Goal: Transaction & Acquisition: Purchase product/service

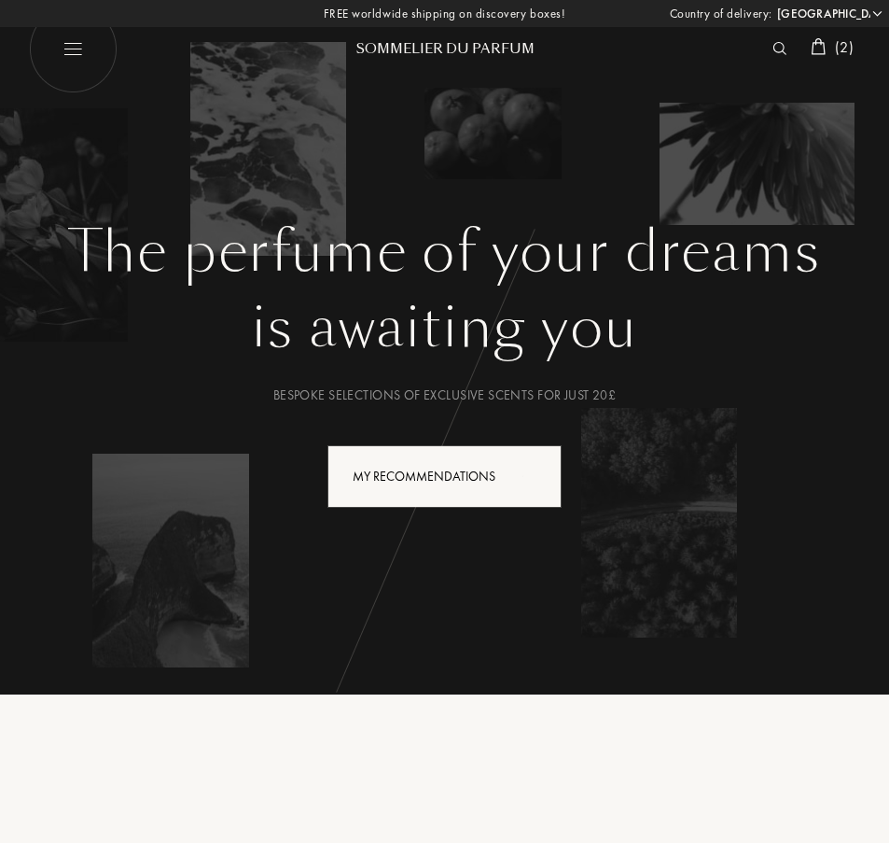
select select "UK"
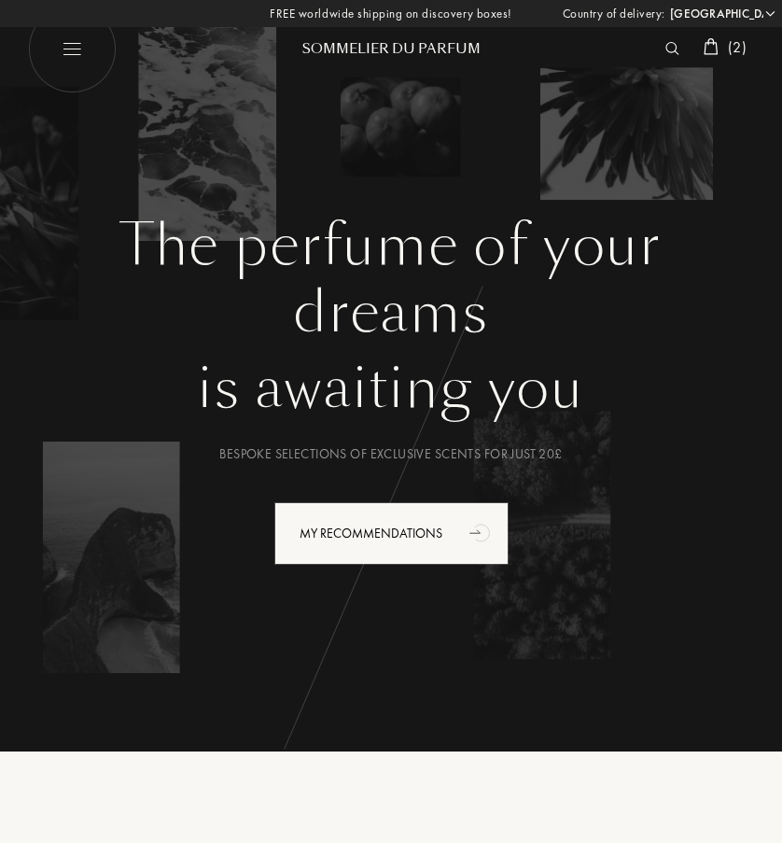
click at [82, 62] on img at bounding box center [72, 49] width 89 height 89
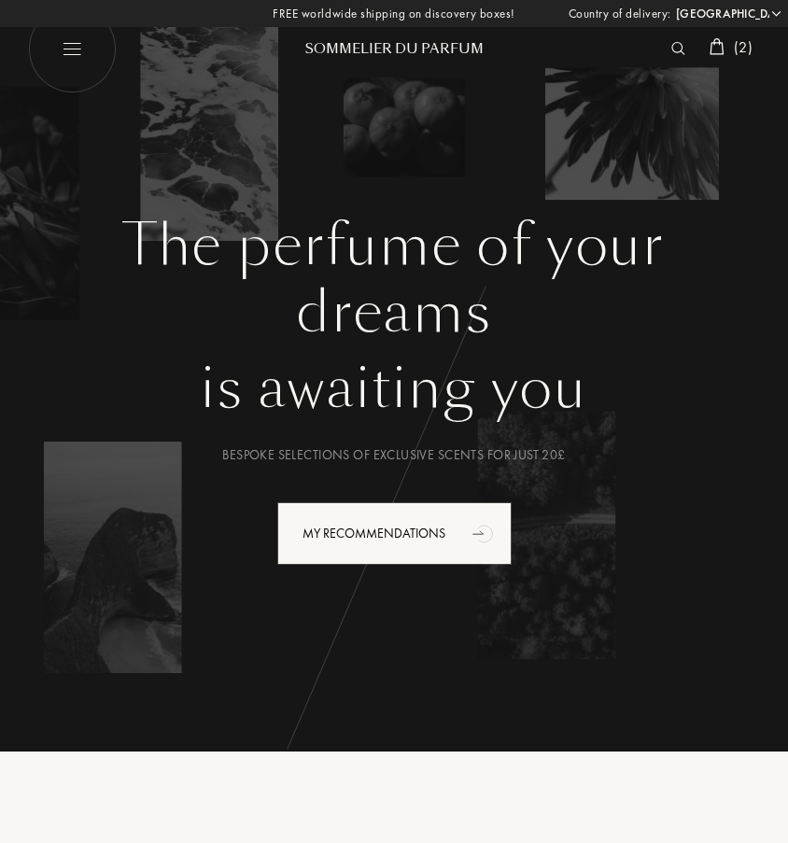
select select "UK"
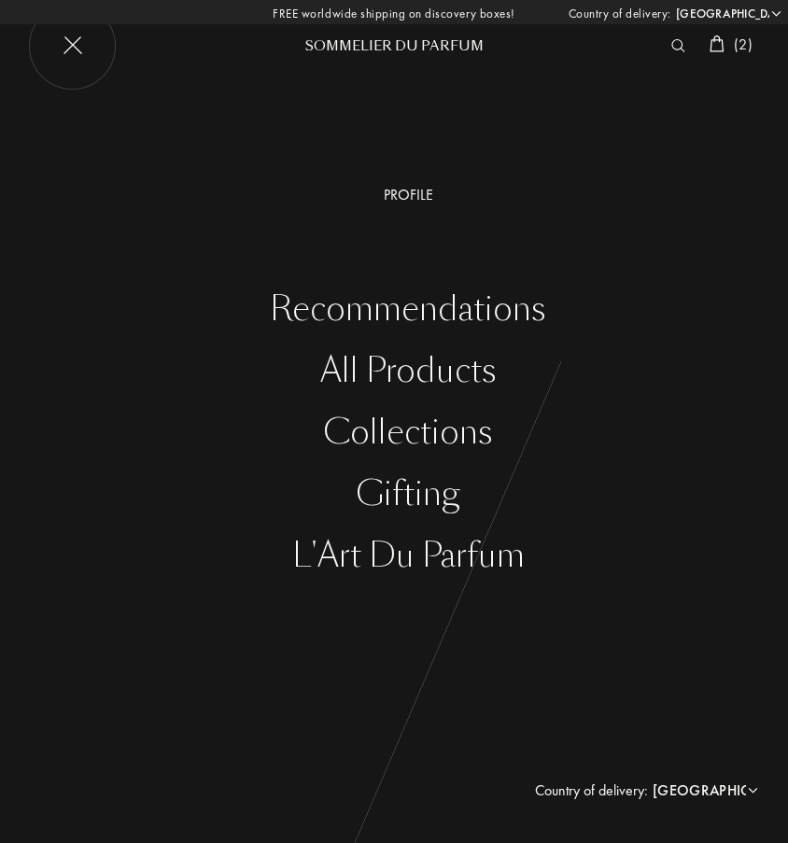
click at [387, 306] on div "Recommendations" at bounding box center [408, 309] width 760 height 38
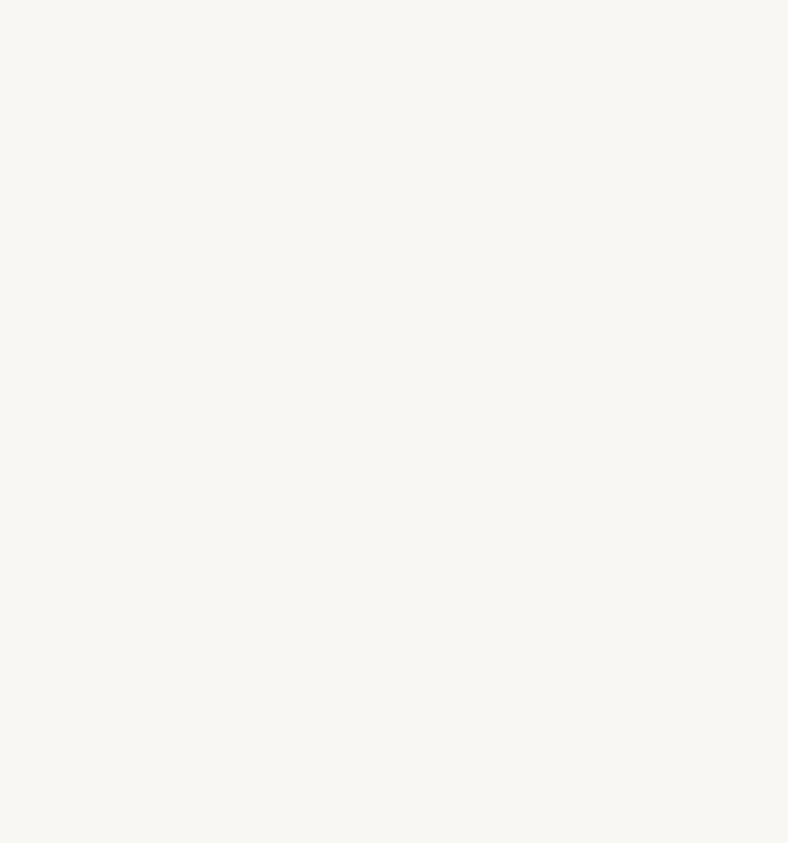
select select "UK"
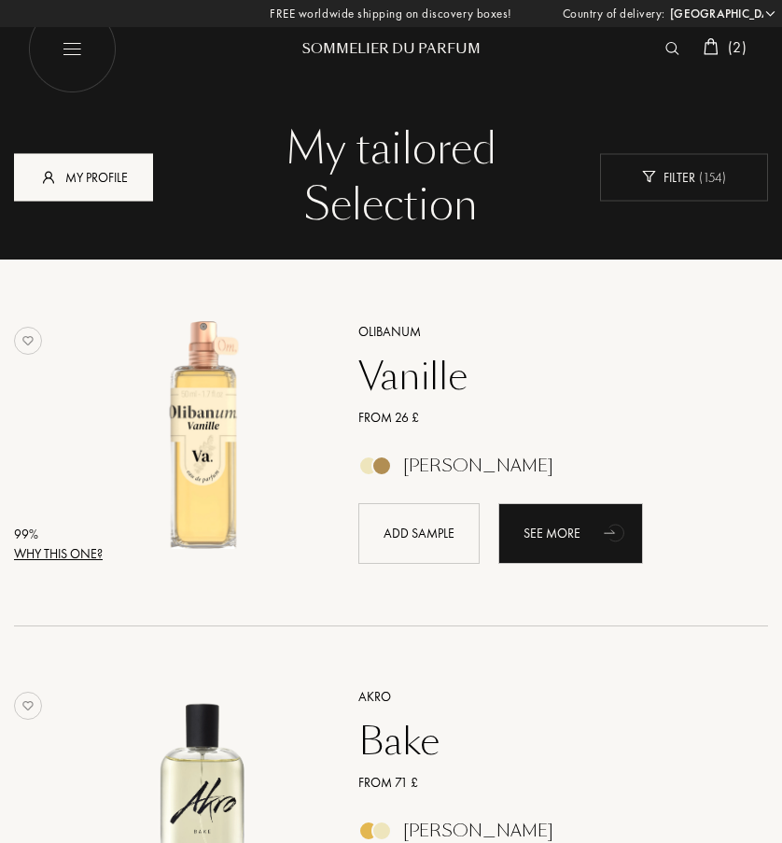
click at [129, 187] on div "My profile" at bounding box center [83, 177] width 139 height 48
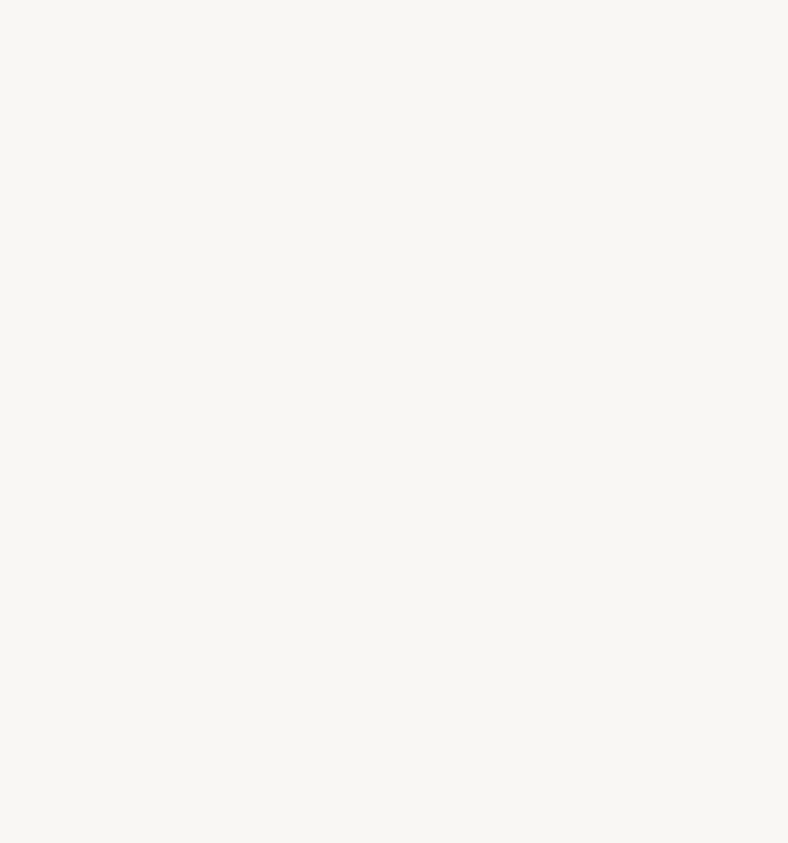
click at [219, 537] on div "L e t ’ s g e t t o k n o w y o u b e t t e r , Y o u r t a s t e s a n d y o u…" at bounding box center [394, 421] width 788 height 843
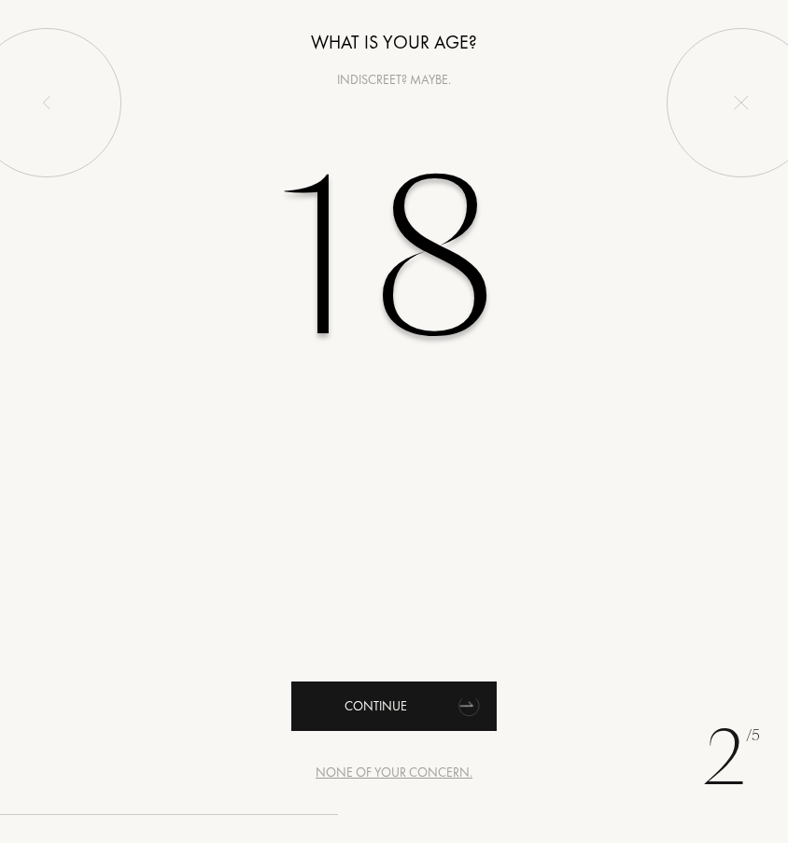
type input "18"
click at [389, 707] on div "Continue" at bounding box center [393, 705] width 205 height 49
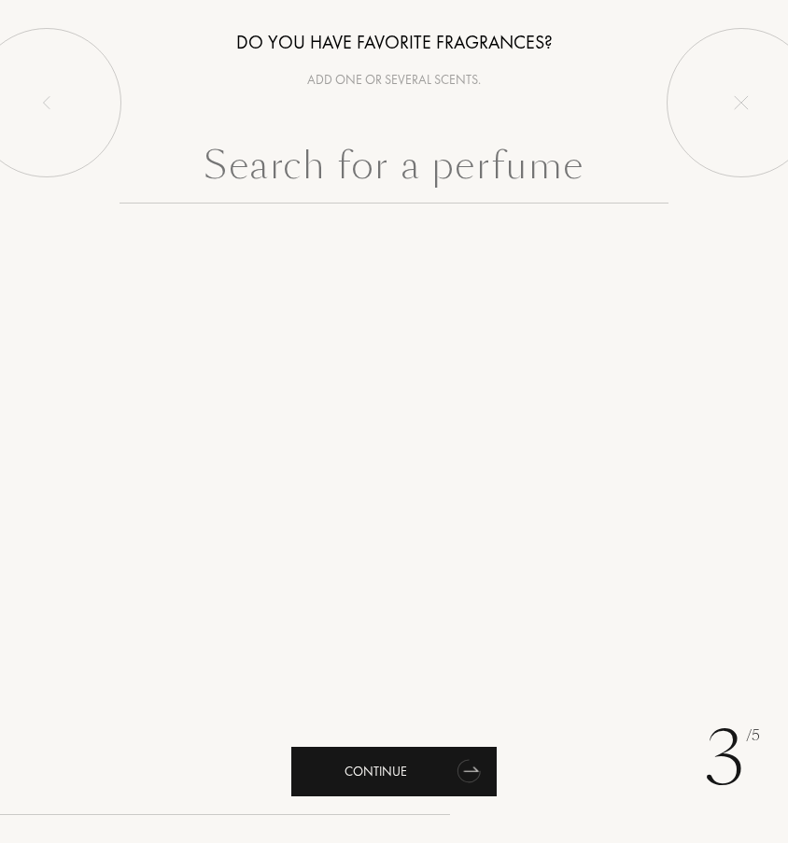
click at [379, 781] on div "Continue" at bounding box center [393, 771] width 205 height 49
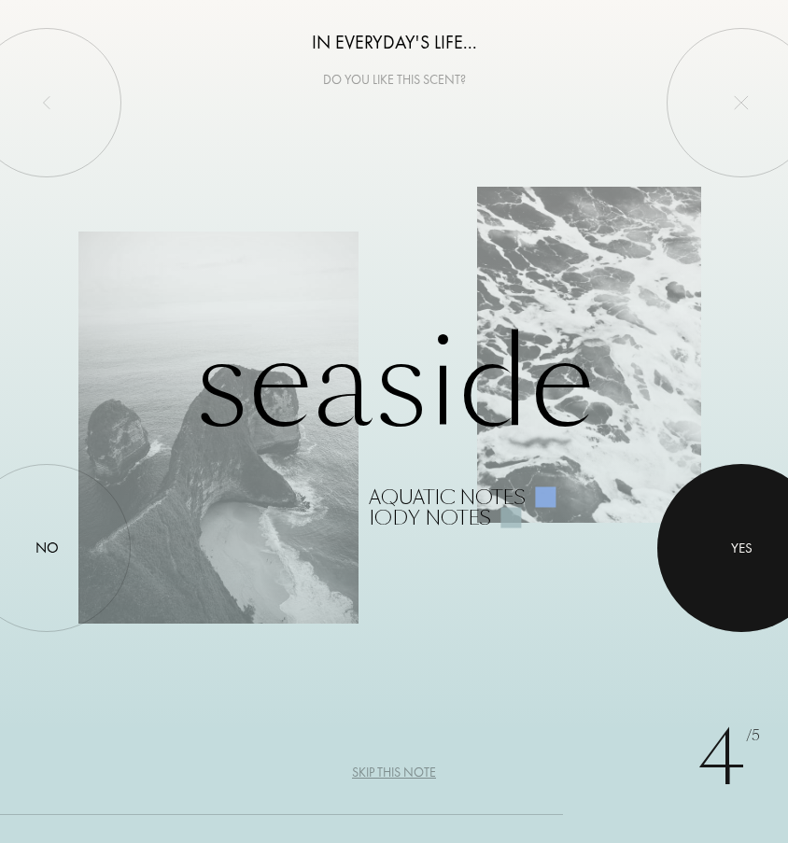
click at [730, 536] on div at bounding box center [741, 548] width 168 height 168
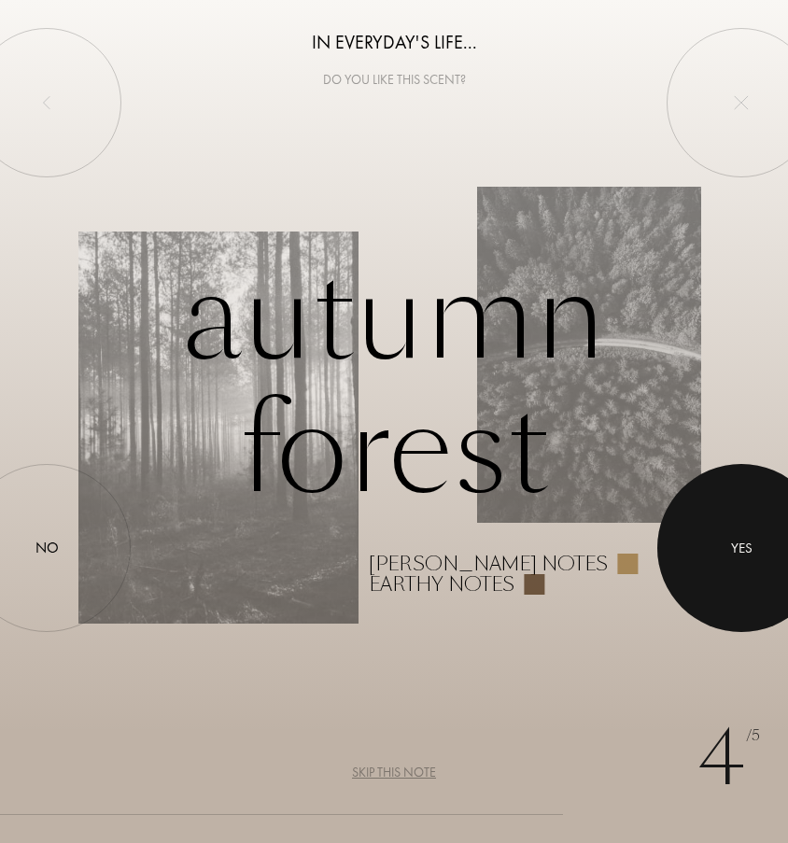
click at [730, 536] on div at bounding box center [741, 548] width 168 height 168
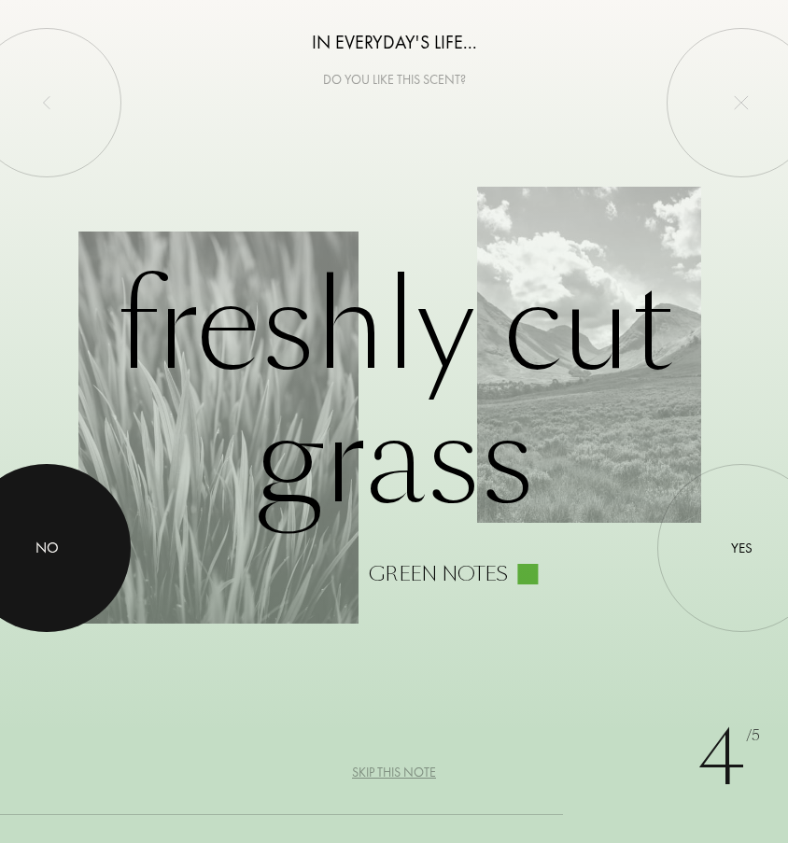
click at [97, 539] on div at bounding box center [47, 548] width 168 height 168
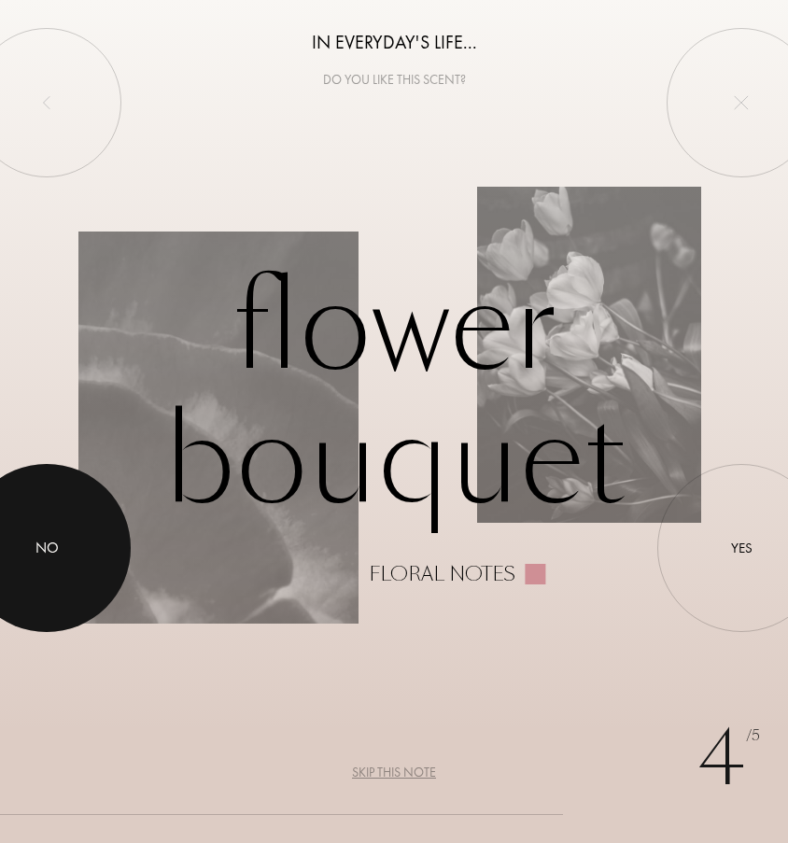
click at [97, 539] on div at bounding box center [47, 548] width 168 height 168
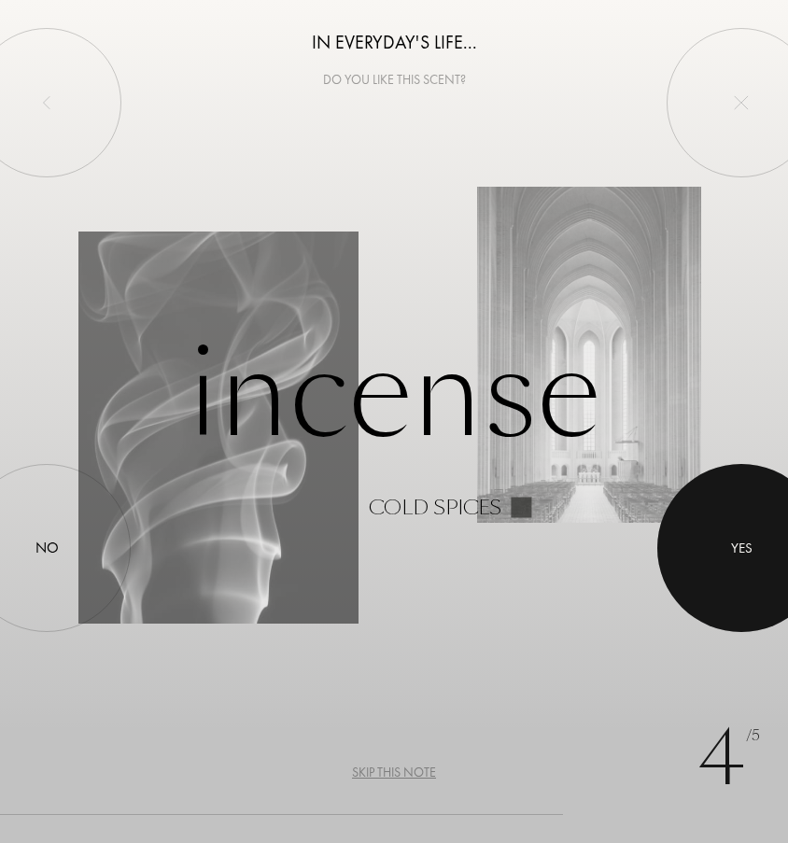
click at [701, 552] on div at bounding box center [741, 548] width 168 height 168
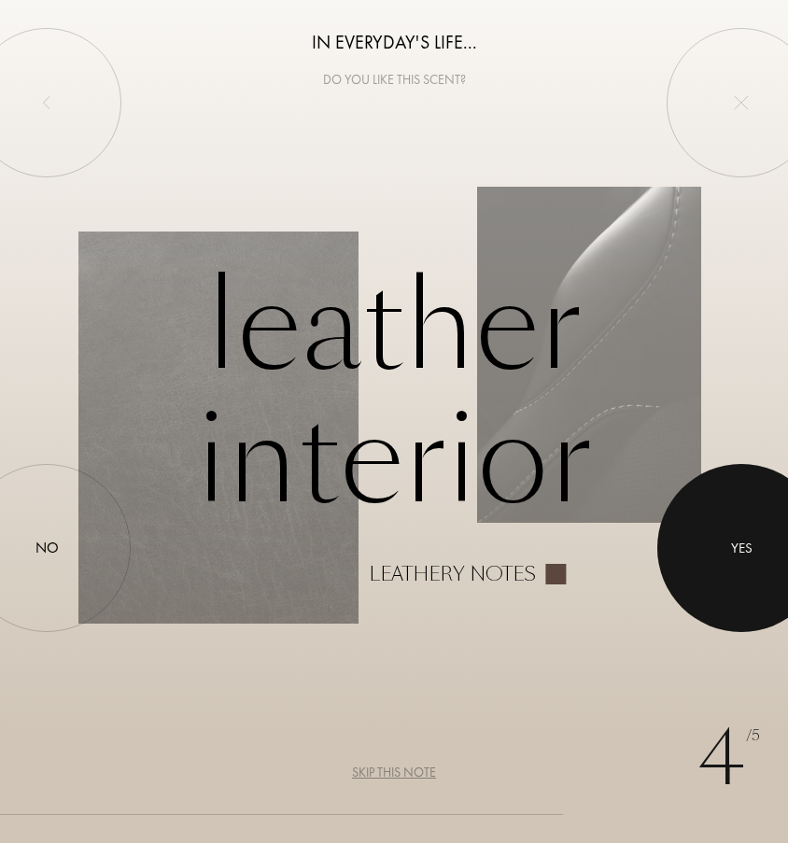
click at [701, 552] on div at bounding box center [741, 548] width 168 height 168
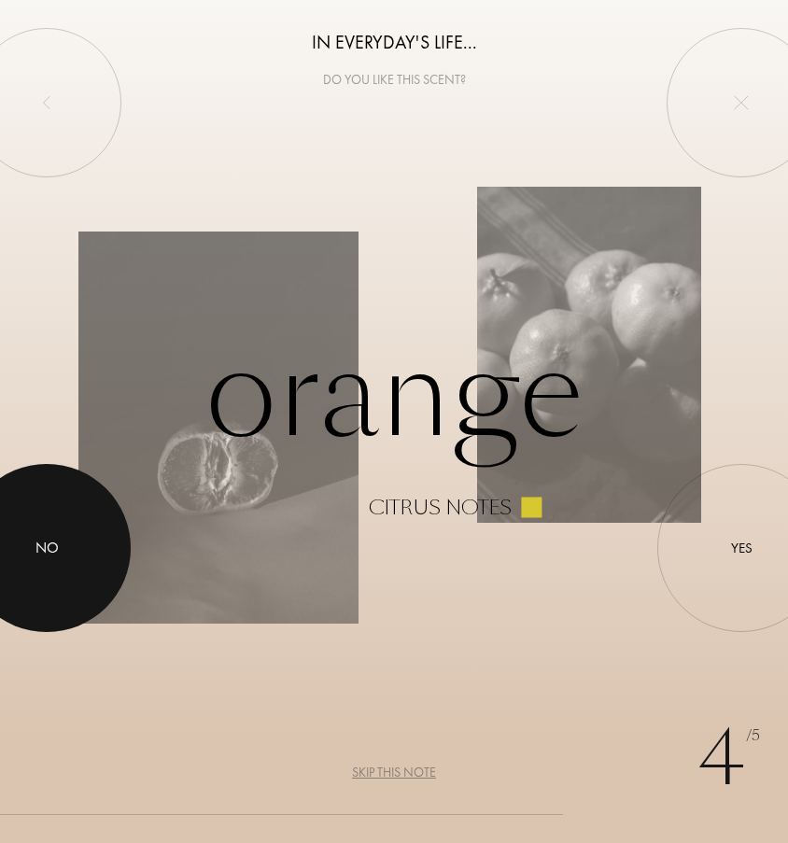
click at [80, 545] on div at bounding box center [47, 548] width 168 height 168
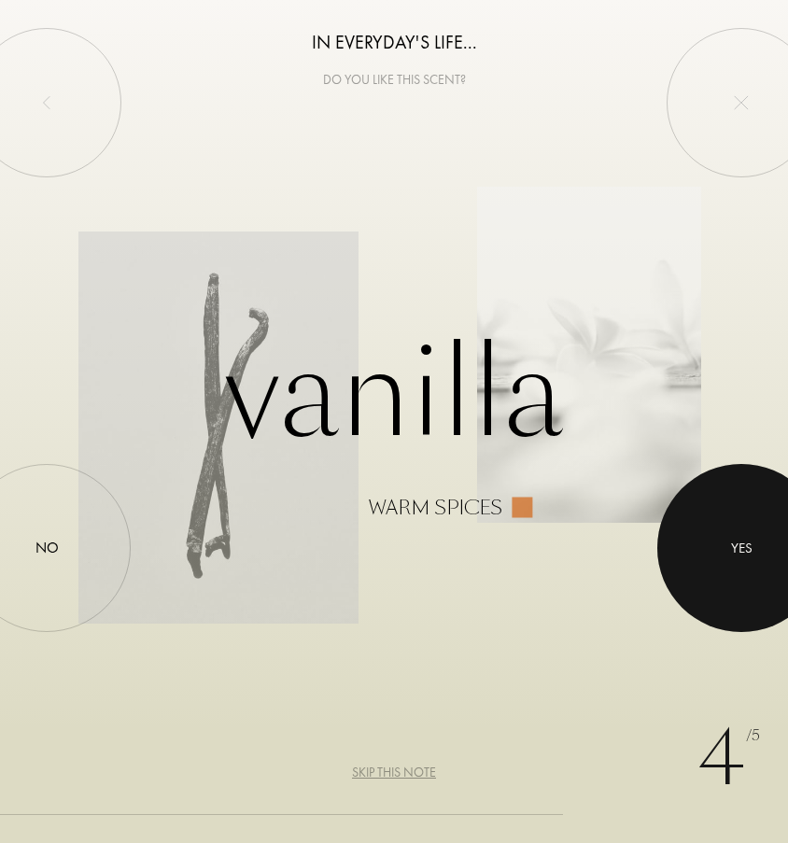
click at [751, 535] on div at bounding box center [741, 548] width 168 height 168
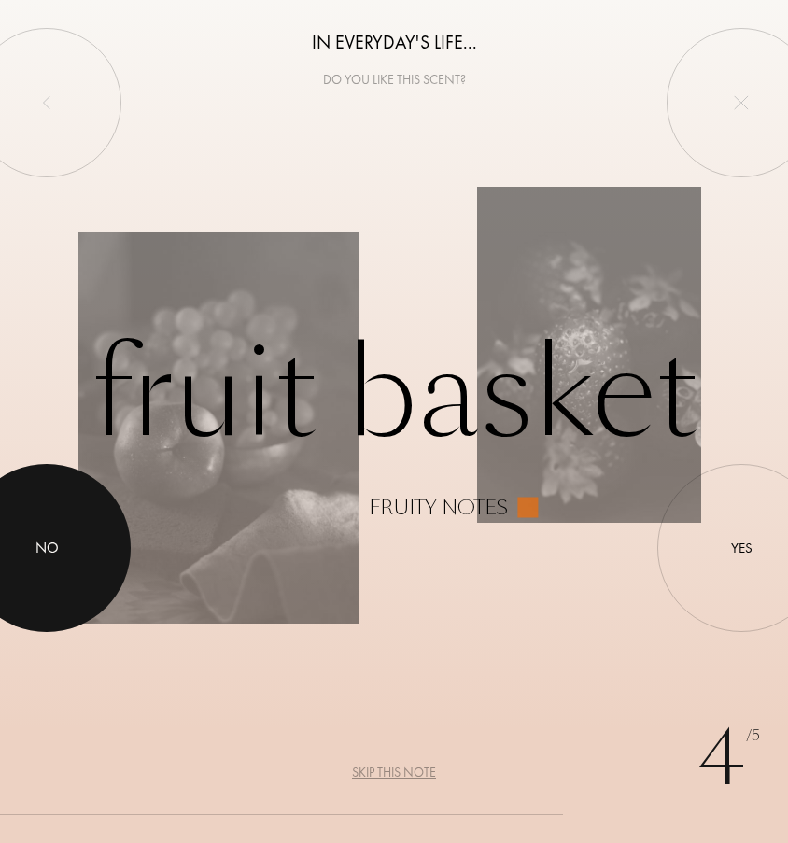
click at [37, 547] on div "No" at bounding box center [46, 548] width 23 height 22
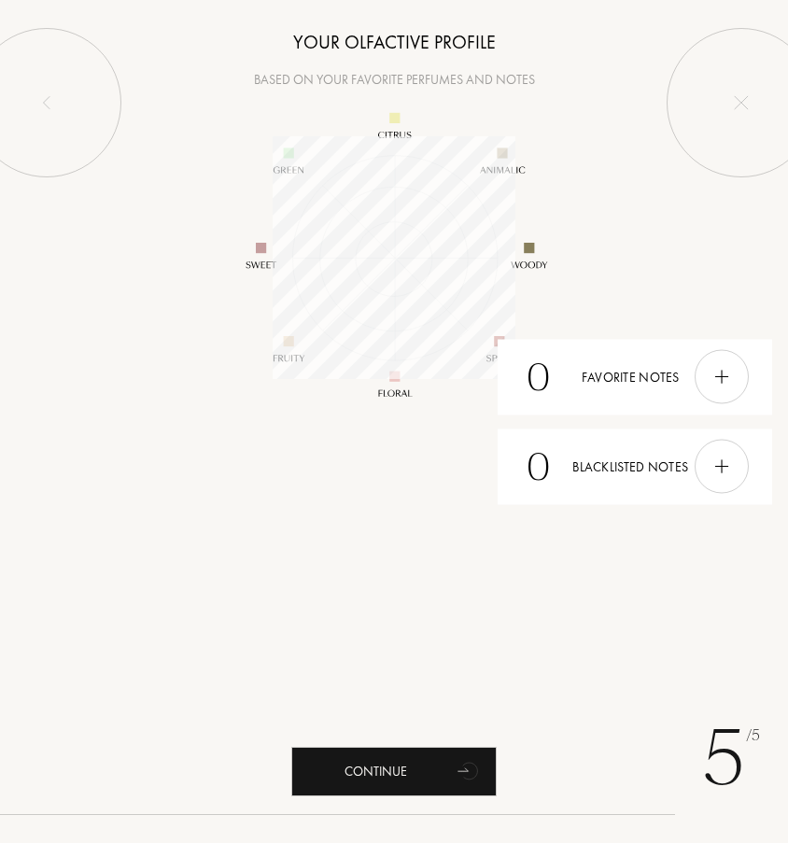
scroll to position [243, 243]
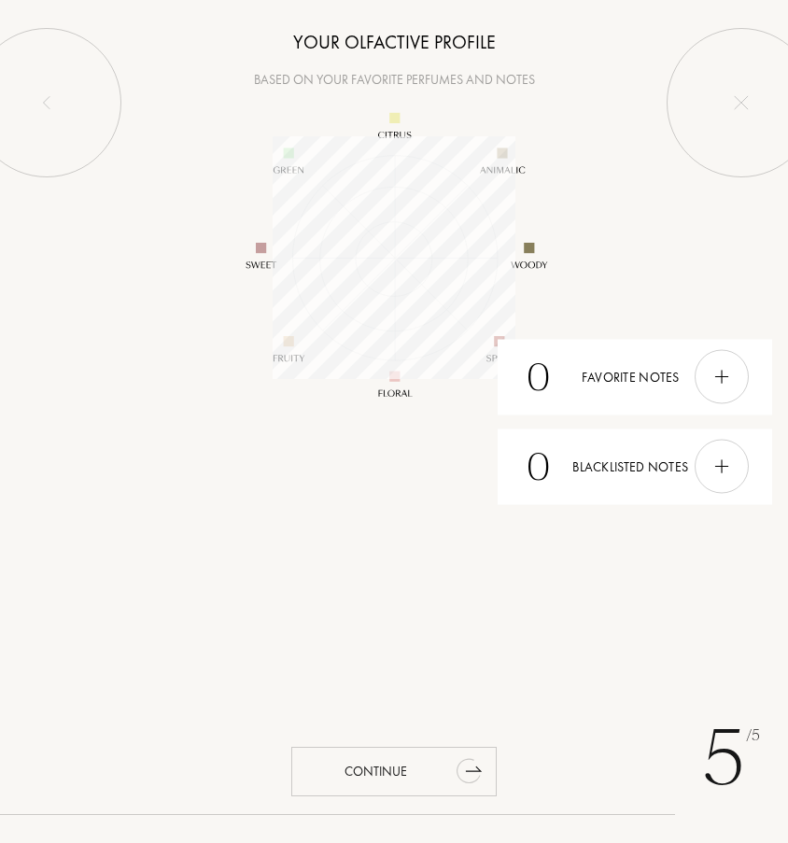
click at [388, 777] on div "Continue" at bounding box center [393, 771] width 205 height 49
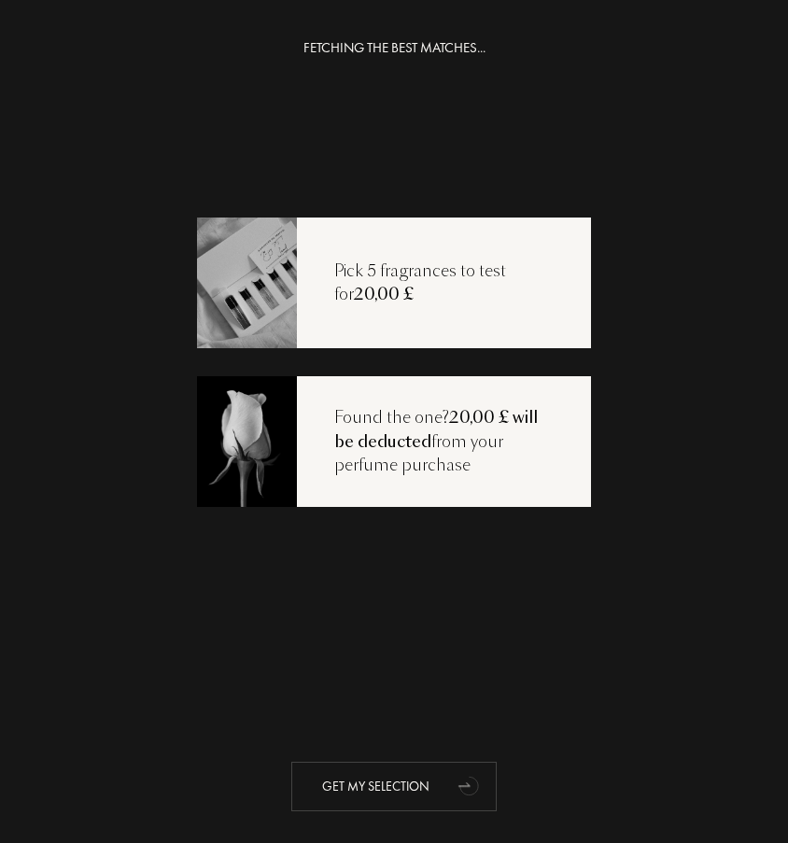
click at [369, 782] on div "Get my selection" at bounding box center [393, 786] width 205 height 49
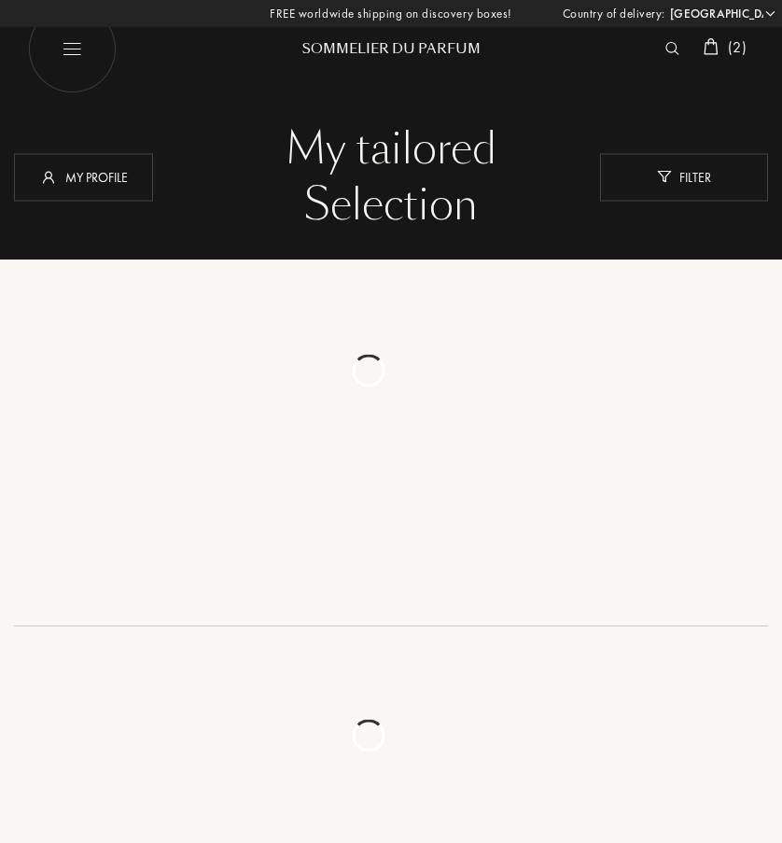
select select "UK"
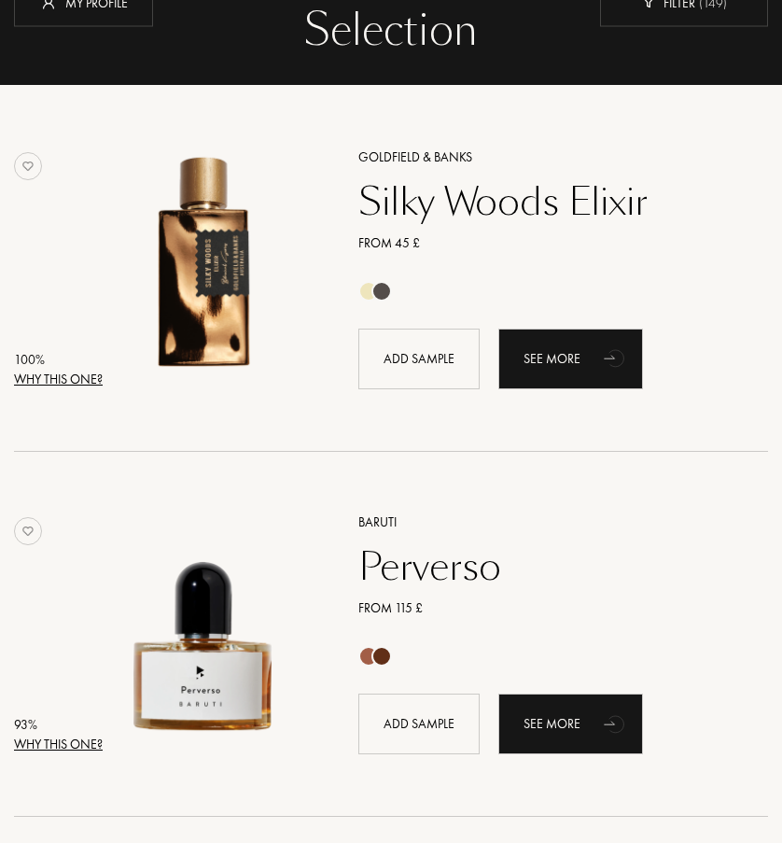
scroll to position [175, 0]
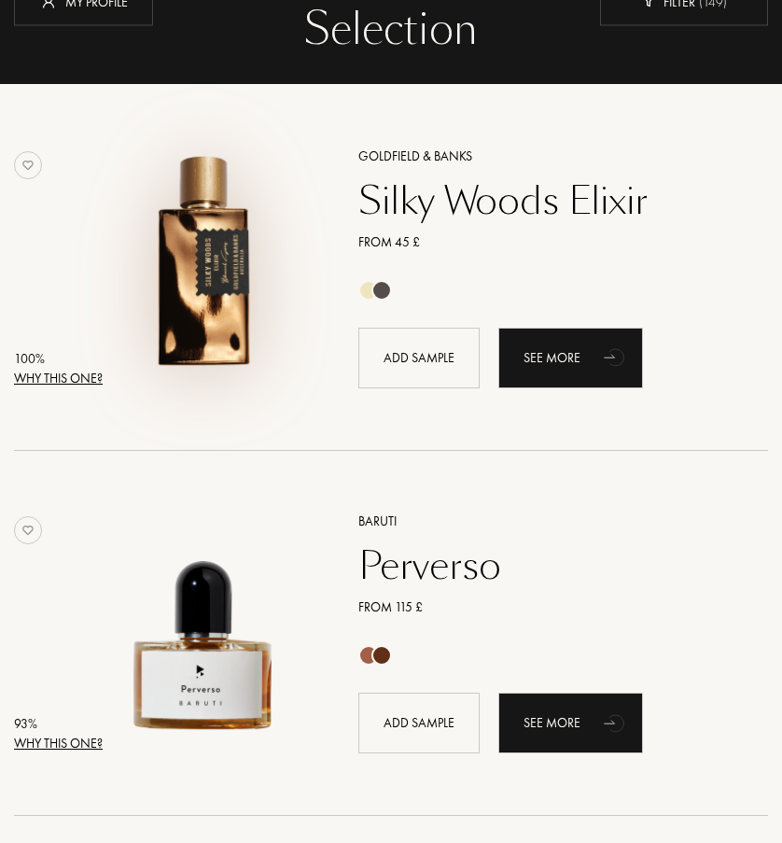
click at [191, 262] on img at bounding box center [204, 259] width 230 height 230
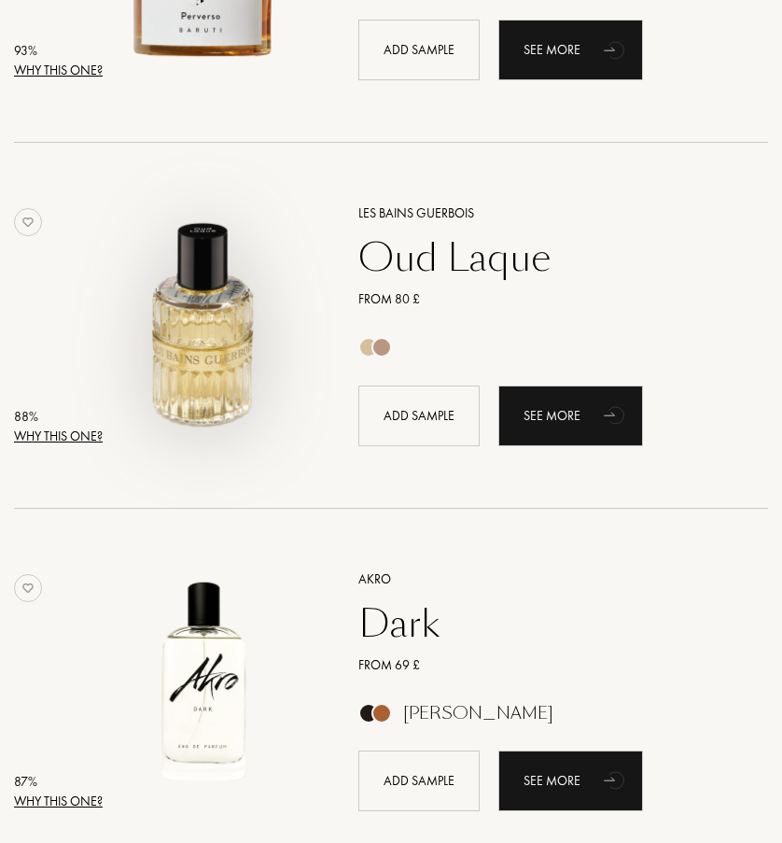
scroll to position [865, 0]
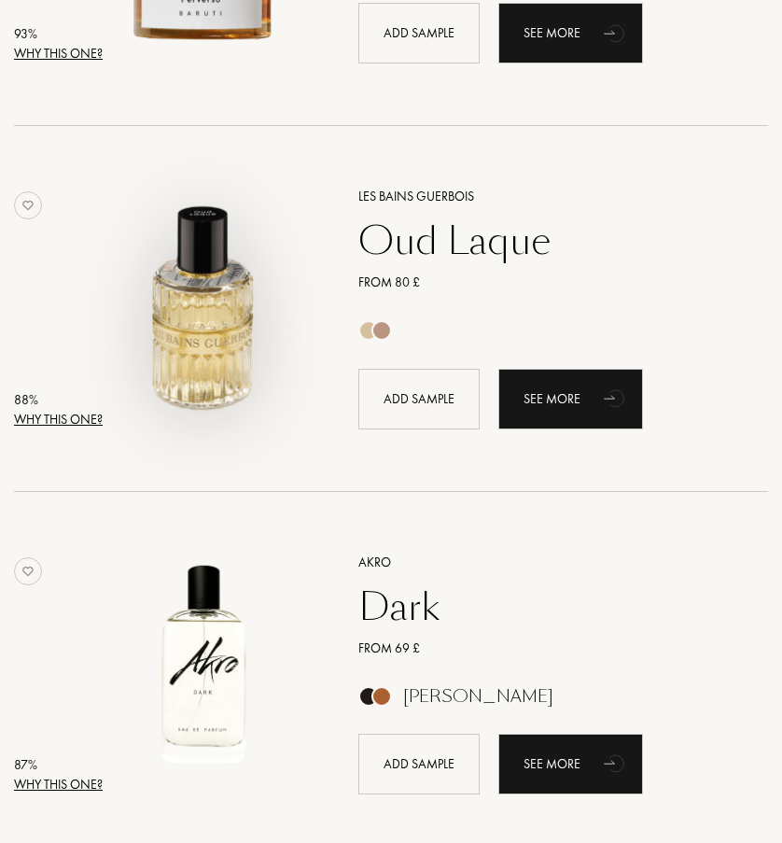
click at [211, 322] on img at bounding box center [204, 299] width 230 height 230
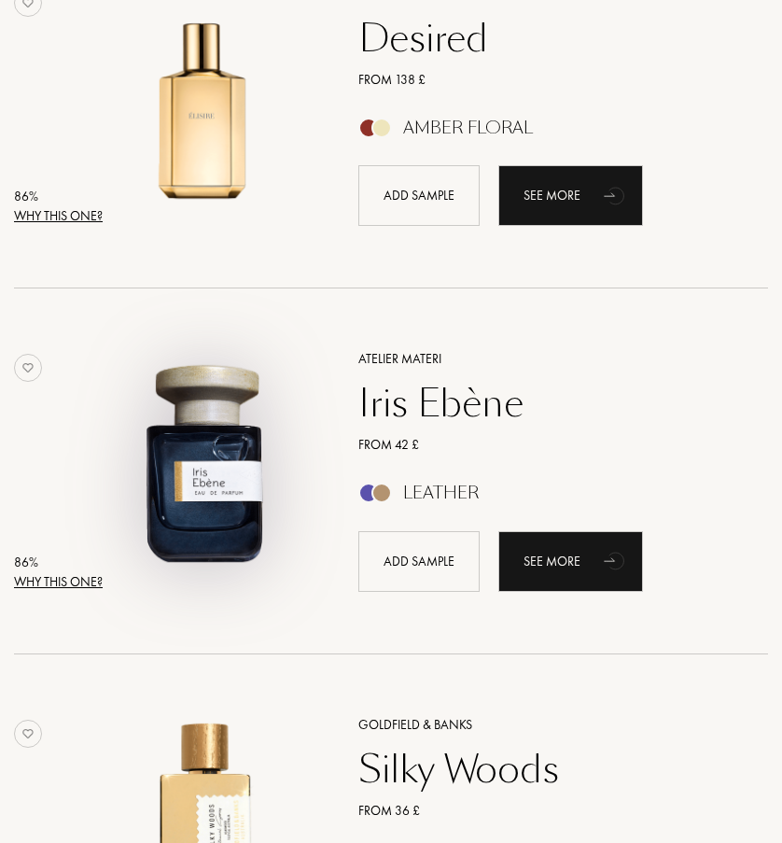
scroll to position [1801, 0]
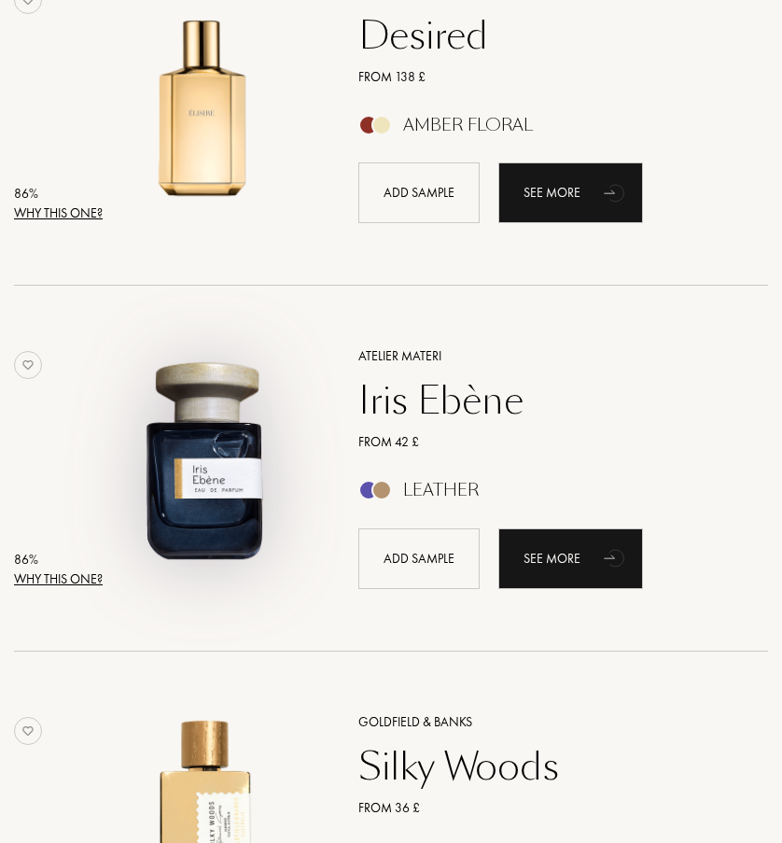
click at [204, 455] on img at bounding box center [204, 458] width 230 height 230
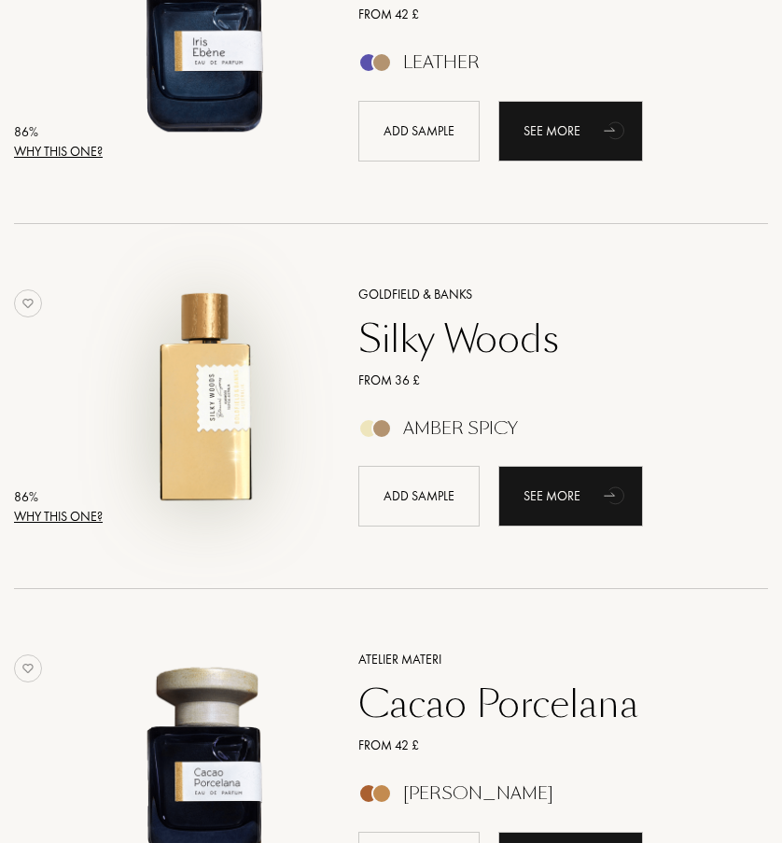
scroll to position [2234, 0]
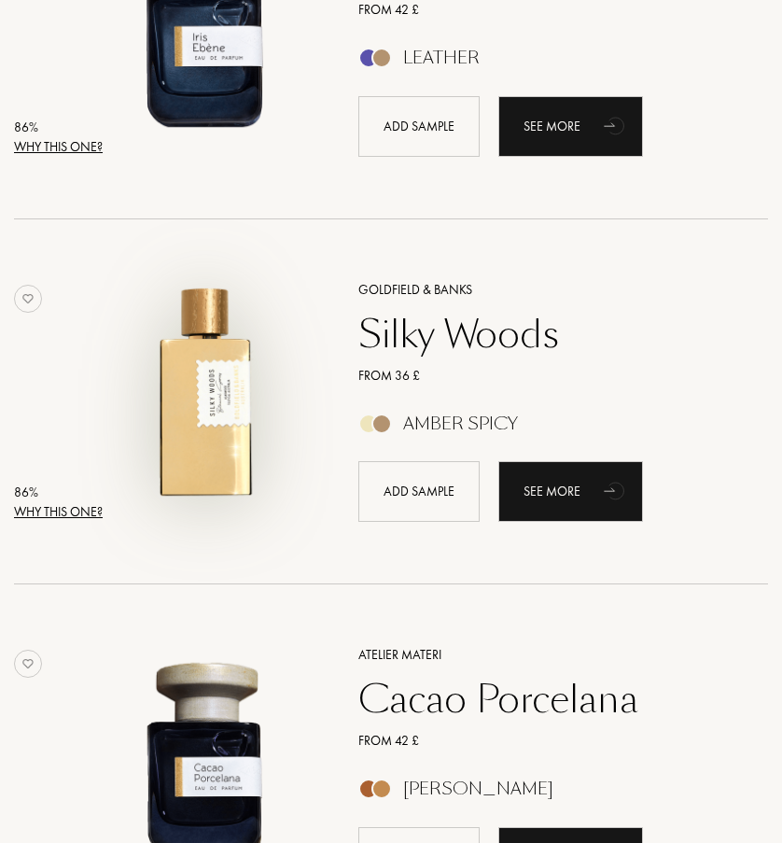
click at [227, 411] on img at bounding box center [204, 392] width 230 height 230
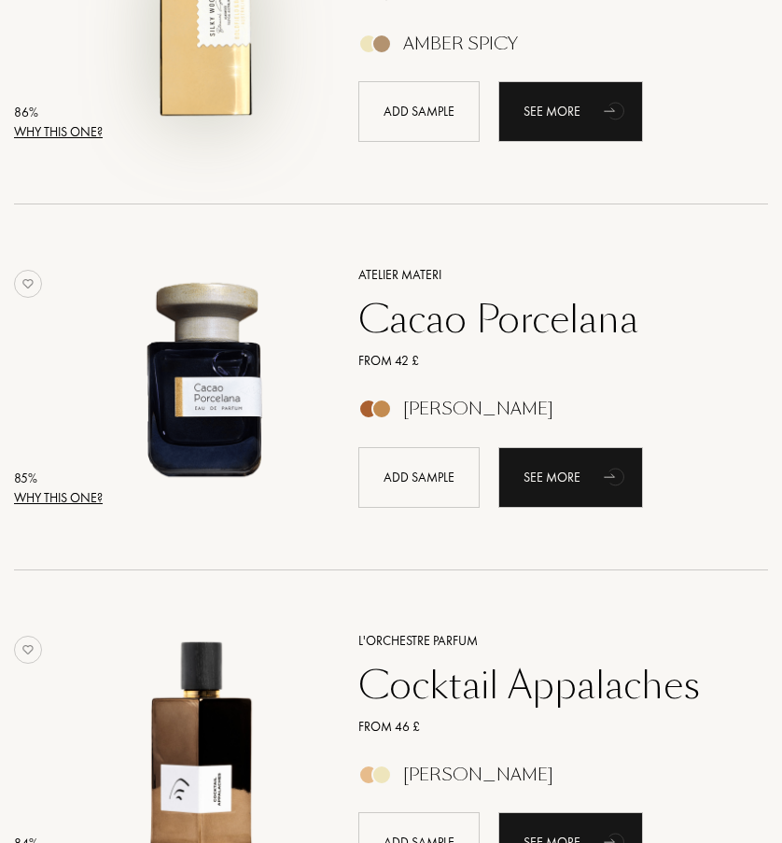
scroll to position [2616, 0]
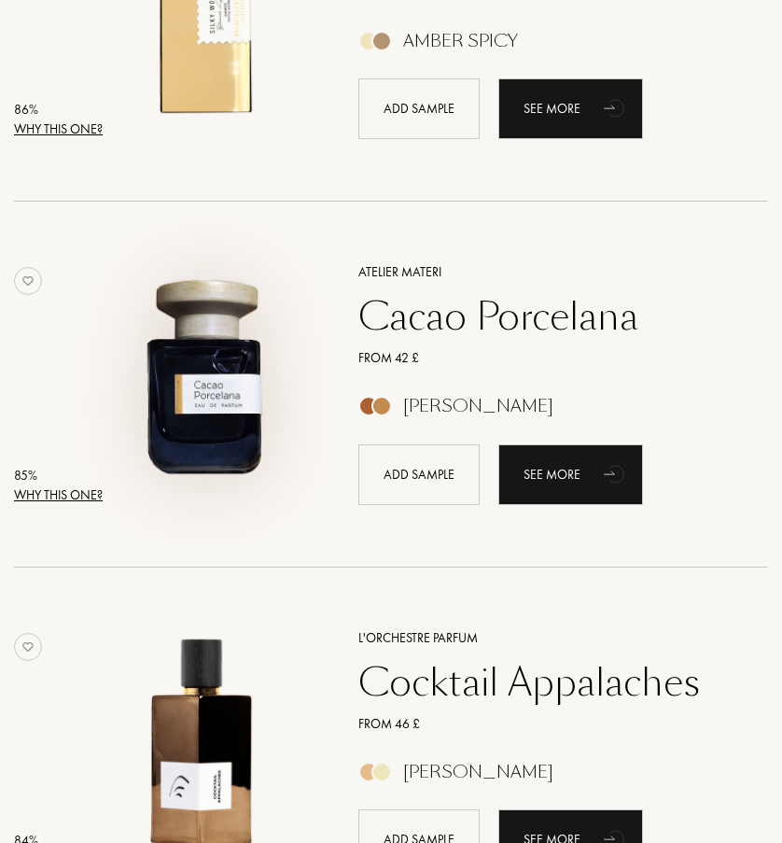
click at [244, 375] on img at bounding box center [204, 374] width 230 height 230
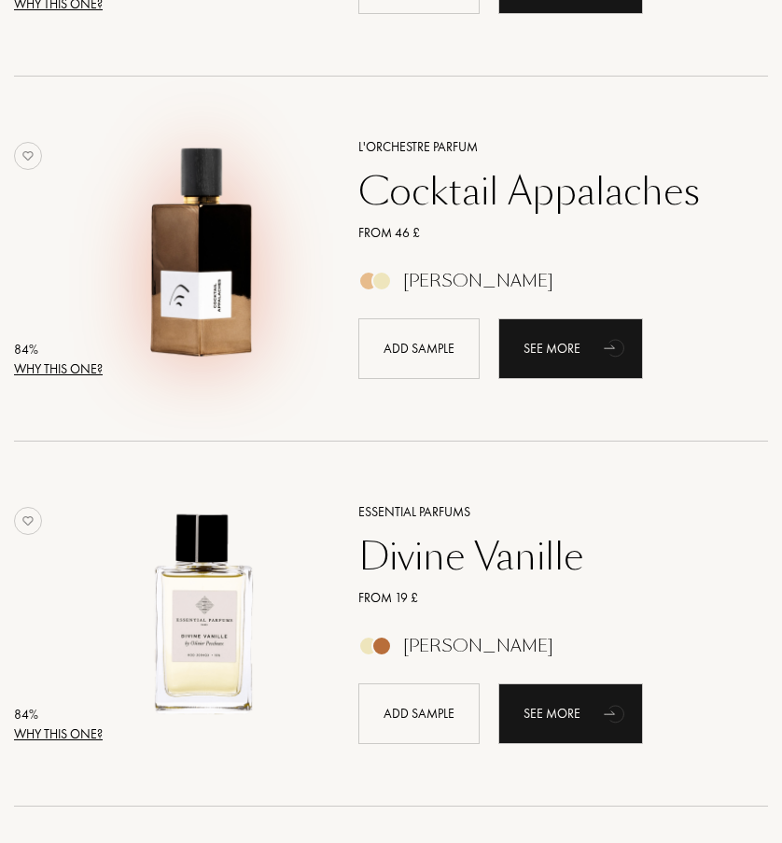
scroll to position [3110, 0]
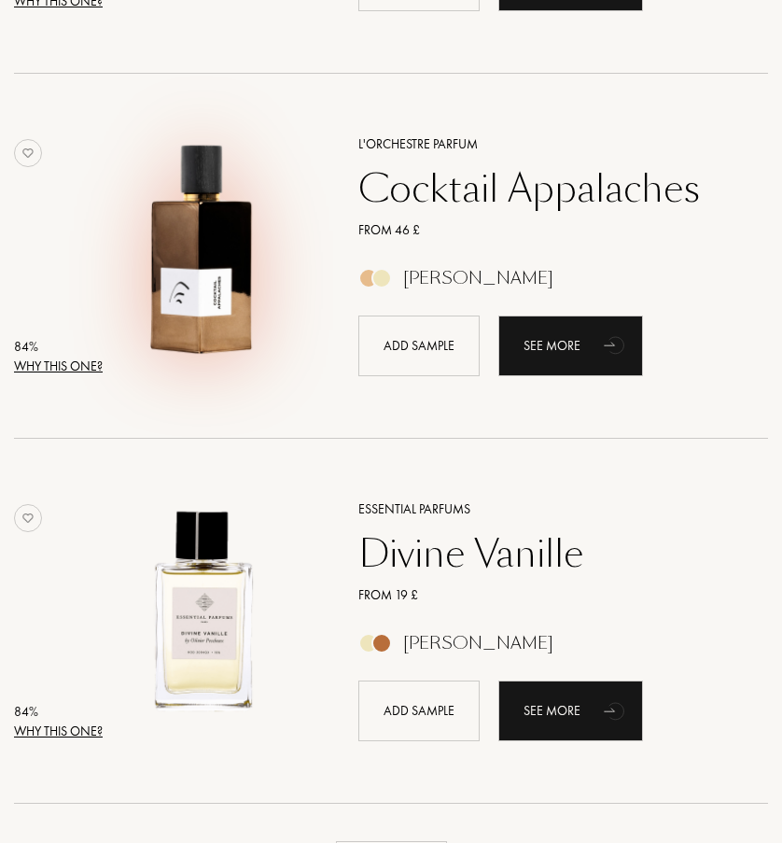
click at [242, 245] on img at bounding box center [204, 247] width 230 height 230
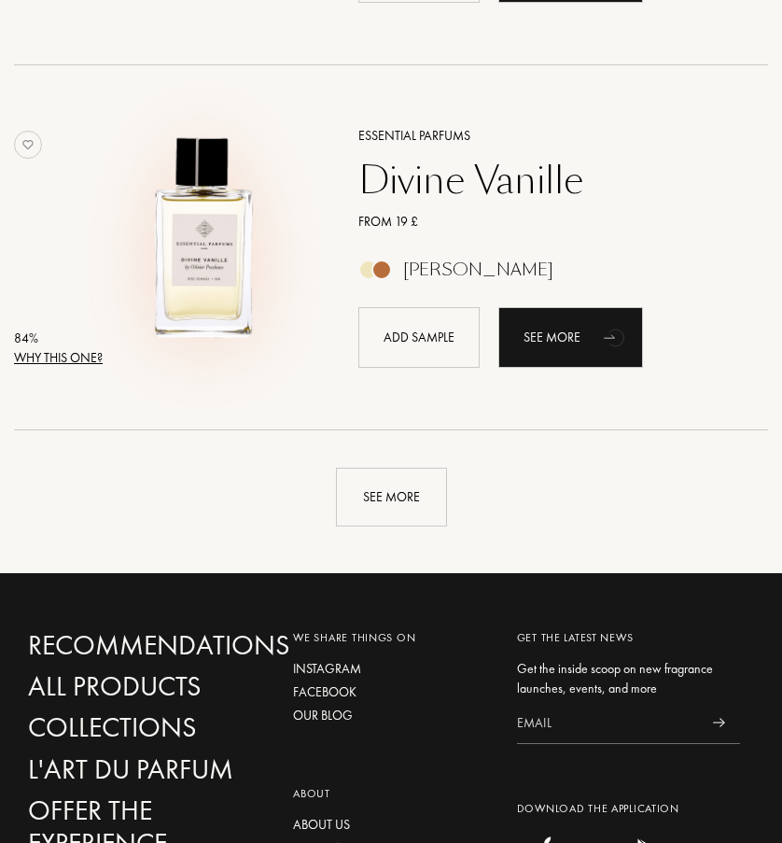
scroll to position [3470, 0]
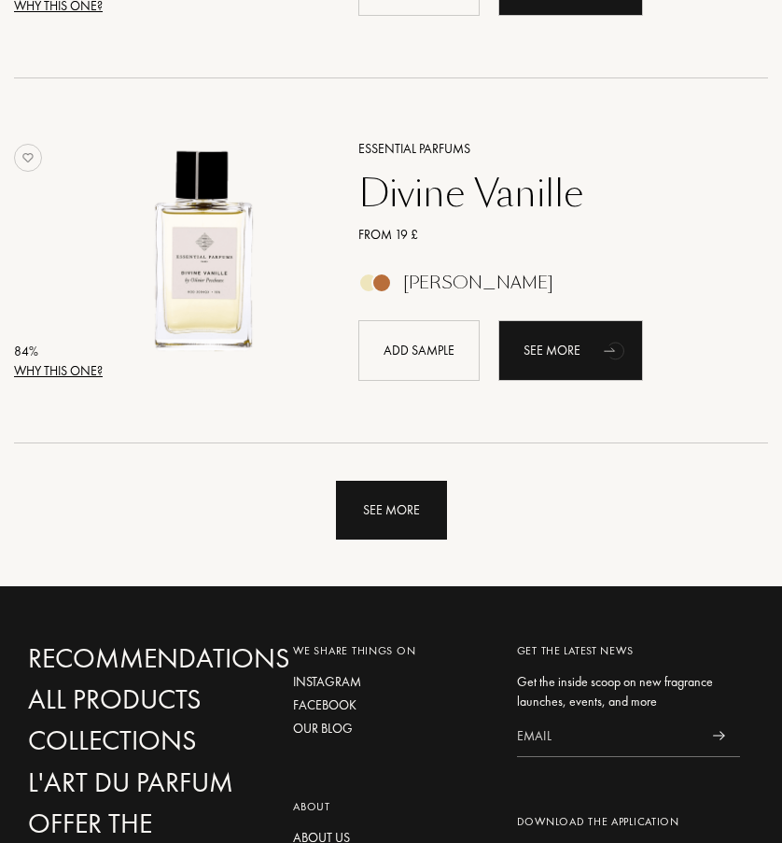
click at [377, 502] on div "See more" at bounding box center [391, 510] width 111 height 59
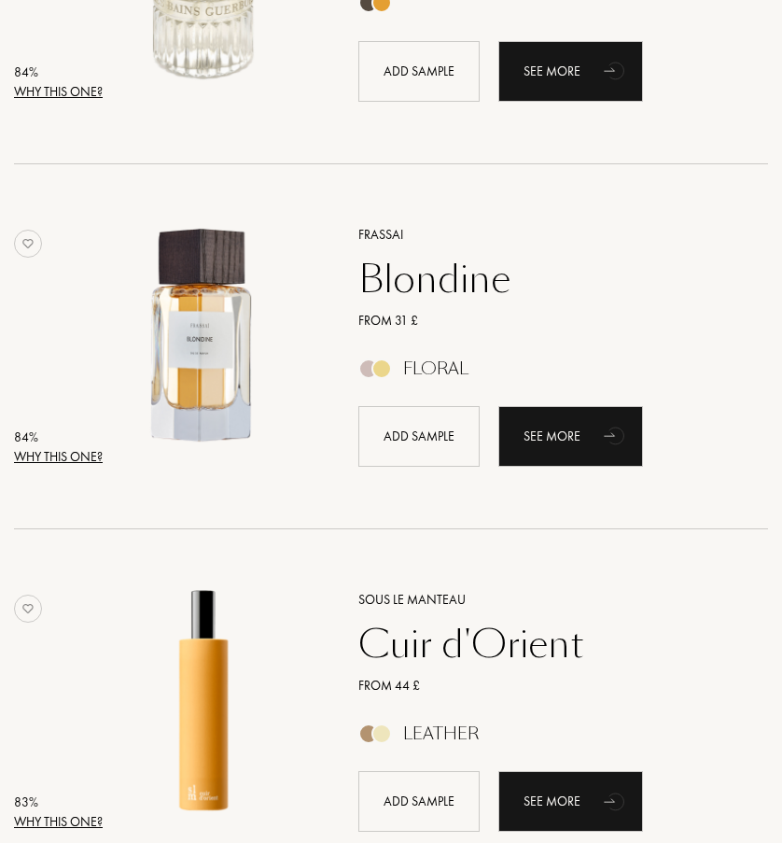
scroll to position [4118, 0]
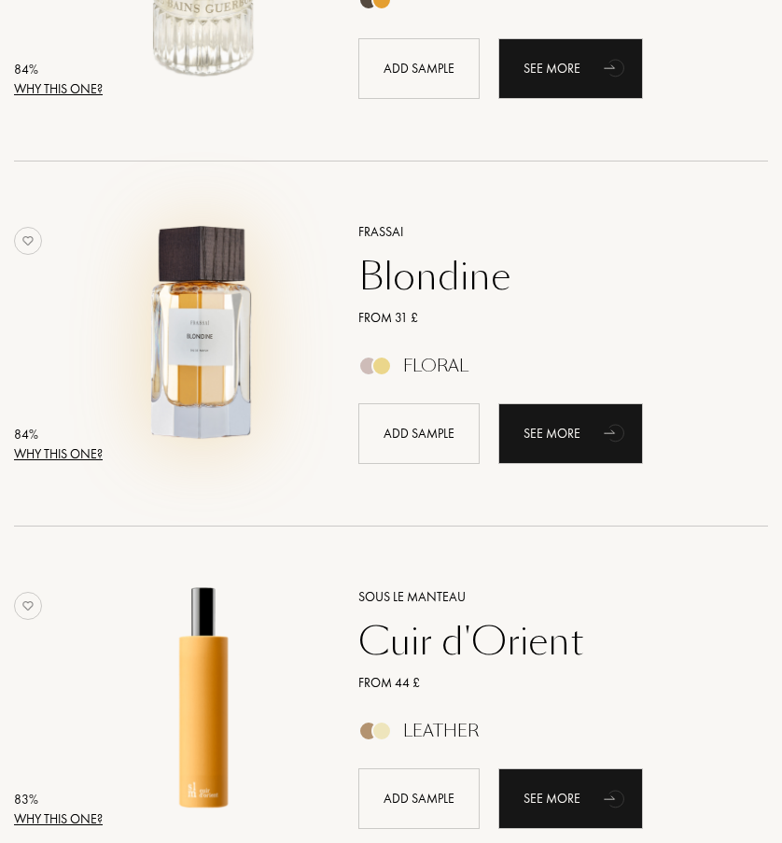
click at [242, 329] on img at bounding box center [204, 334] width 230 height 230
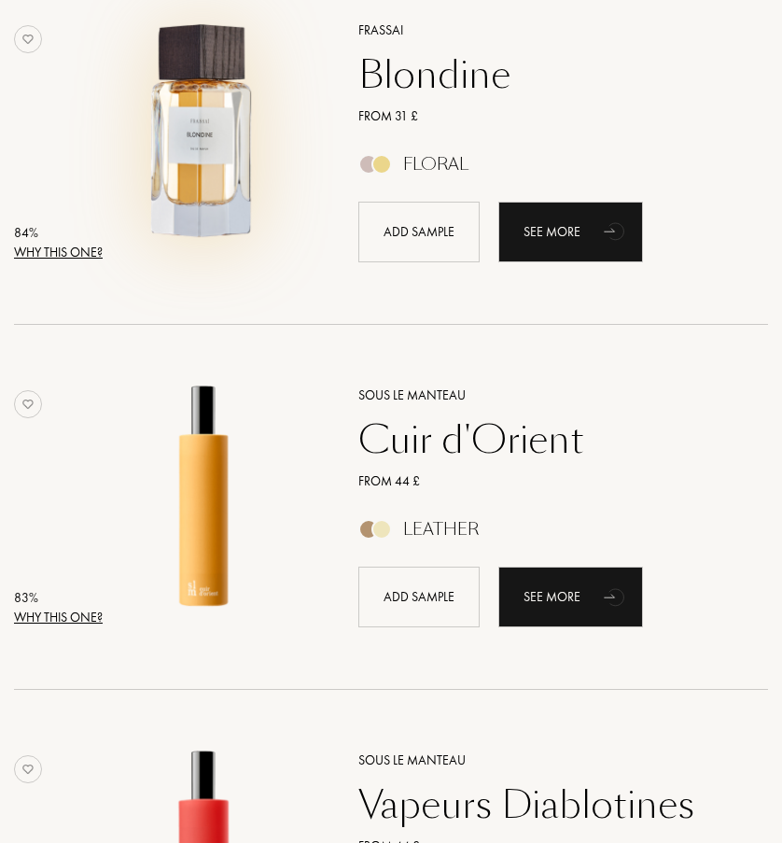
scroll to position [4333, 0]
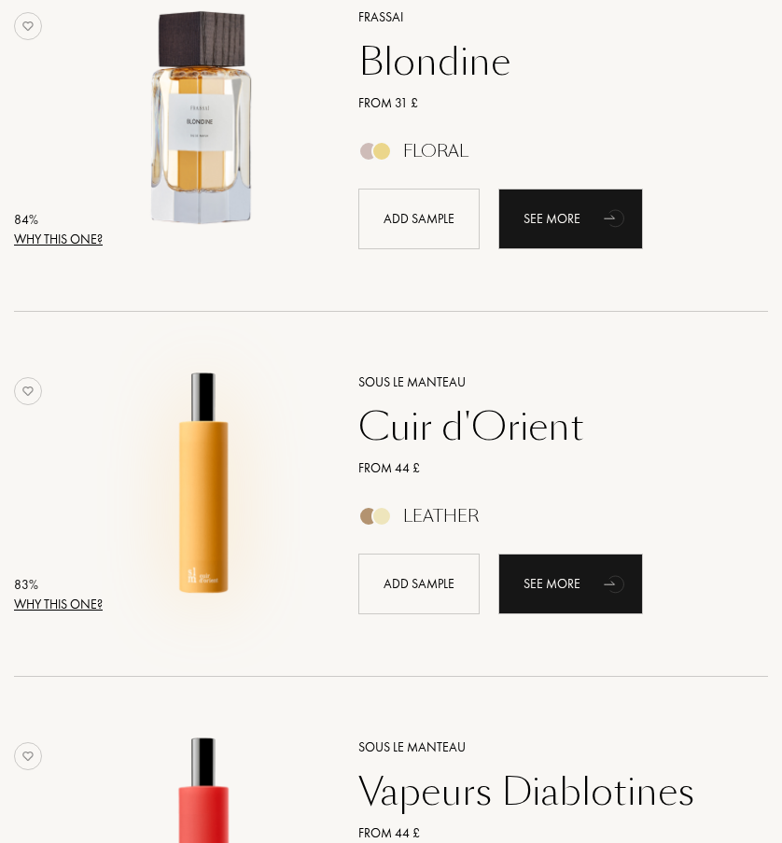
click at [190, 462] on img at bounding box center [204, 485] width 230 height 230
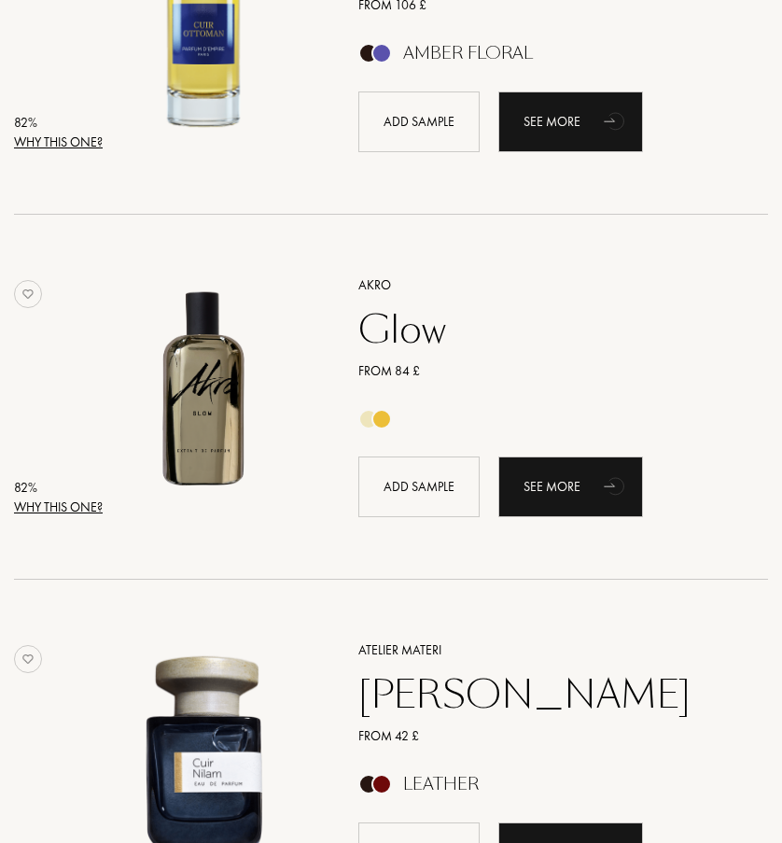
scroll to position [6258, 0]
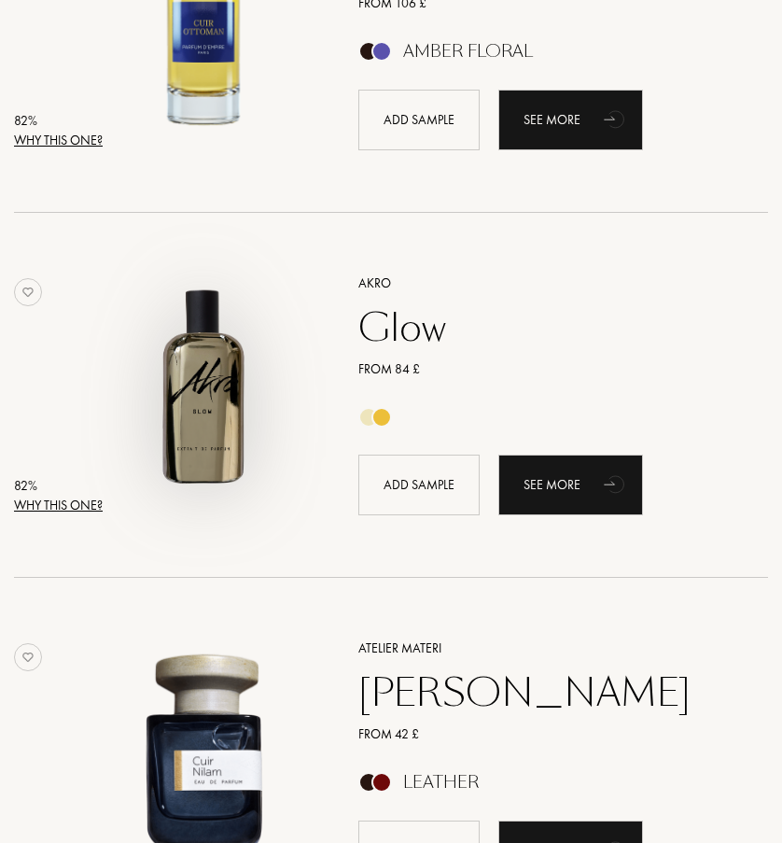
click at [237, 407] on img at bounding box center [204, 386] width 230 height 230
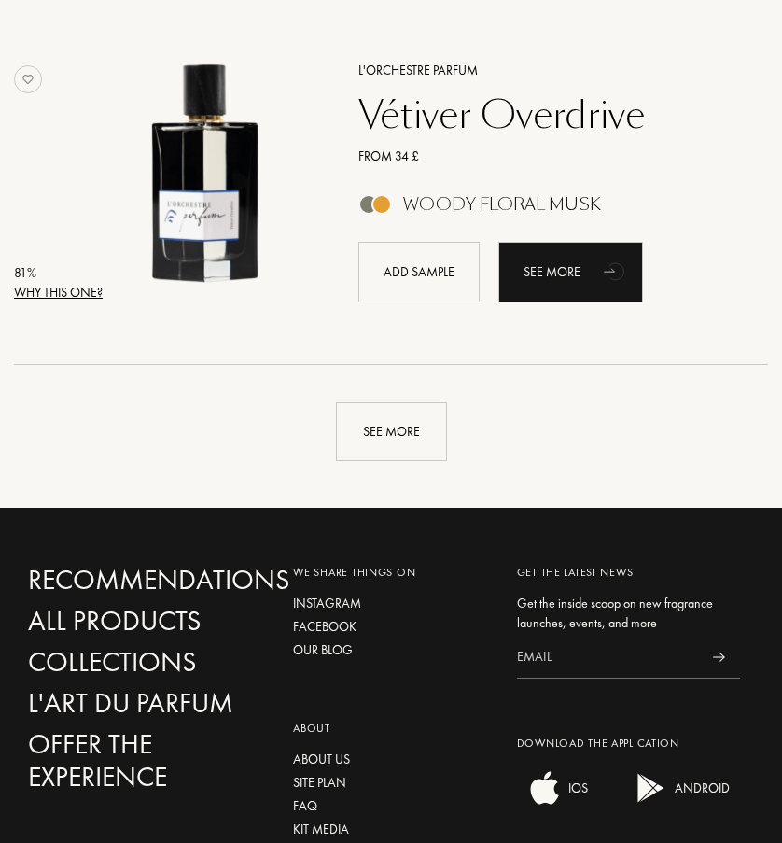
scroll to position [7207, 0]
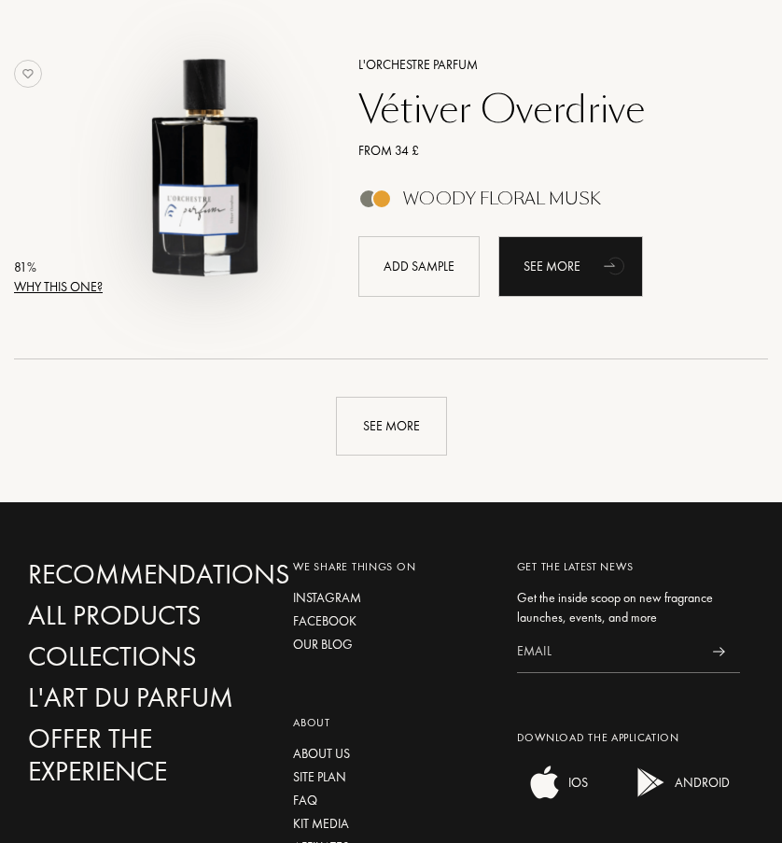
click at [245, 164] on img at bounding box center [204, 167] width 230 height 230
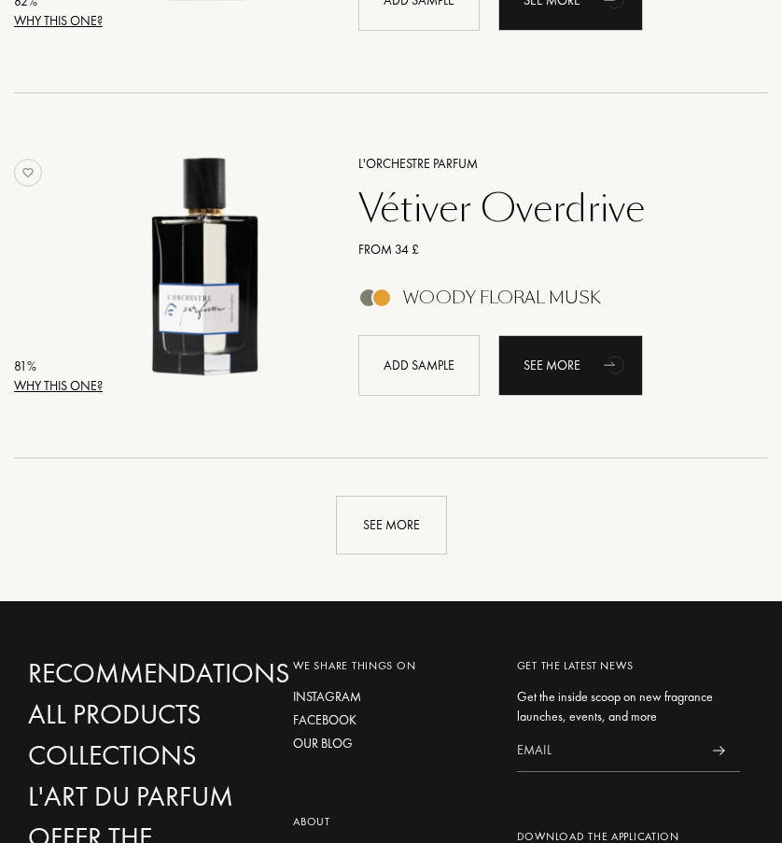
scroll to position [7109, 0]
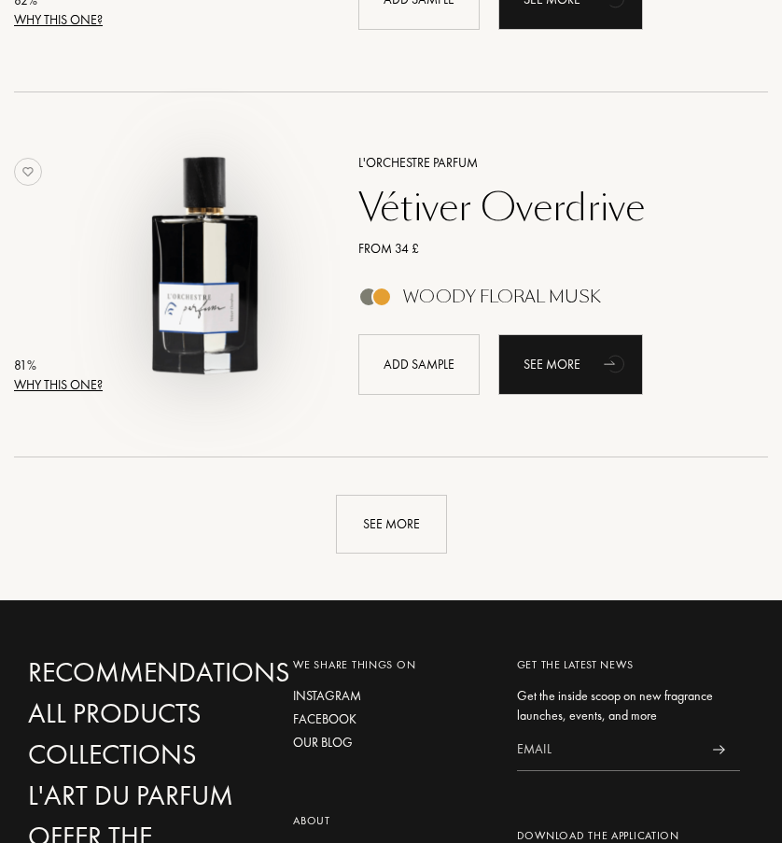
click at [224, 293] on img at bounding box center [204, 265] width 230 height 230
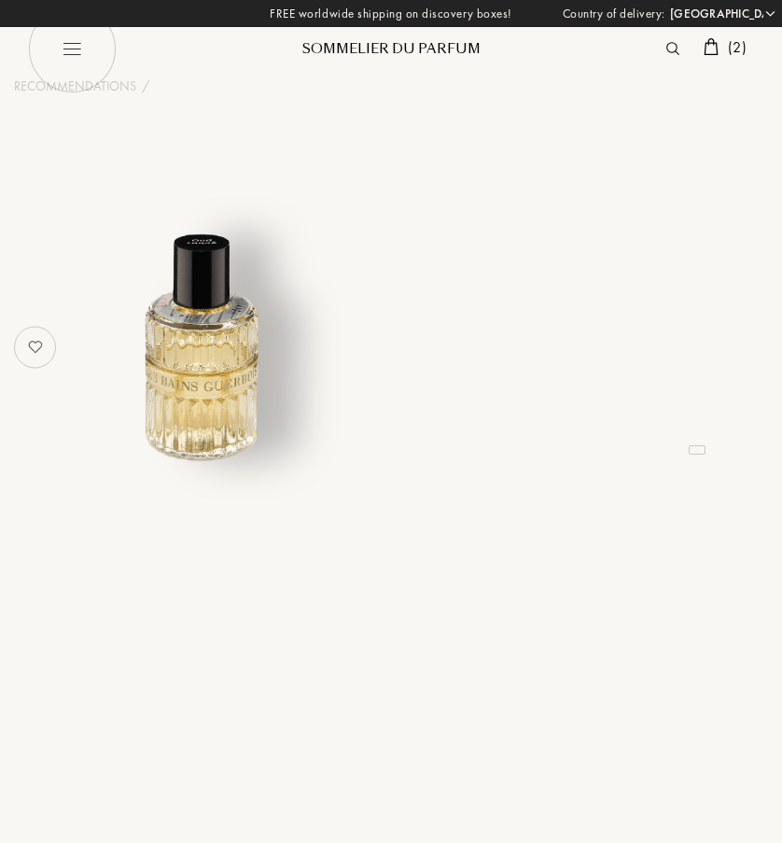
select select "UK"
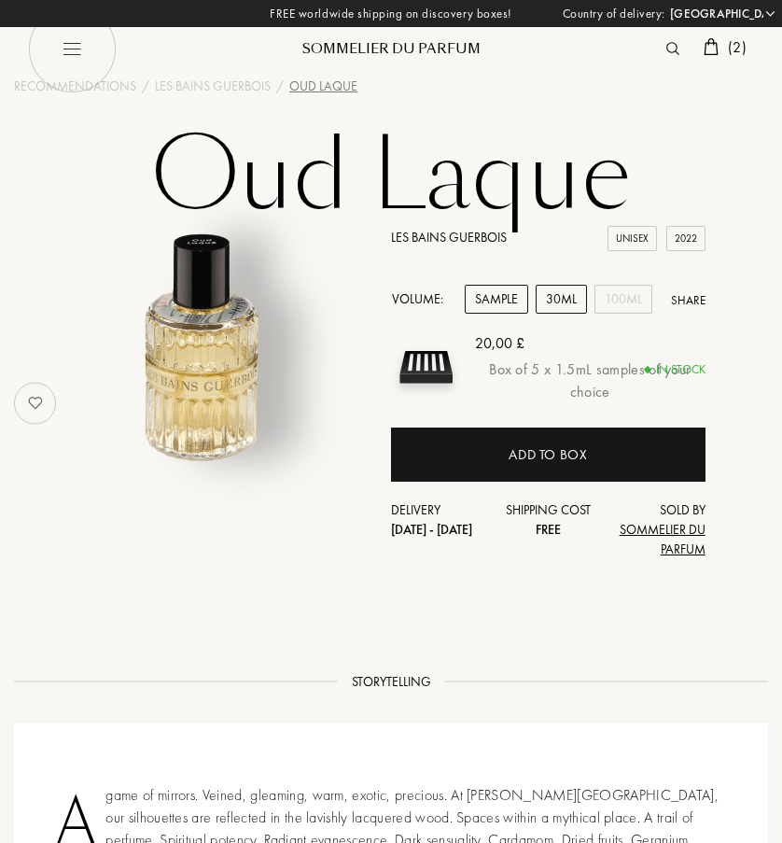
click at [569, 297] on div "30mL" at bounding box center [561, 299] width 51 height 29
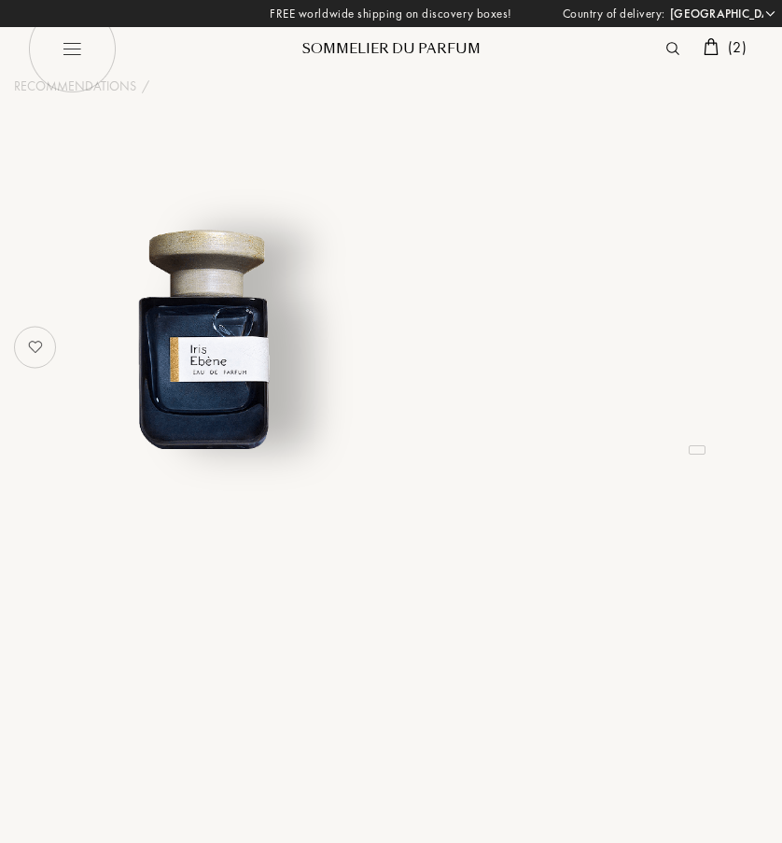
select select "UK"
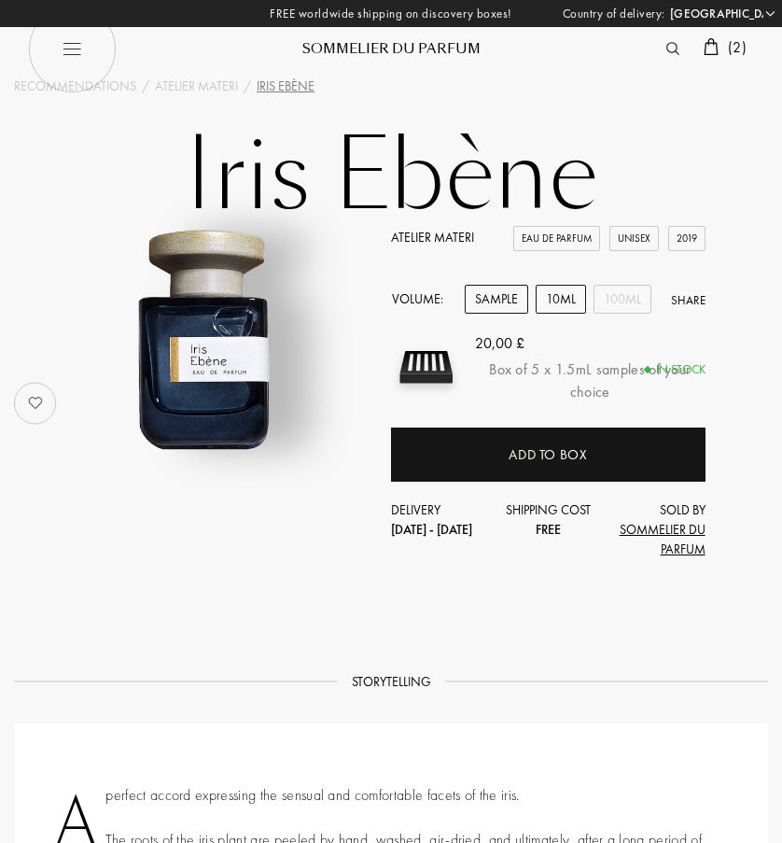
click at [573, 293] on div "10mL" at bounding box center [561, 299] width 50 height 29
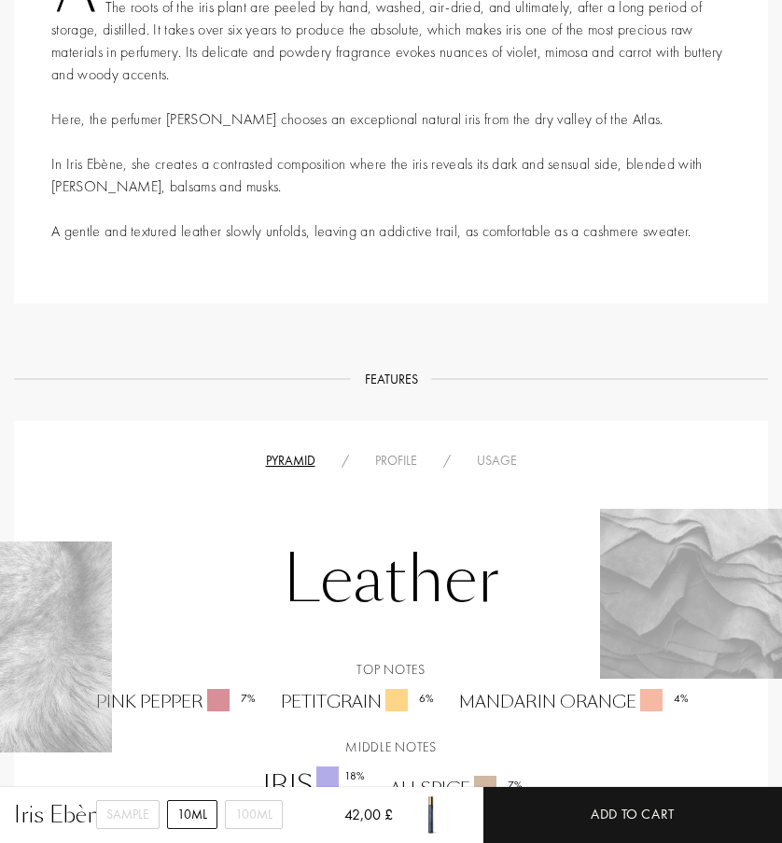
scroll to position [792, 0]
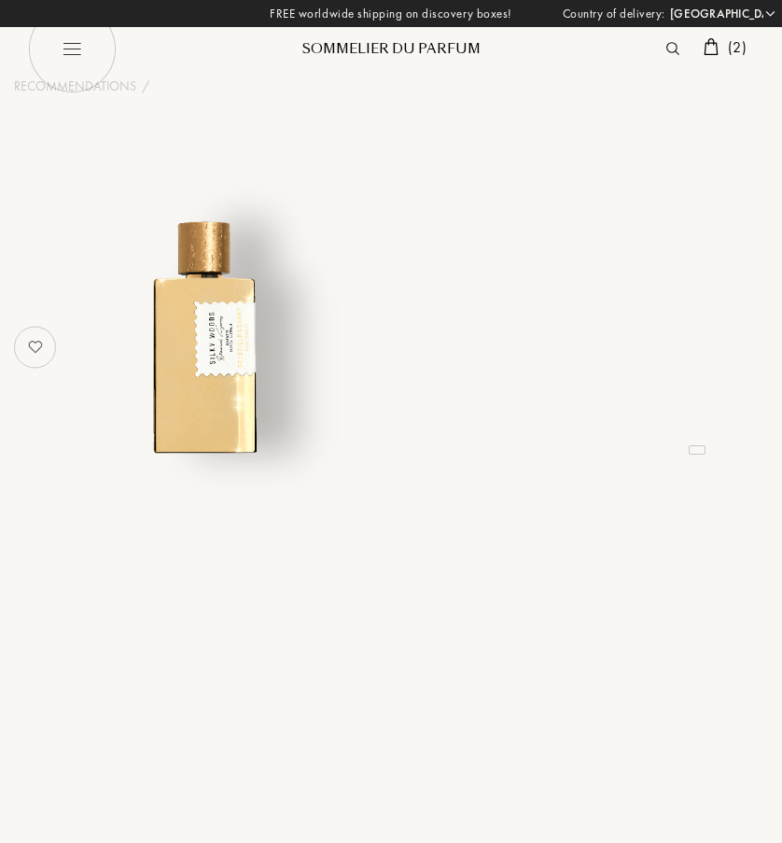
select select "UK"
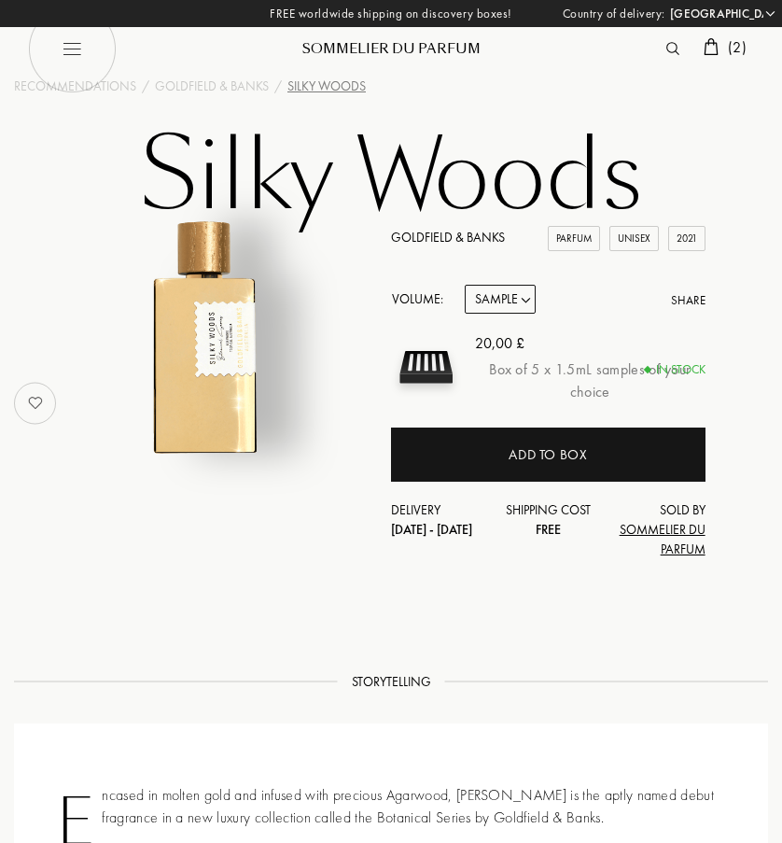
click at [525, 301] on select "Sample 10mL 50mL 100mL" at bounding box center [500, 299] width 71 height 29
select select "2"
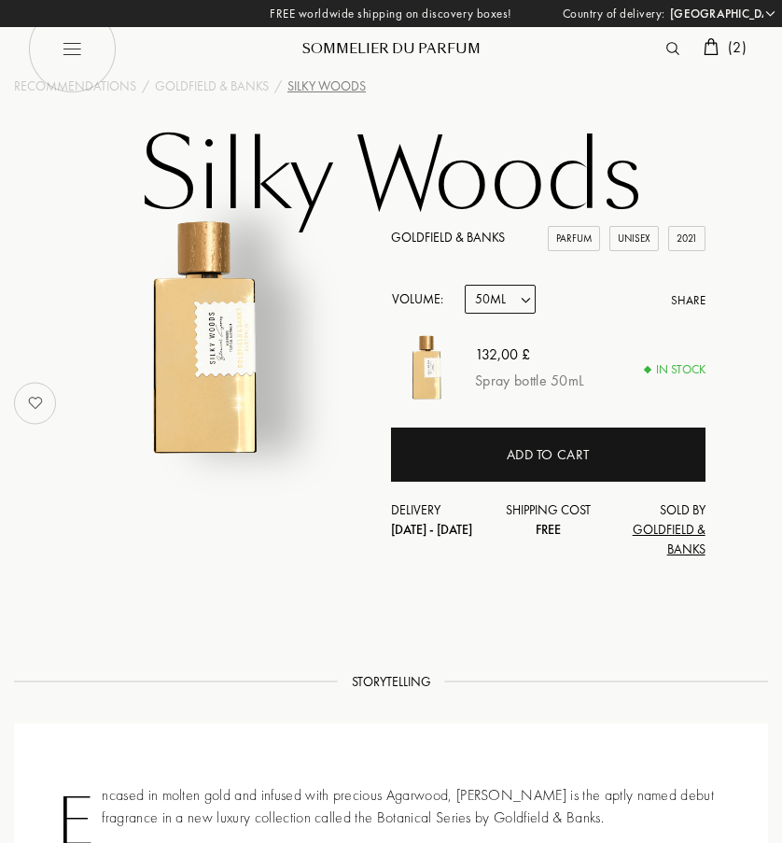
select select "1"
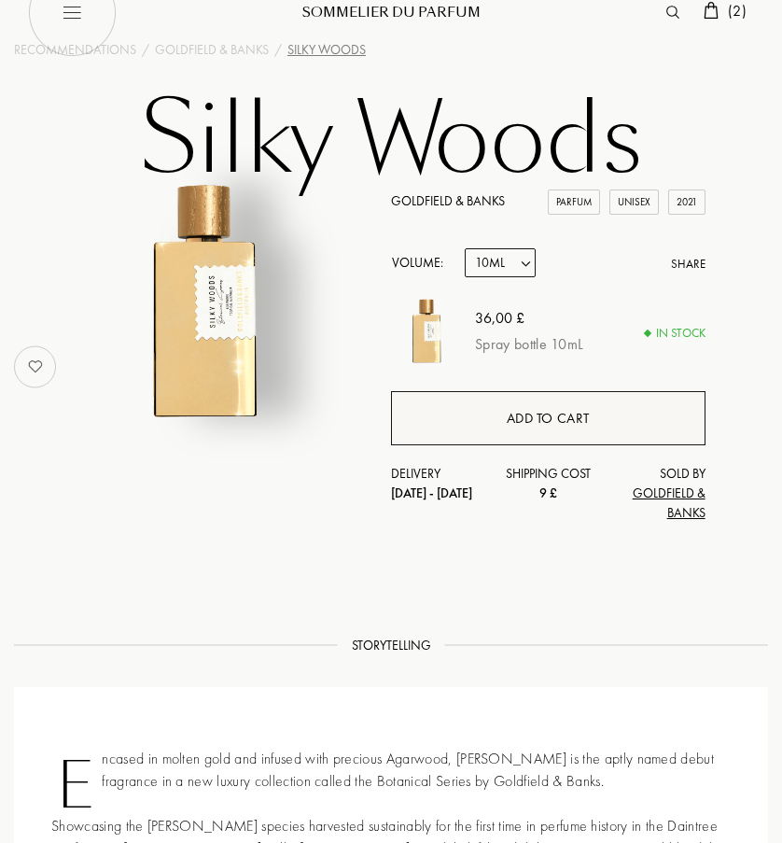
scroll to position [38, 0]
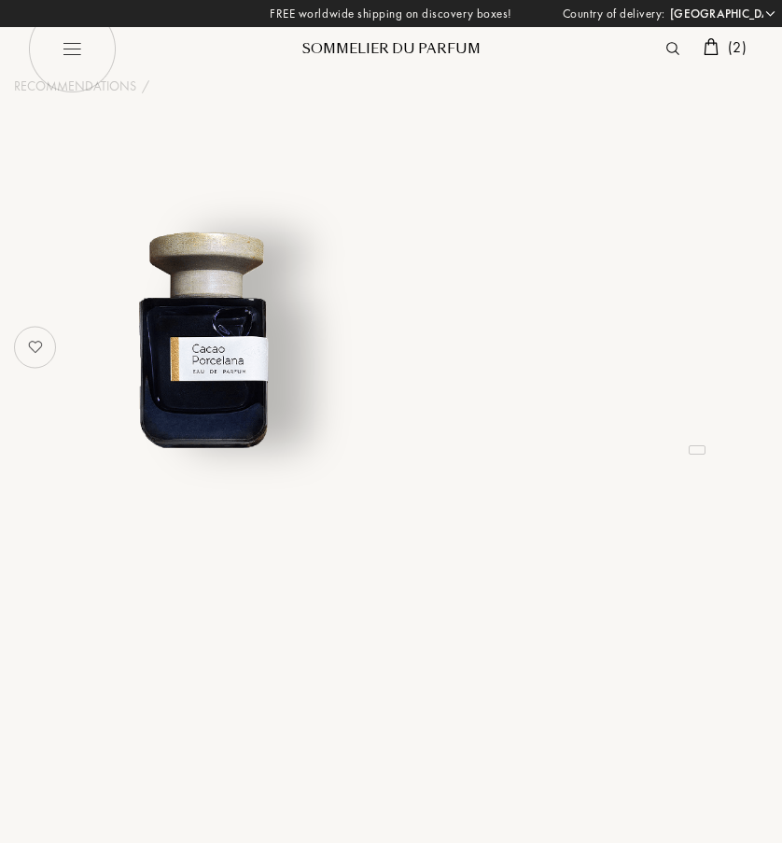
select select "UK"
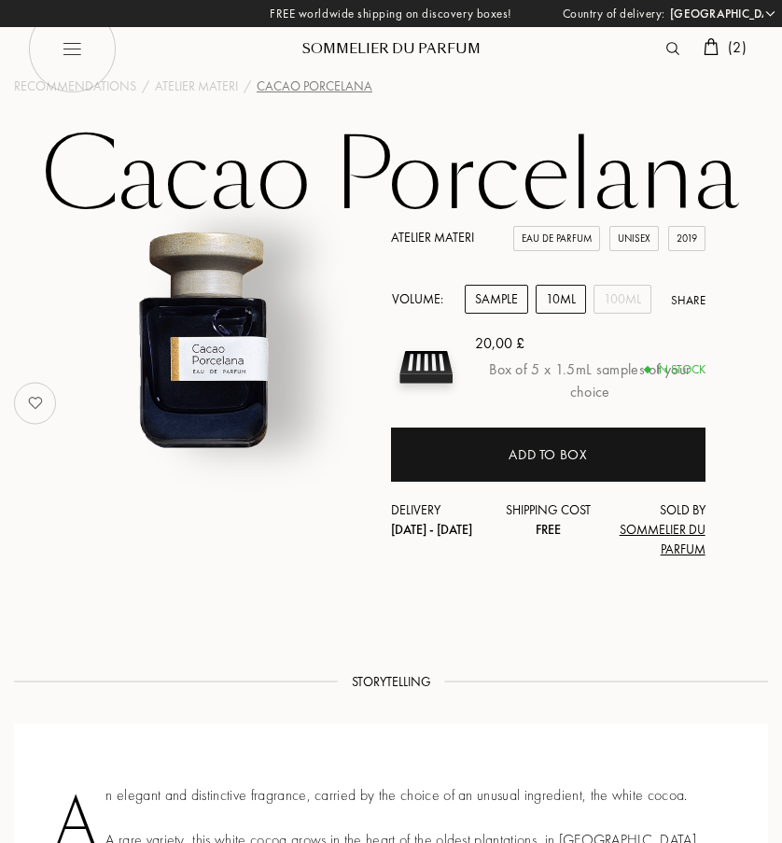
click at [579, 307] on div "10mL" at bounding box center [561, 299] width 50 height 29
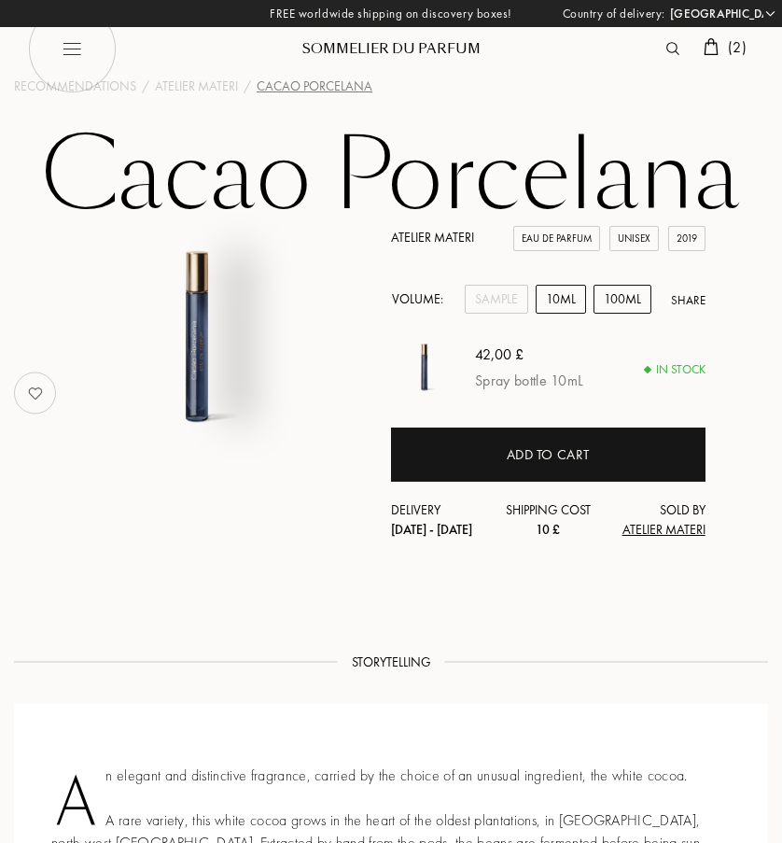
click at [616, 291] on div "100mL" at bounding box center [623, 299] width 58 height 29
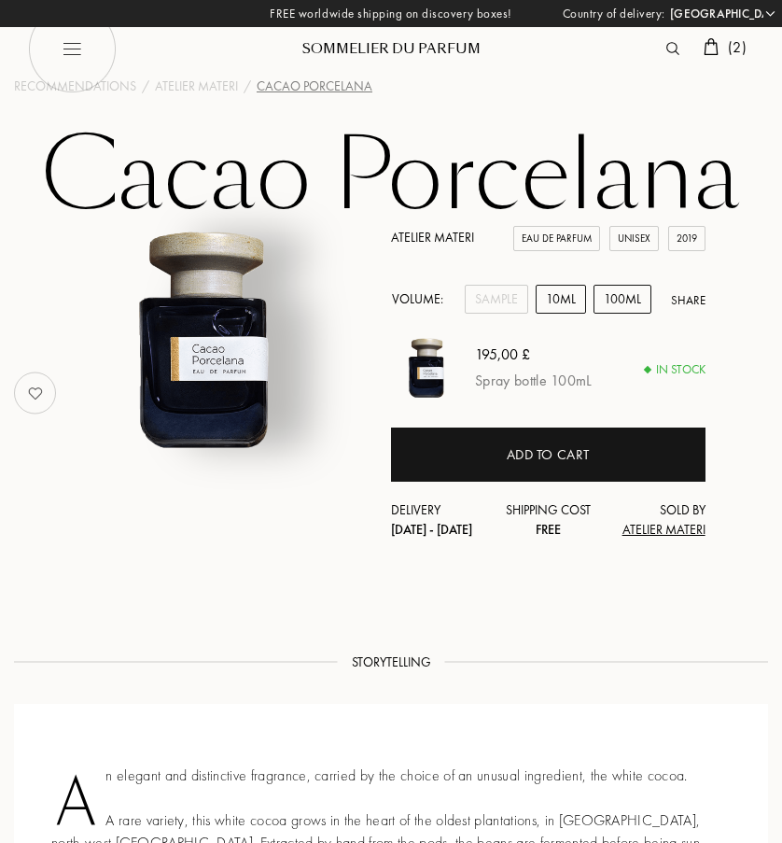
click at [583, 292] on div "10mL" at bounding box center [561, 299] width 50 height 29
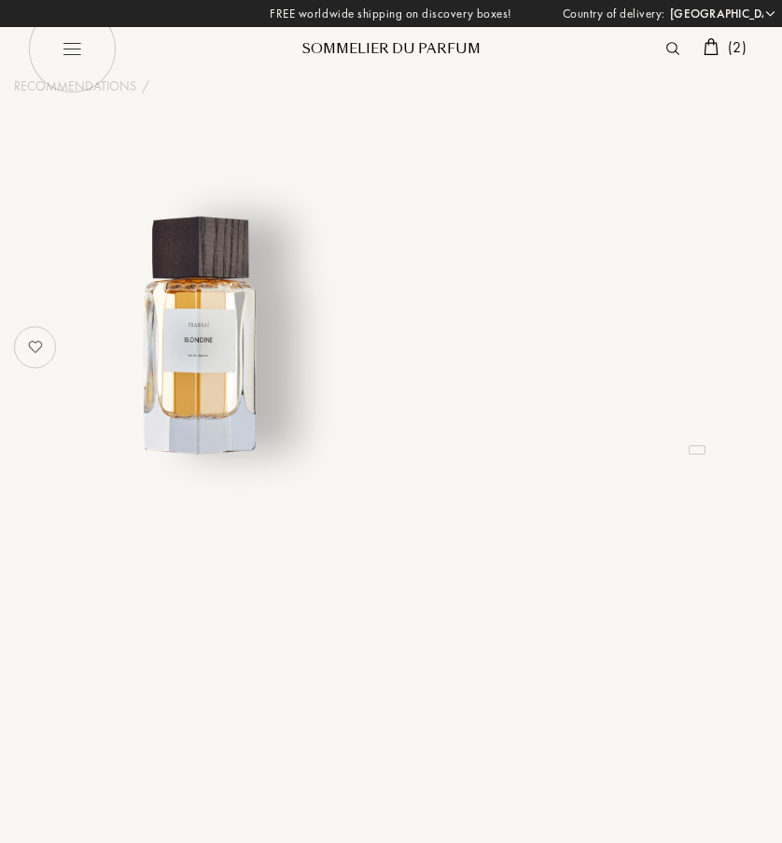
select select "UK"
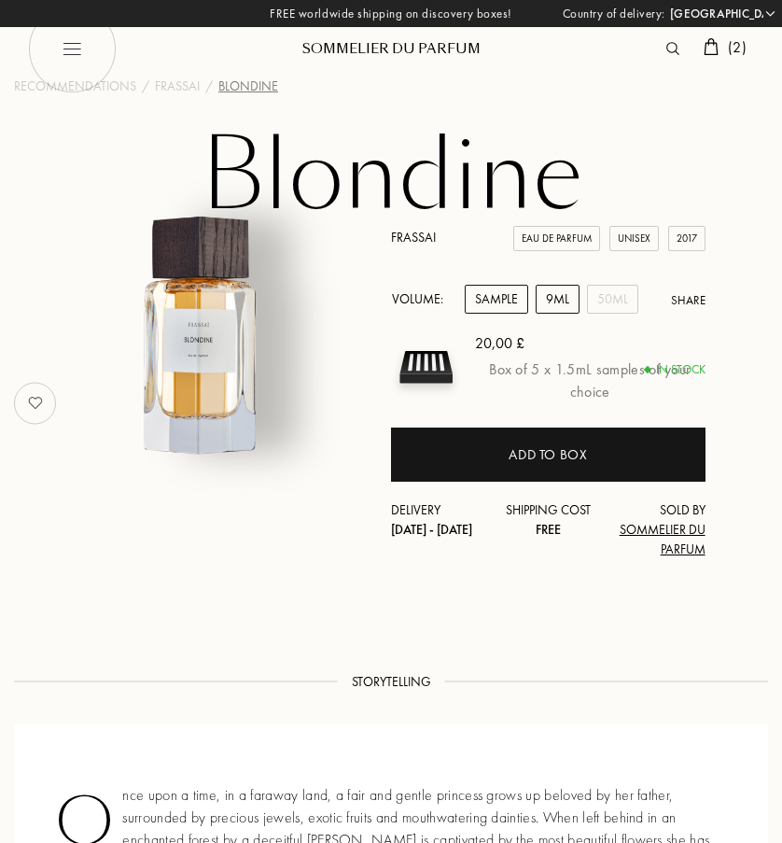
click at [542, 297] on div "9mL" at bounding box center [558, 299] width 44 height 29
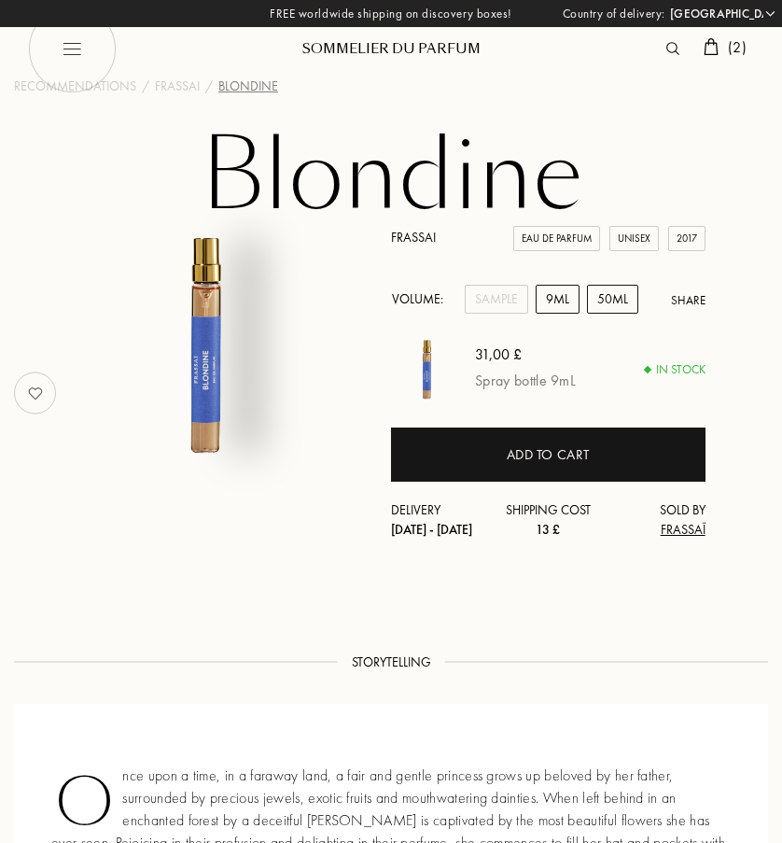
click at [592, 297] on div "50mL" at bounding box center [612, 299] width 51 height 29
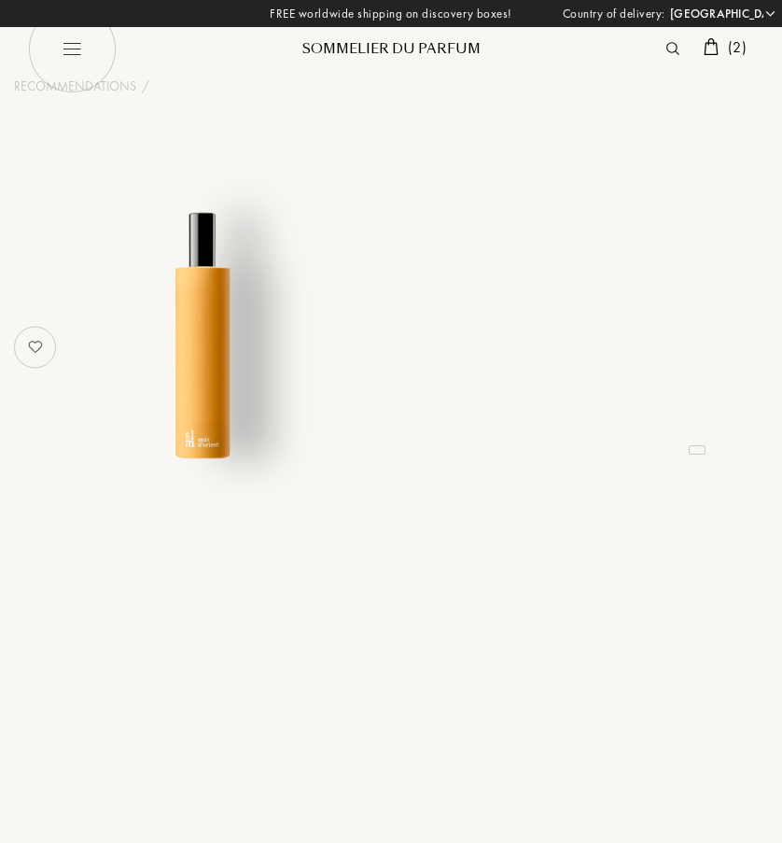
select select "UK"
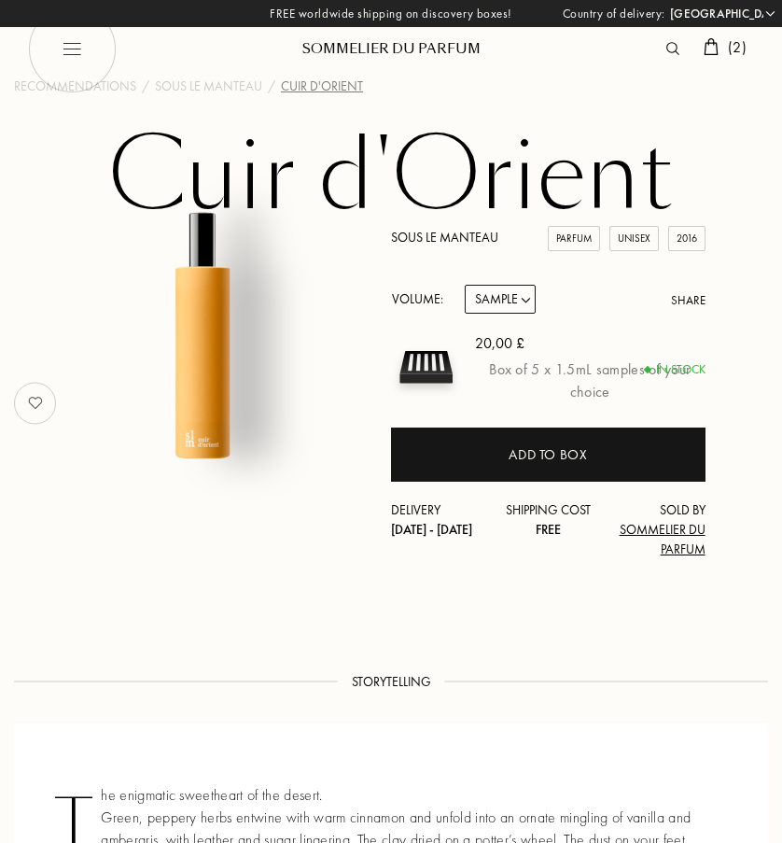
select select "2"
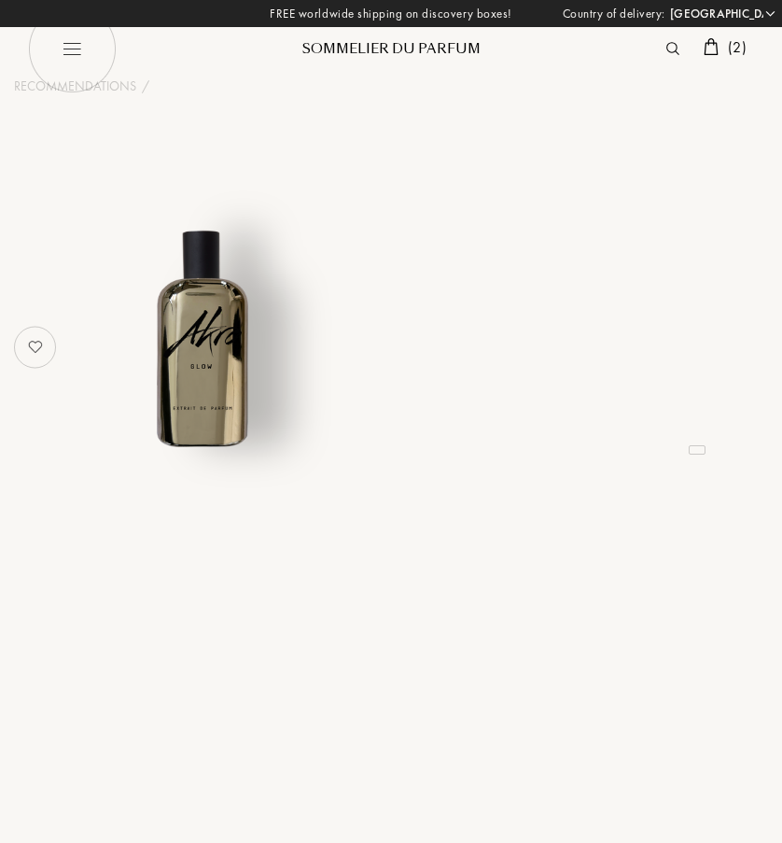
select select "UK"
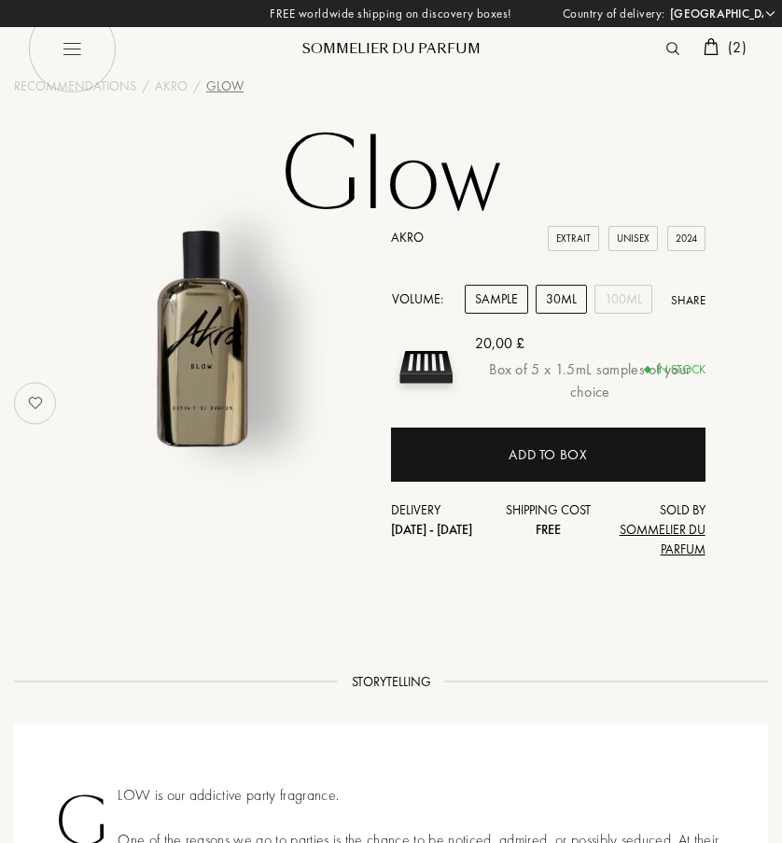
click at [556, 288] on div "30mL" at bounding box center [561, 299] width 51 height 29
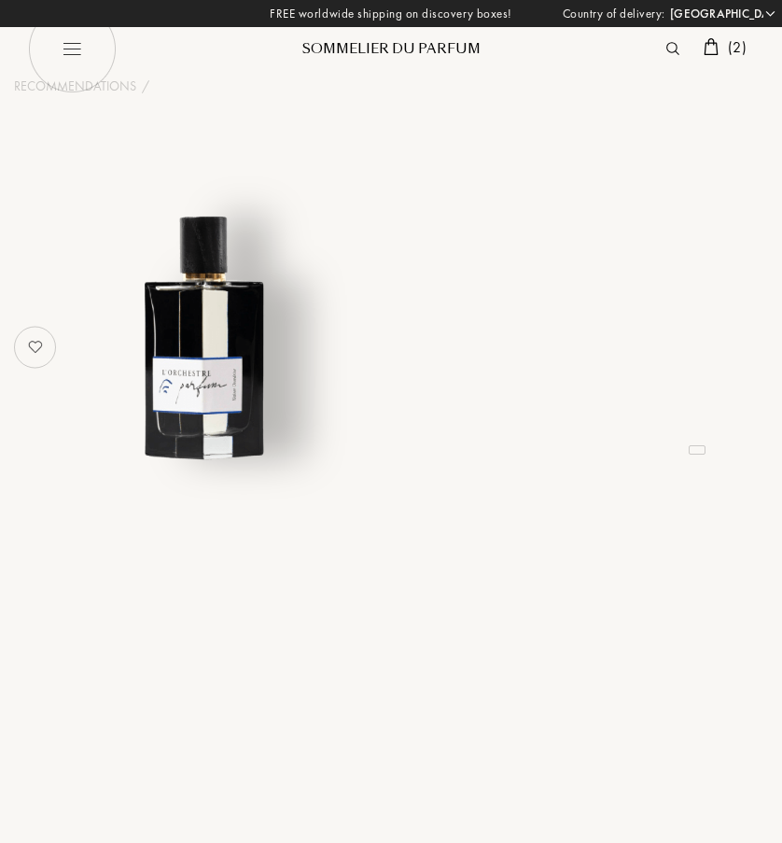
select select "UK"
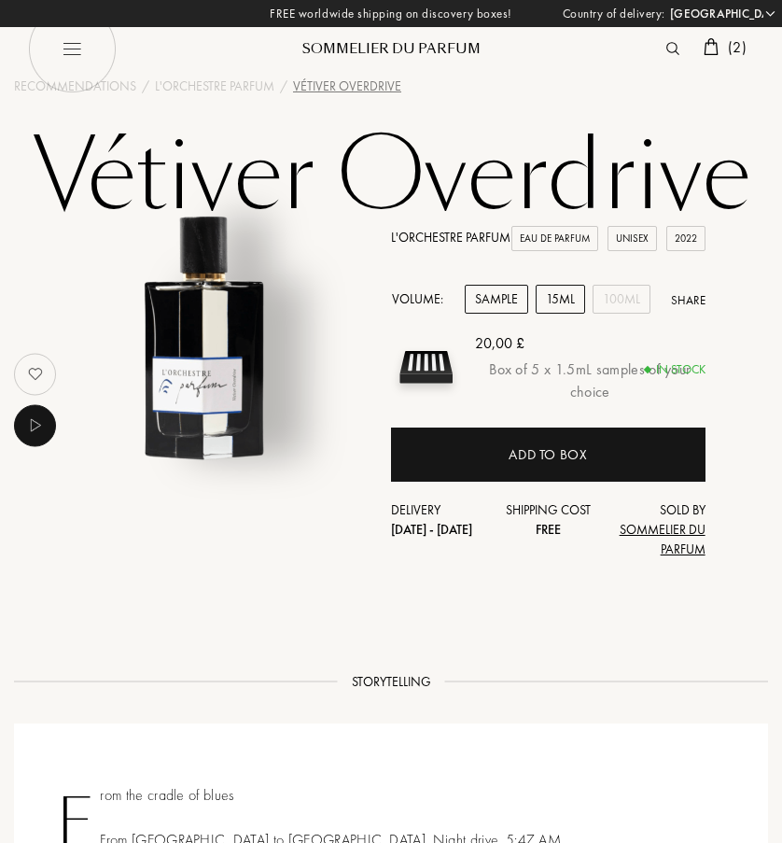
click at [577, 286] on div "15mL" at bounding box center [560, 299] width 49 height 29
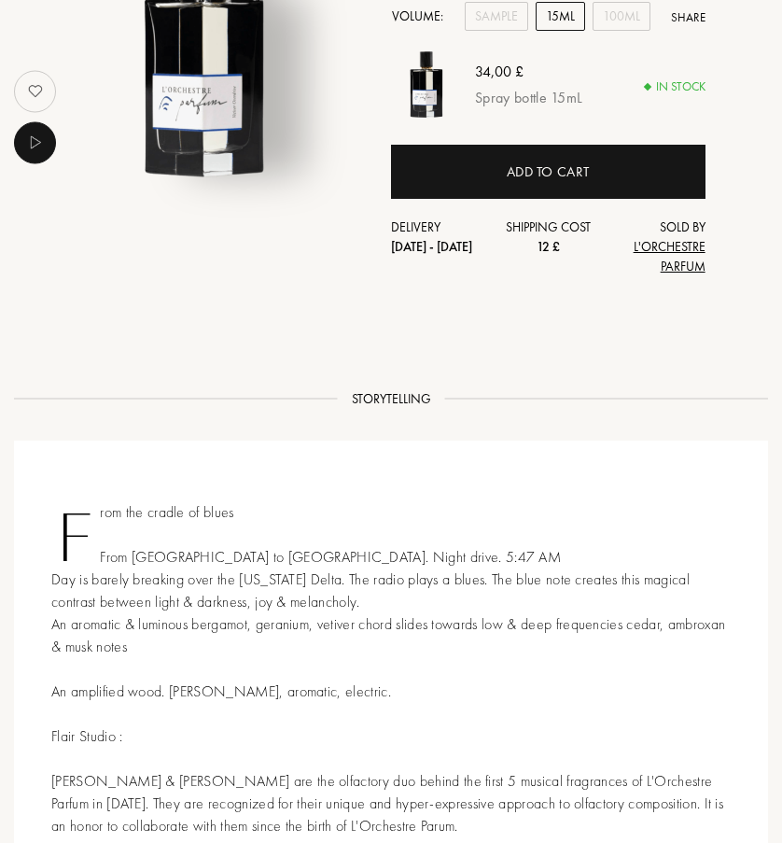
scroll to position [294, 0]
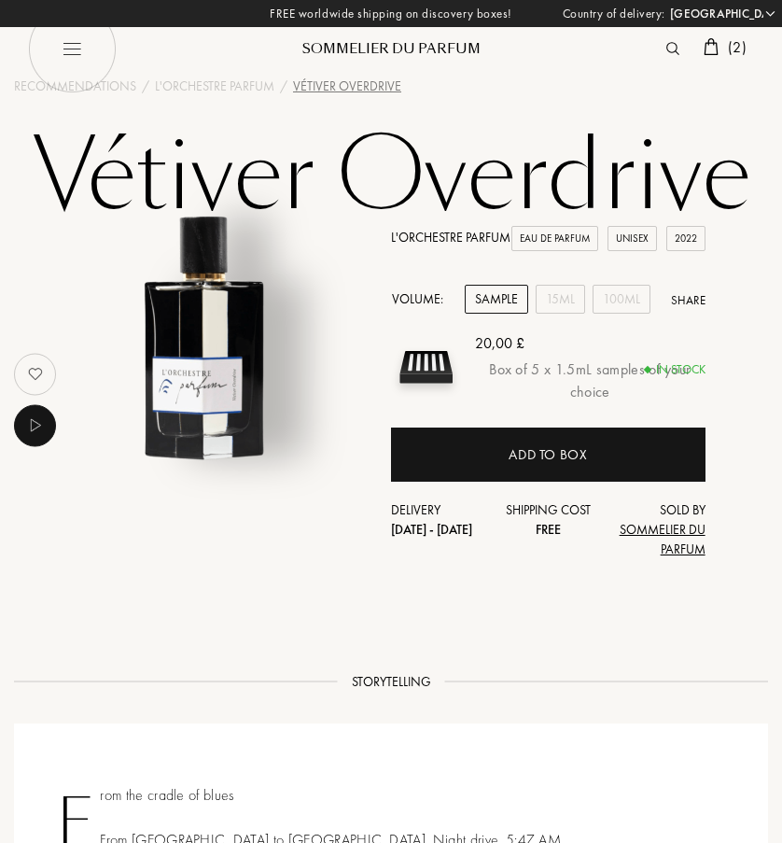
select select "UK"
click at [563, 306] on div "15mL" at bounding box center [560, 299] width 49 height 29
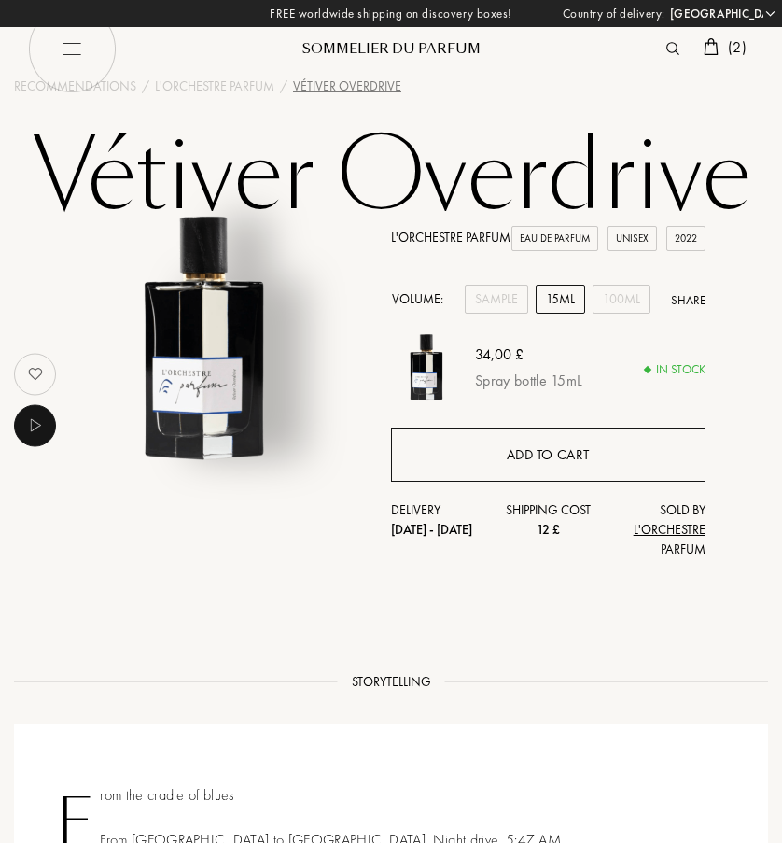
click at [575, 472] on div "Add to cart" at bounding box center [548, 454] width 315 height 54
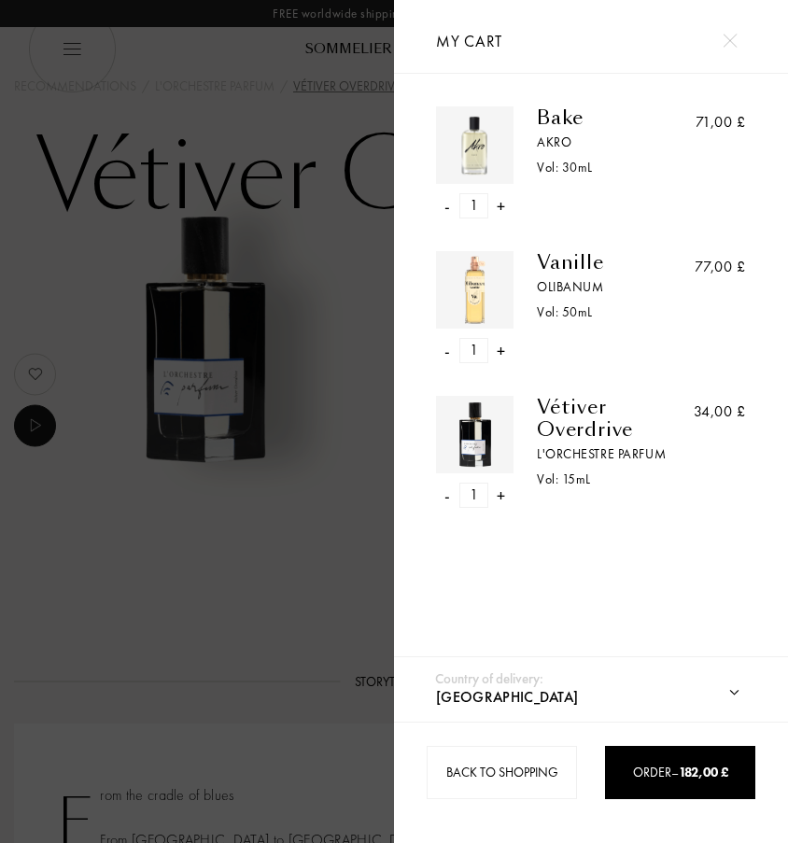
click at [567, 272] on div "Vanille" at bounding box center [616, 262] width 158 height 22
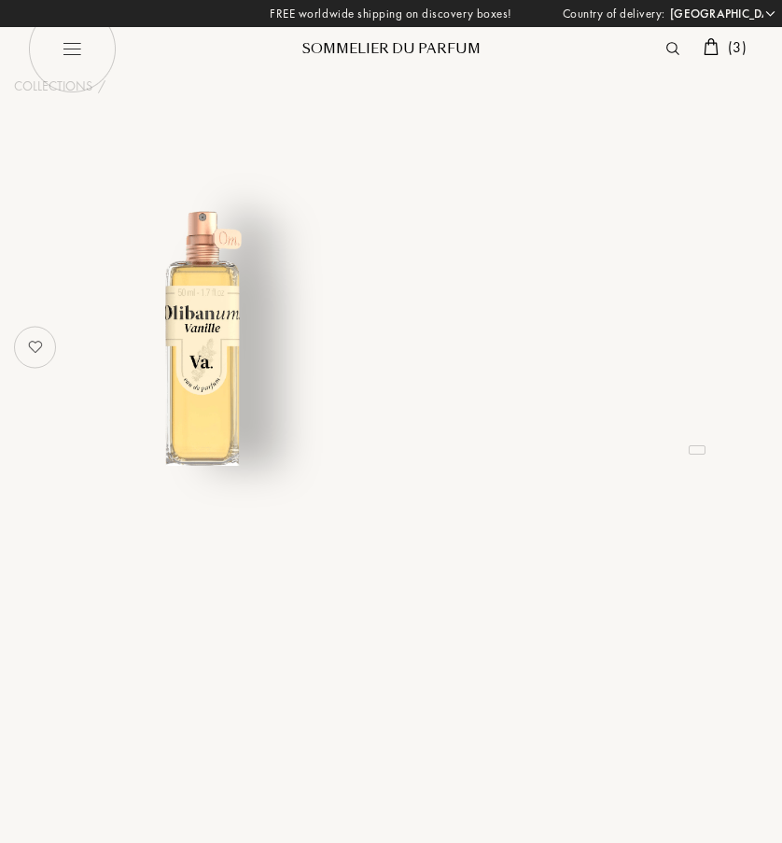
select select "UK"
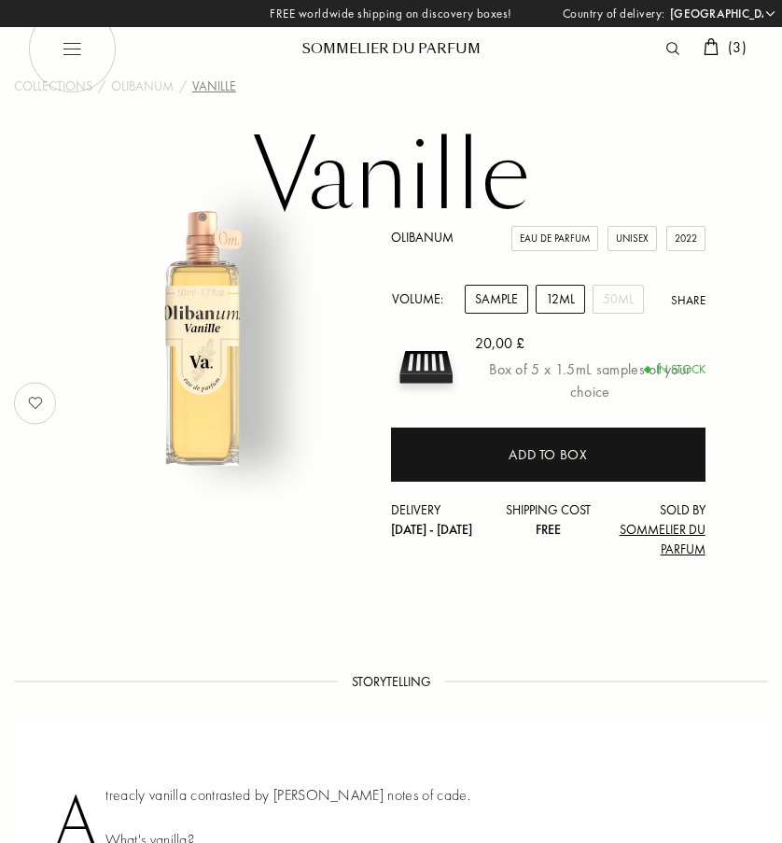
click at [565, 293] on div "12mL" at bounding box center [560, 299] width 49 height 29
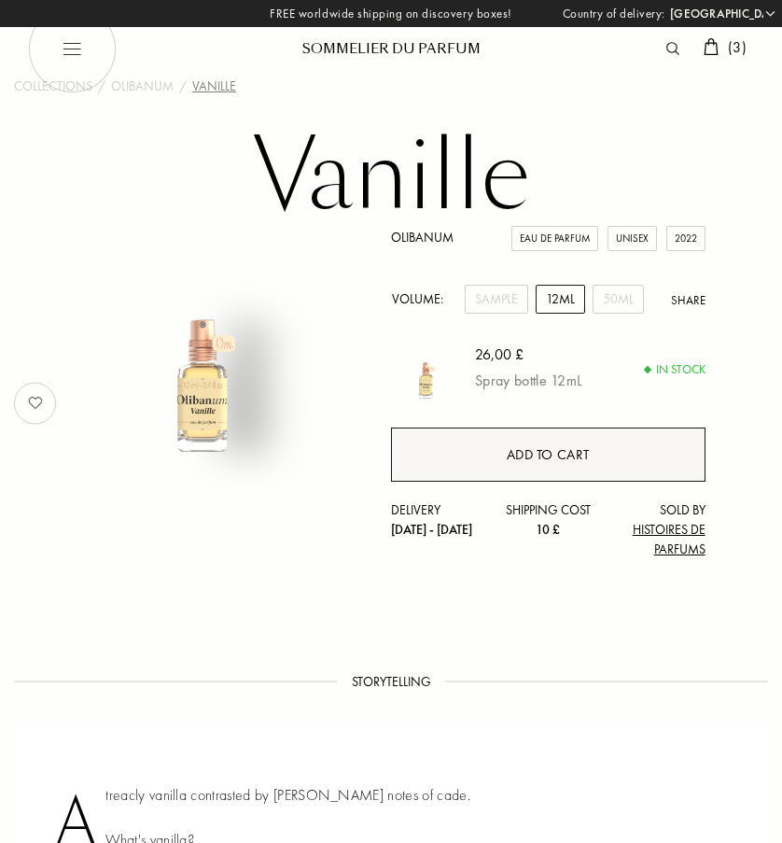
click at [569, 442] on div "Add to cart" at bounding box center [548, 454] width 315 height 54
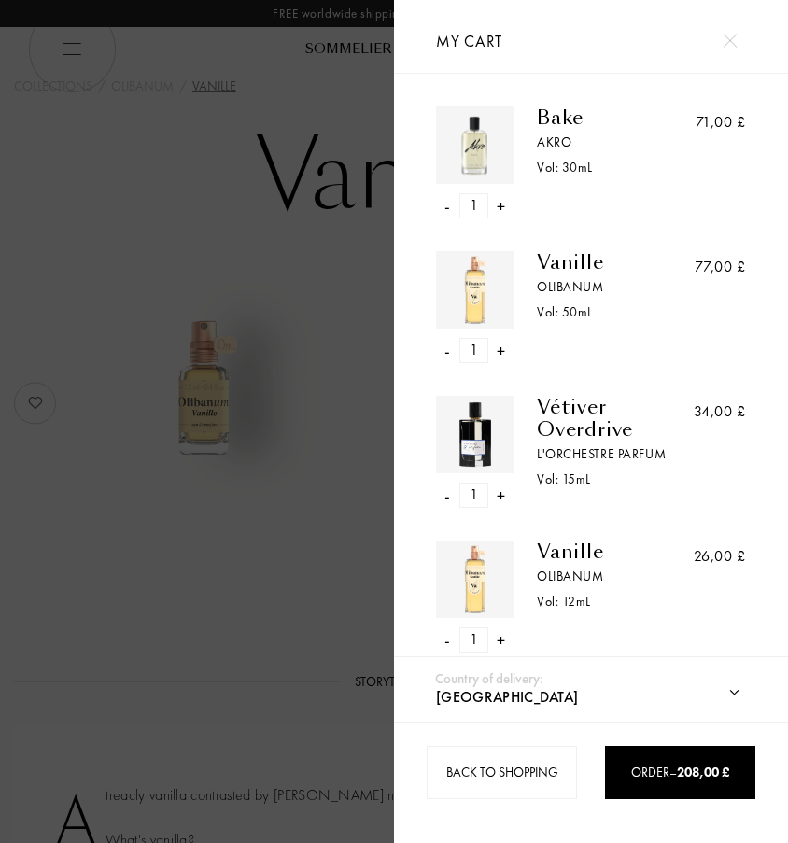
click at [445, 205] on div "-" at bounding box center [447, 205] width 6 height 25
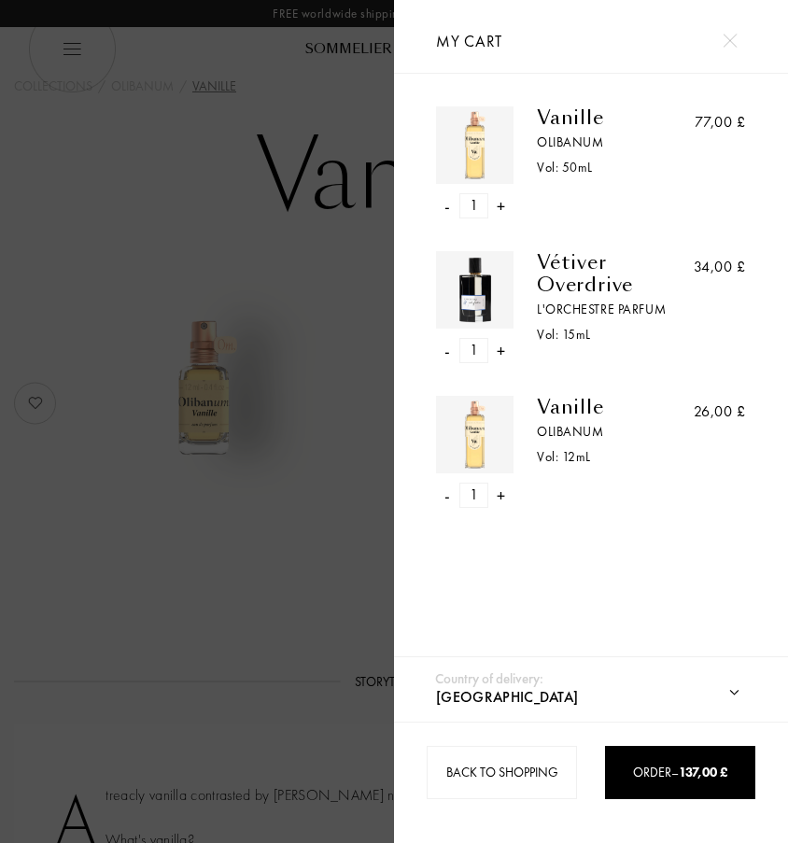
click at [445, 205] on div "-" at bounding box center [447, 205] width 6 height 25
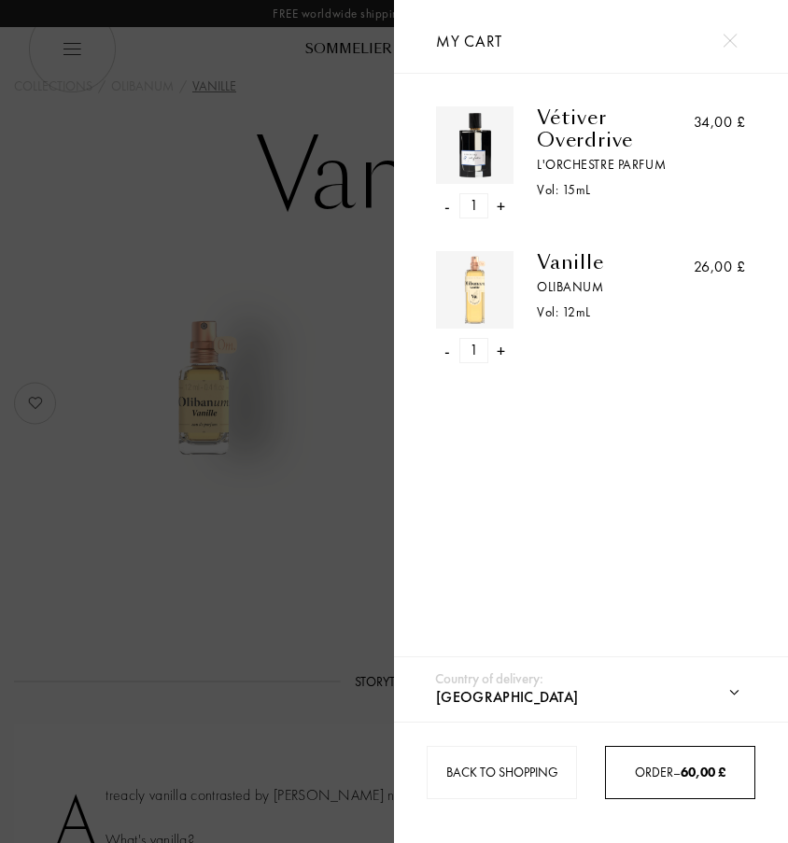
click at [678, 782] on div "Order – 60,00 £" at bounding box center [679, 772] width 149 height 53
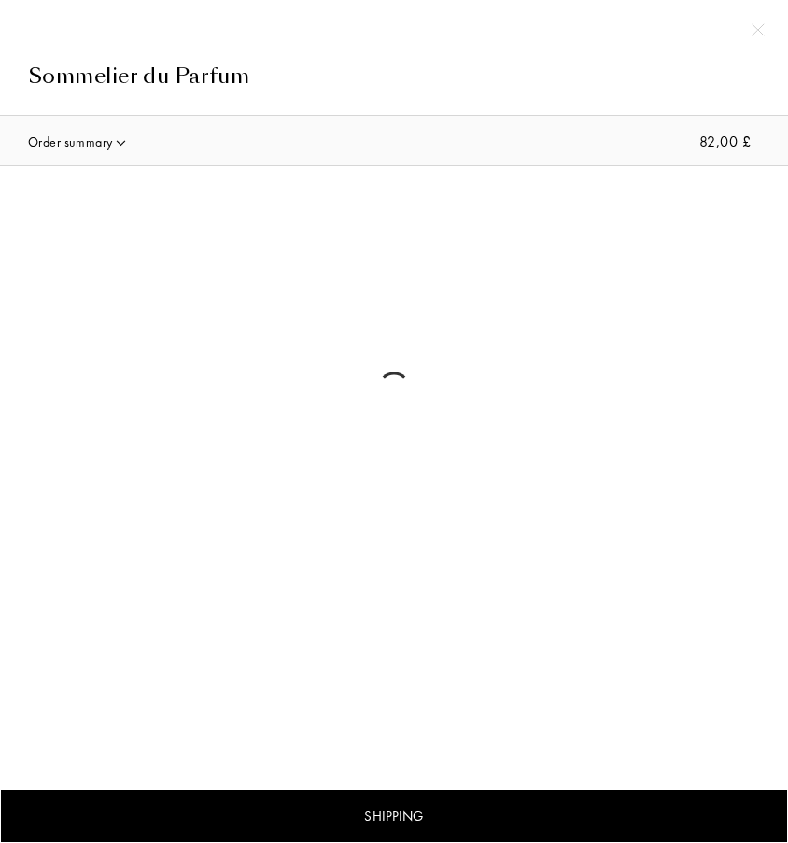
select select "UK"
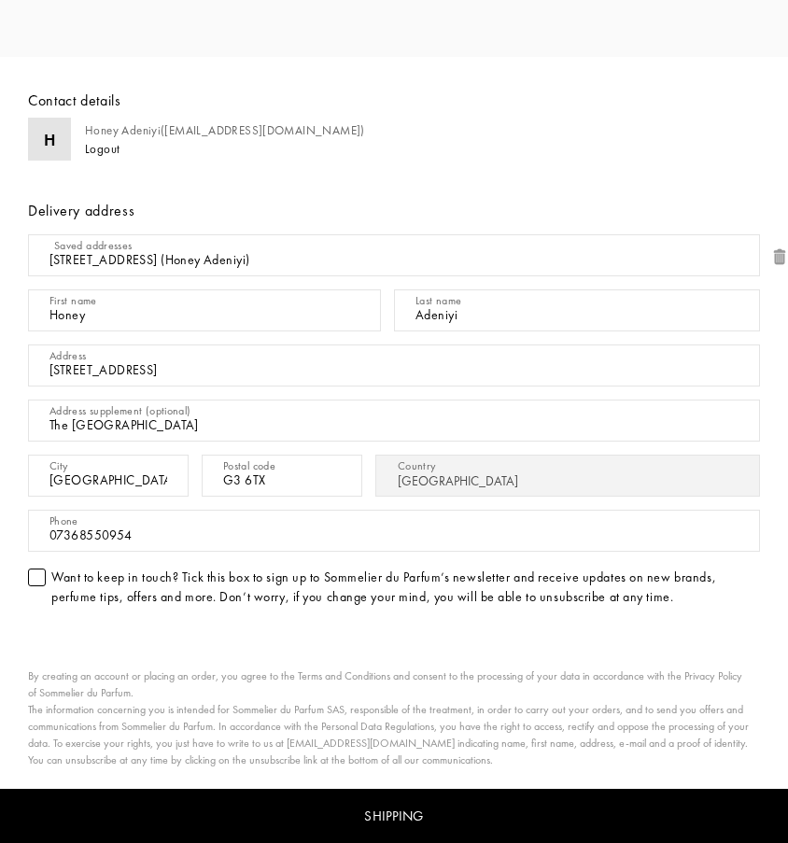
scroll to position [774, 0]
click at [519, 812] on div "Shipping" at bounding box center [394, 816] width 788 height 55
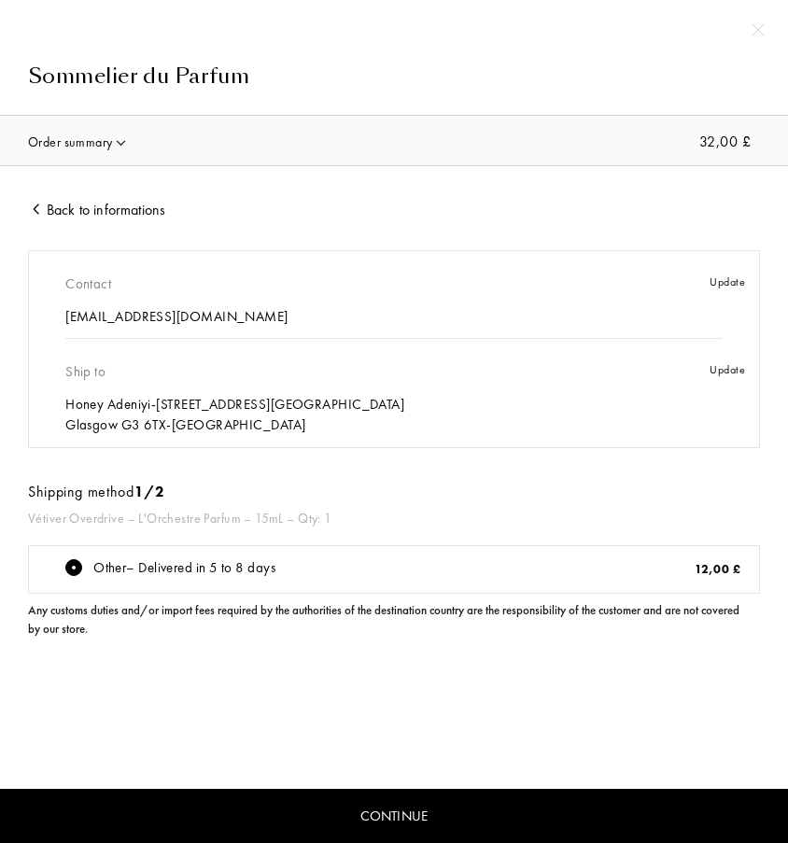
click at [498, 817] on div "Continue" at bounding box center [394, 816] width 788 height 55
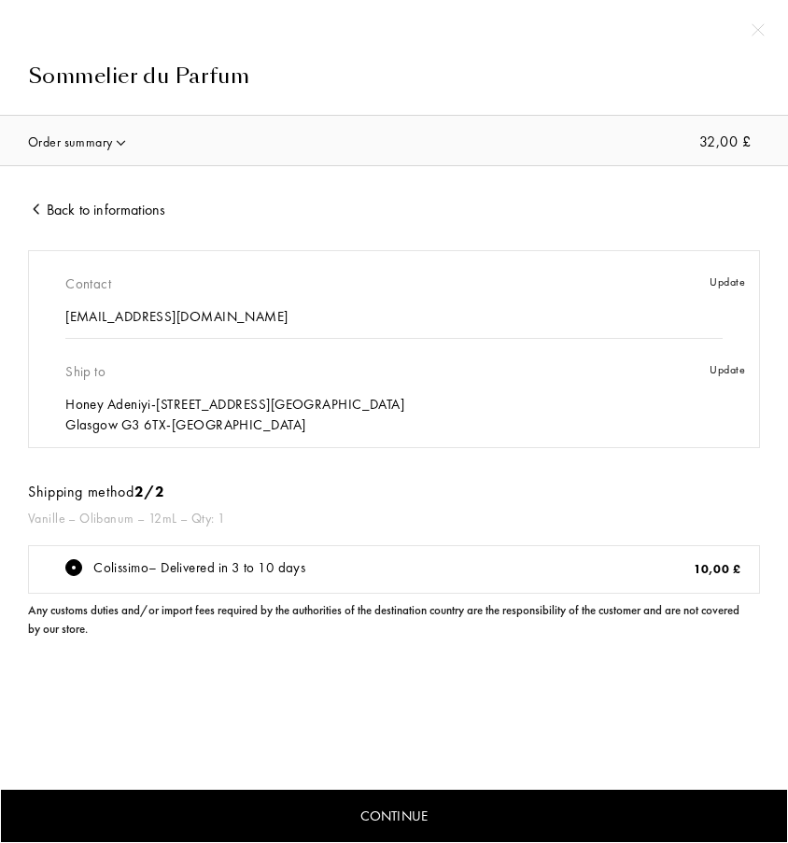
click at [117, 139] on img at bounding box center [121, 142] width 14 height 14
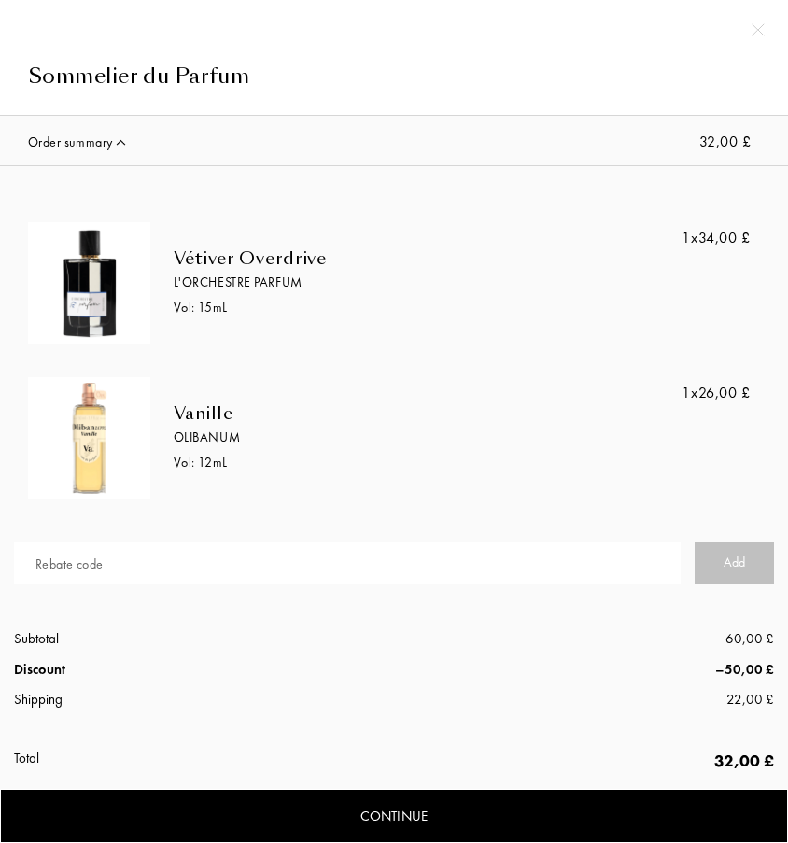
click at [756, 31] on img at bounding box center [757, 29] width 13 height 13
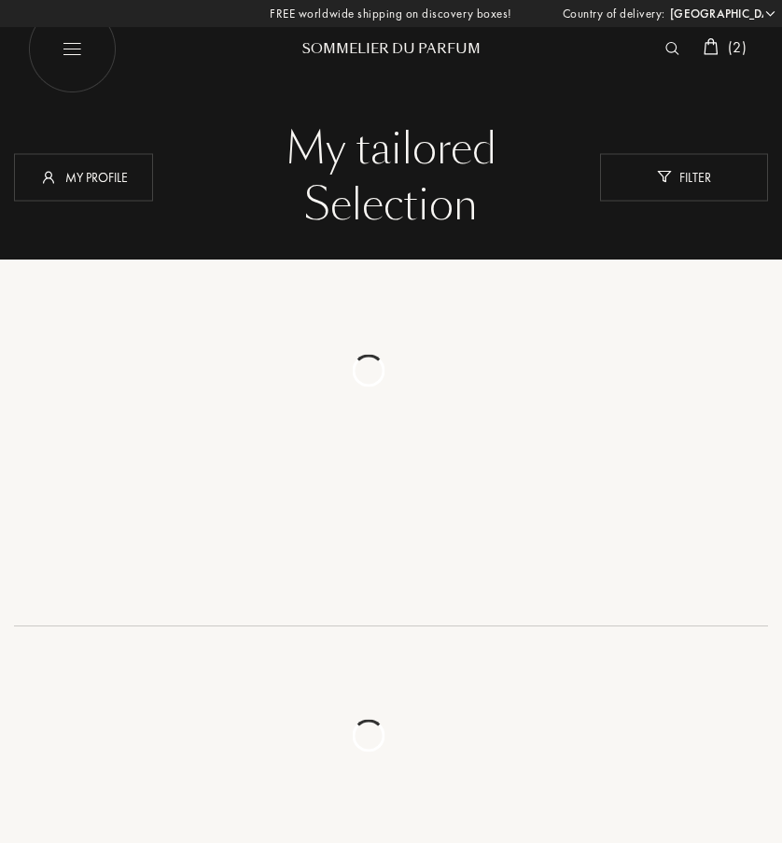
select select "UK"
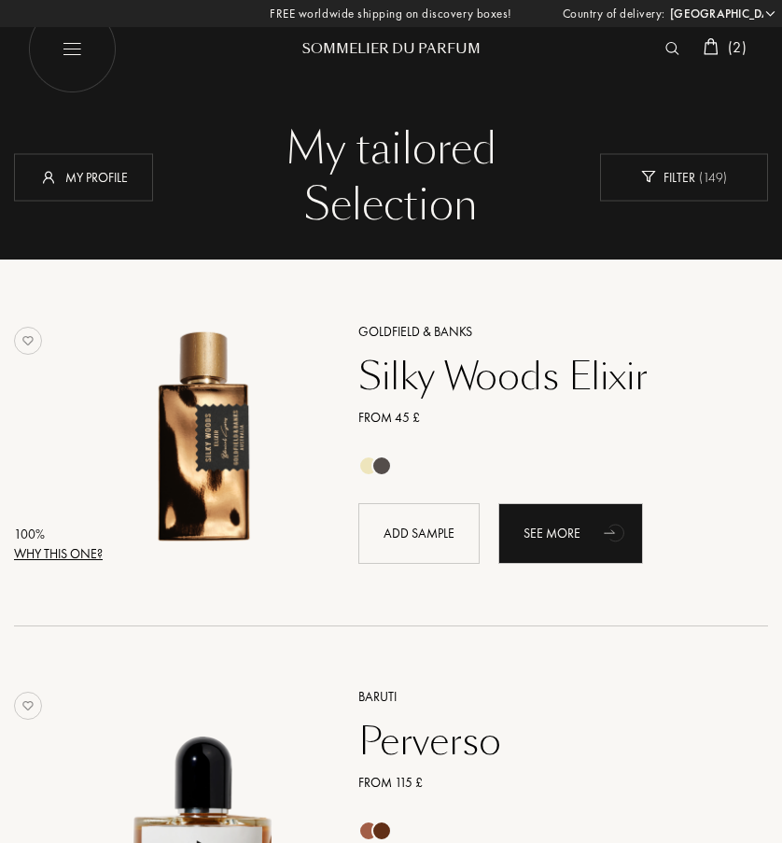
click at [669, 48] on img at bounding box center [672, 48] width 14 height 13
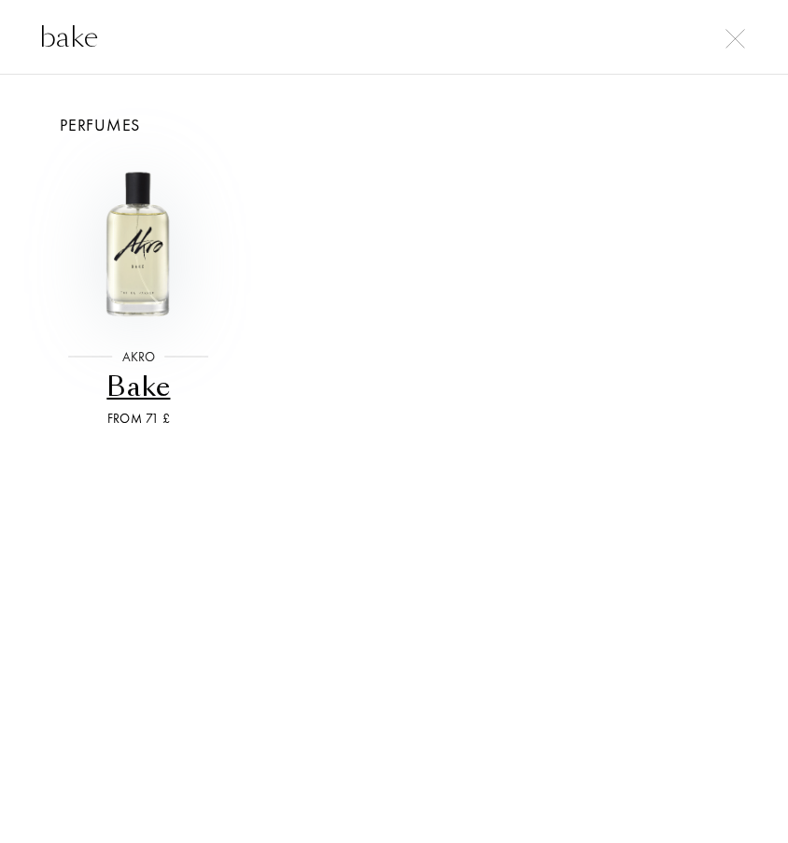
type input "bake"
click at [144, 301] on img at bounding box center [138, 243] width 170 height 170
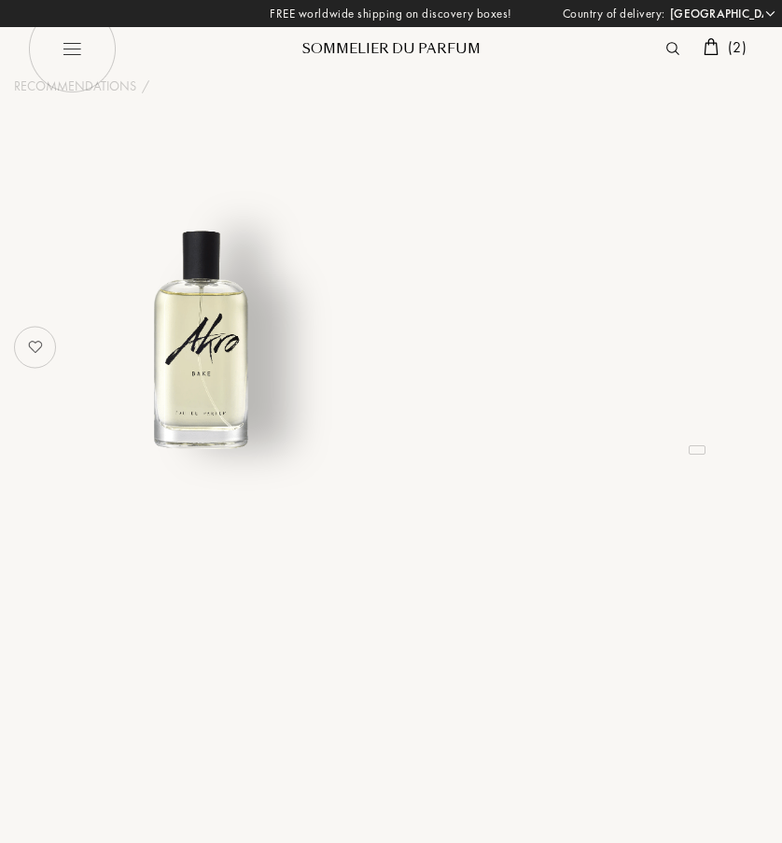
select select "UK"
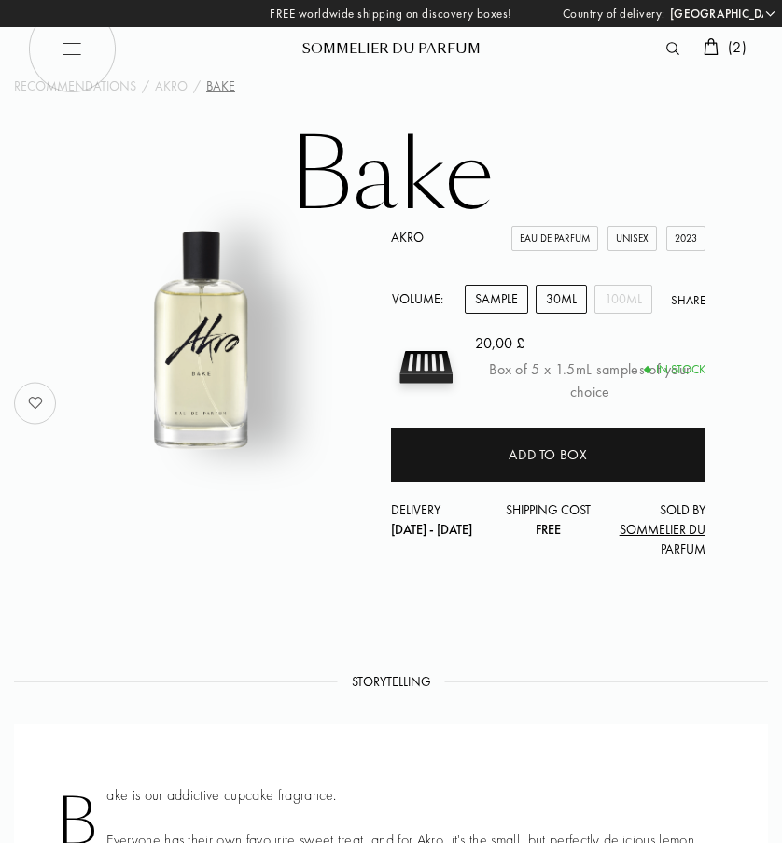
click at [580, 285] on div "30mL" at bounding box center [561, 299] width 51 height 29
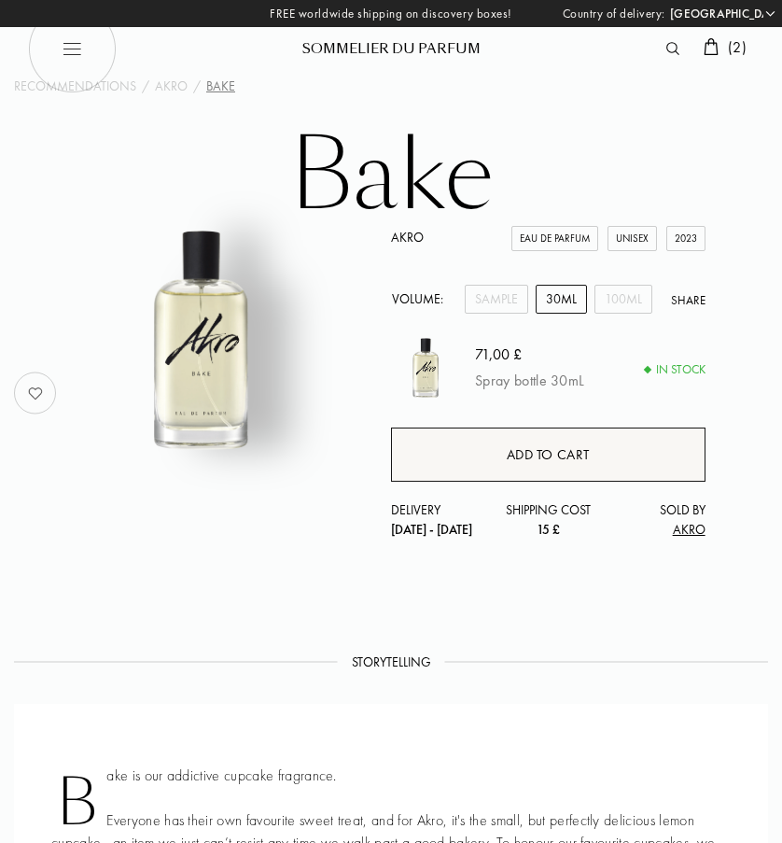
click at [530, 454] on div "Add to cart" at bounding box center [549, 454] width 84 height 21
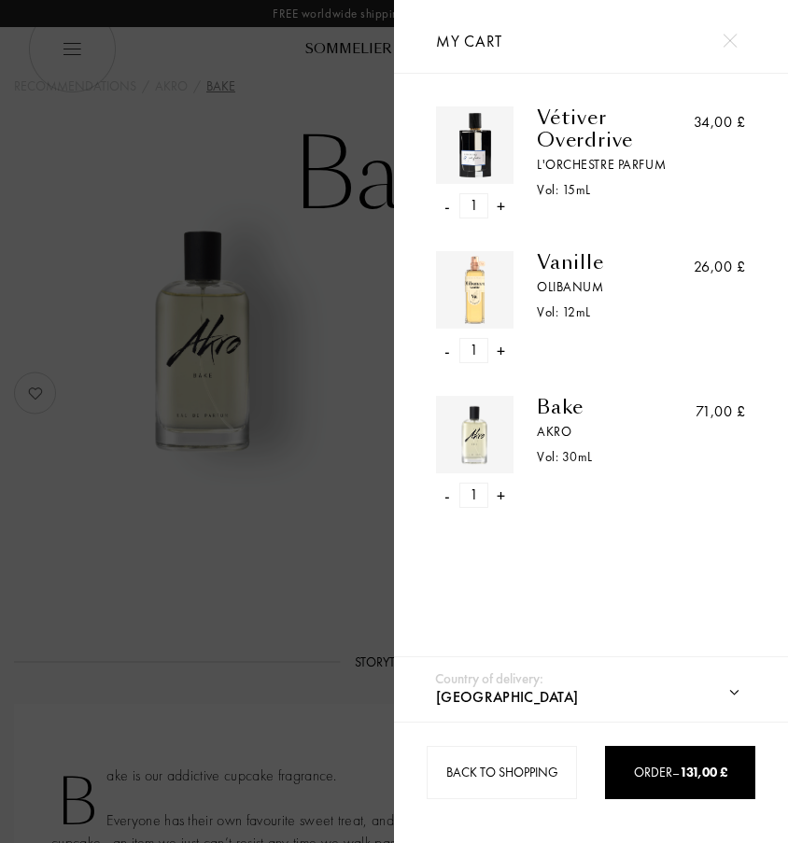
click at [307, 609] on div at bounding box center [197, 421] width 394 height 843
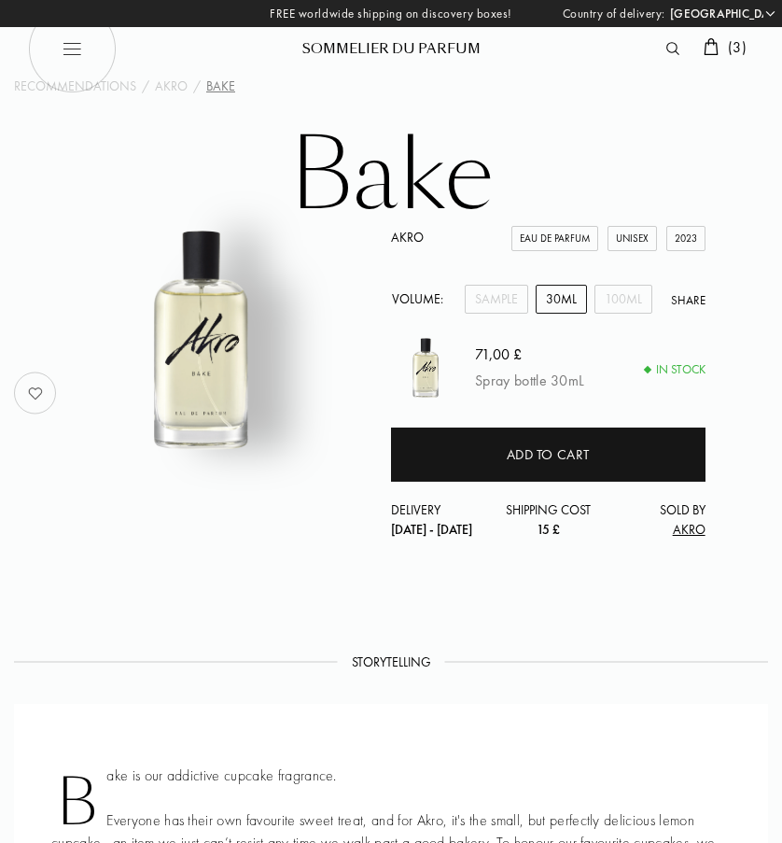
click at [86, 57] on img at bounding box center [72, 49] width 89 height 89
select select "UK"
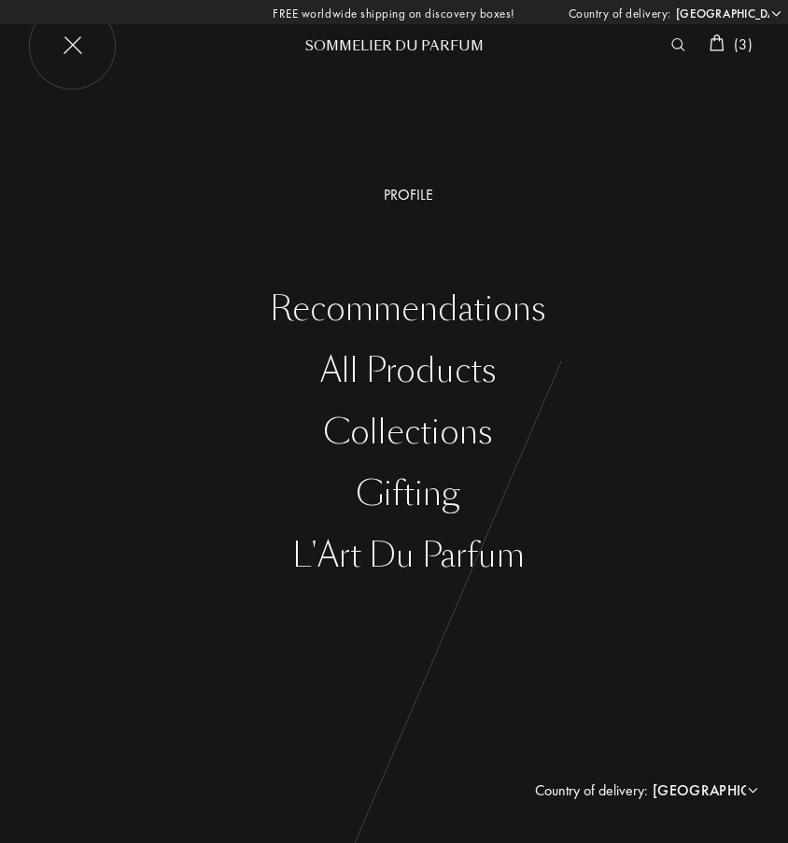
click at [389, 553] on div "L'Art du Parfum" at bounding box center [408, 556] width 760 height 38
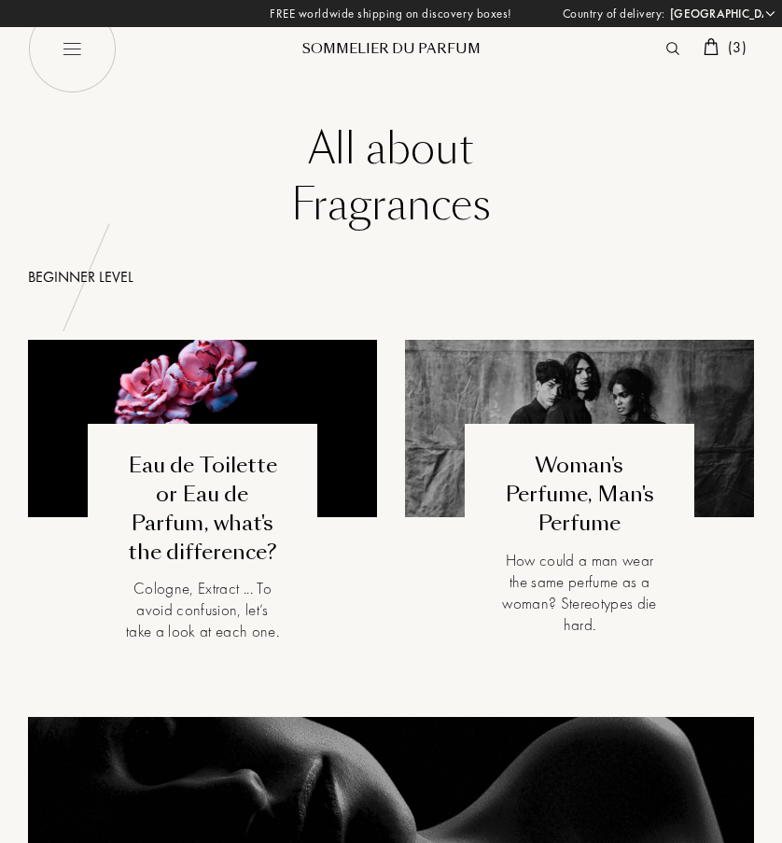
select select "UK"
click at [63, 58] on img at bounding box center [72, 49] width 89 height 89
select select "UK"
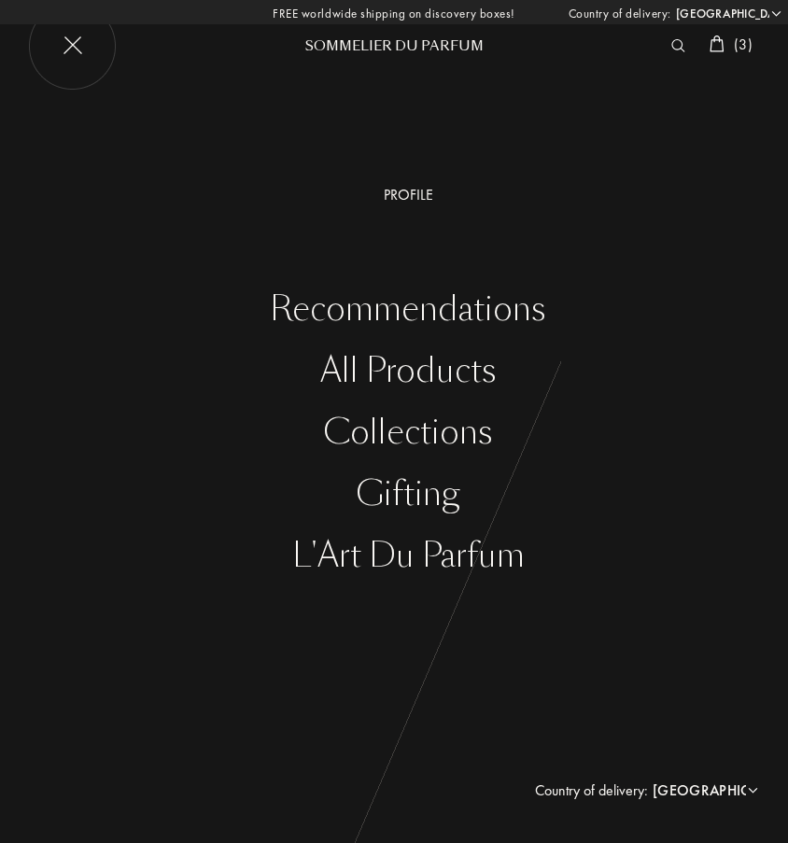
click at [399, 494] on div "Gifting" at bounding box center [408, 494] width 760 height 38
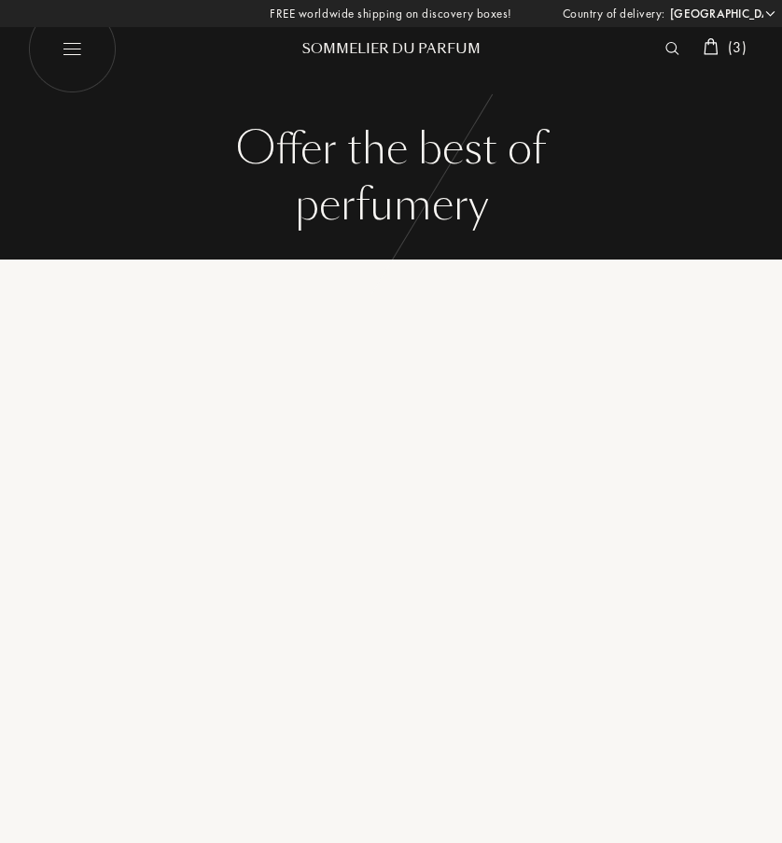
select select "UK"
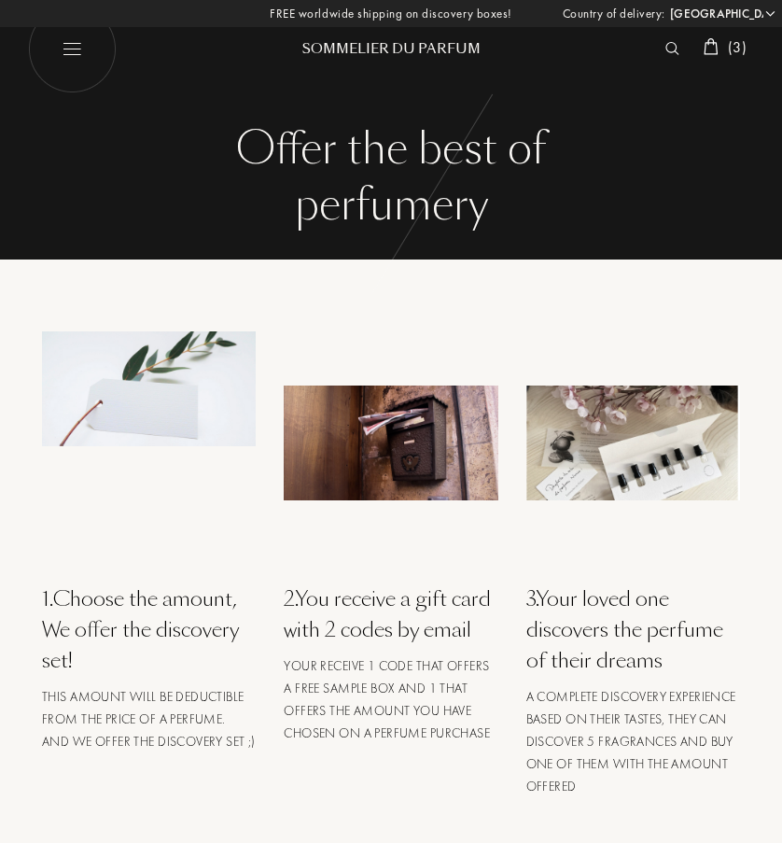
click at [83, 49] on img at bounding box center [72, 49] width 89 height 89
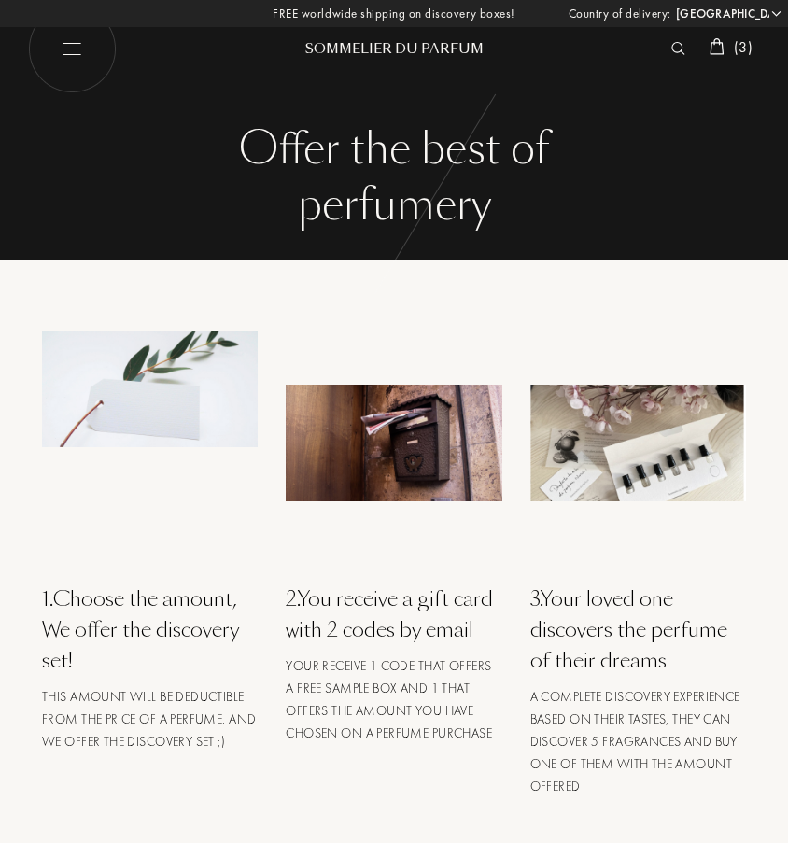
select select "UK"
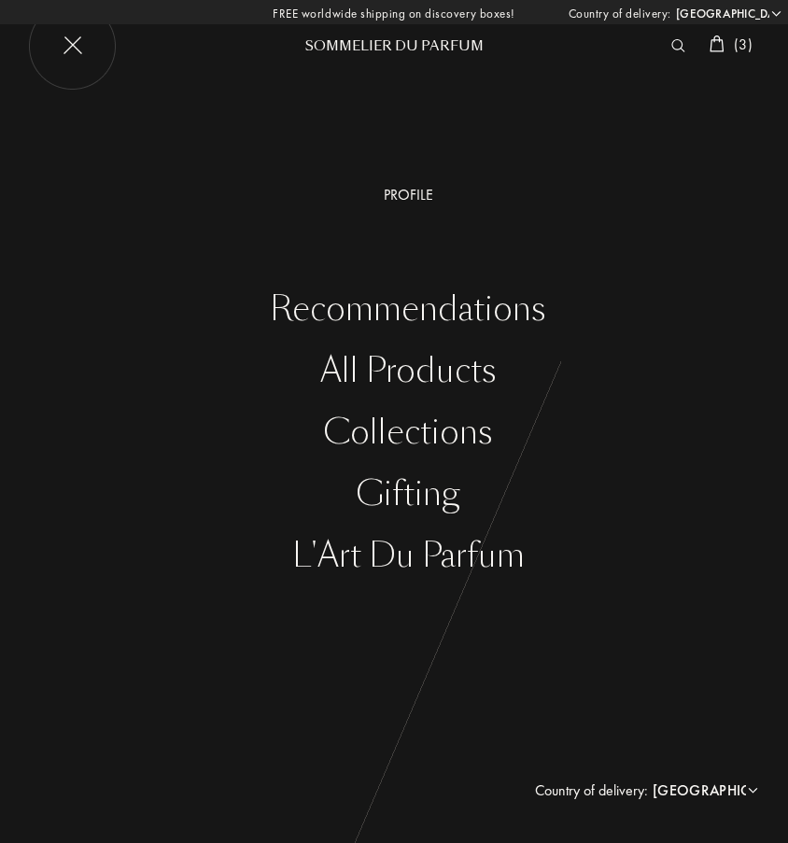
click at [394, 429] on div "Collections" at bounding box center [408, 432] width 760 height 38
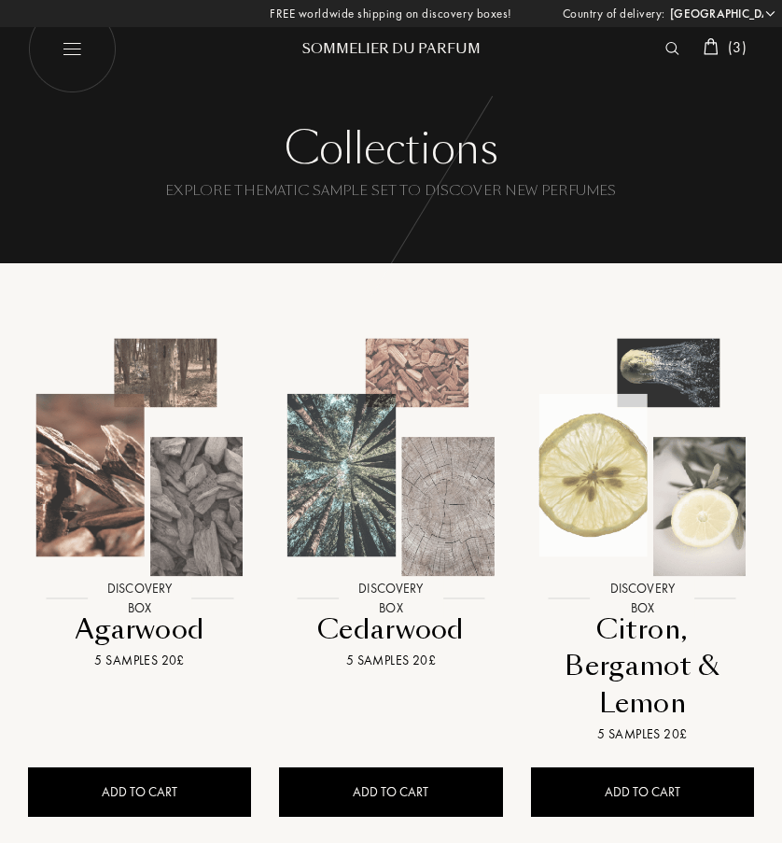
select select "UK"
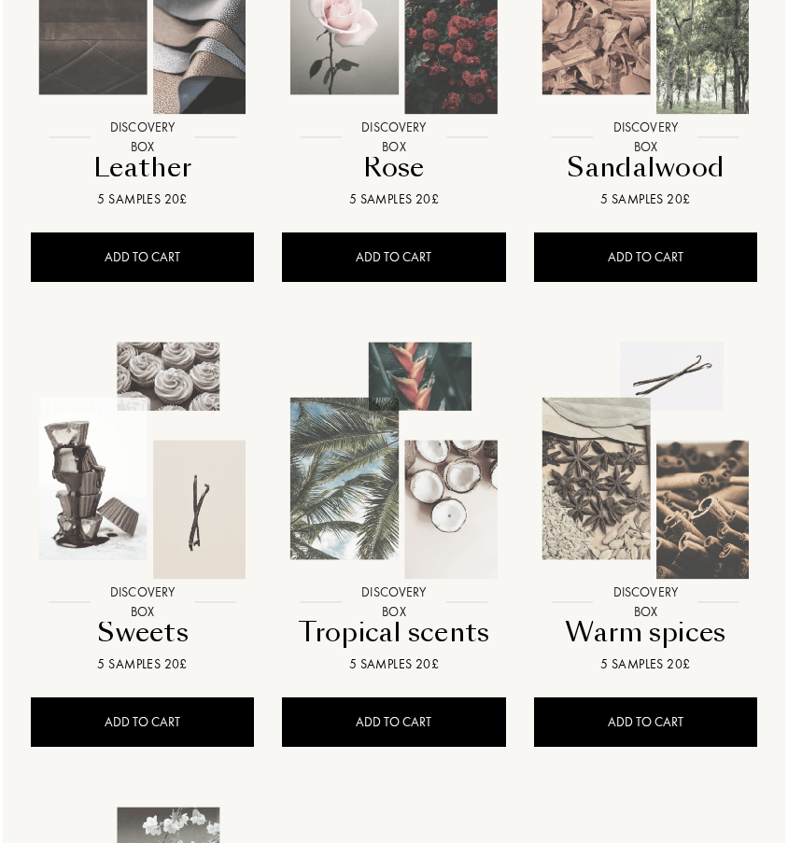
scroll to position [1465, 0]
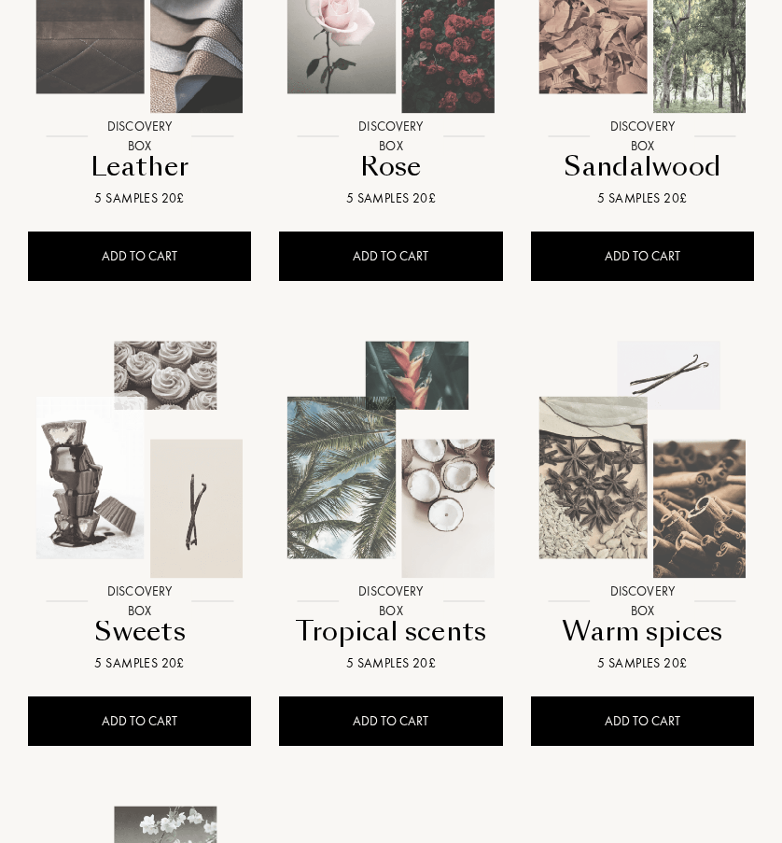
click at [443, 505] on img at bounding box center [390, 459] width 251 height 251
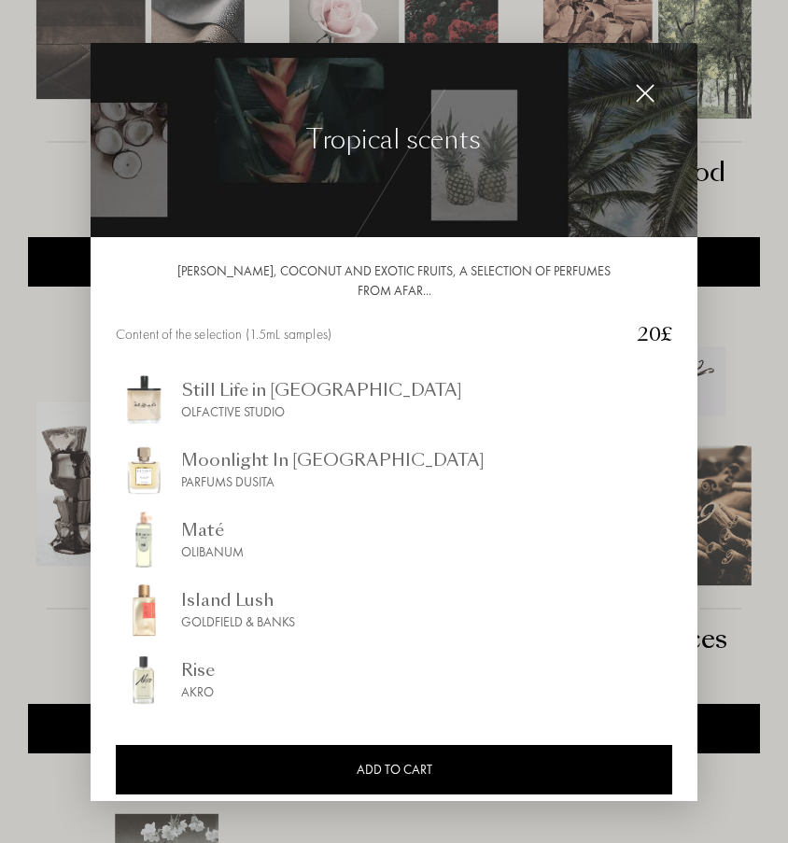
click at [265, 410] on div "Olfactive Studio" at bounding box center [321, 411] width 281 height 20
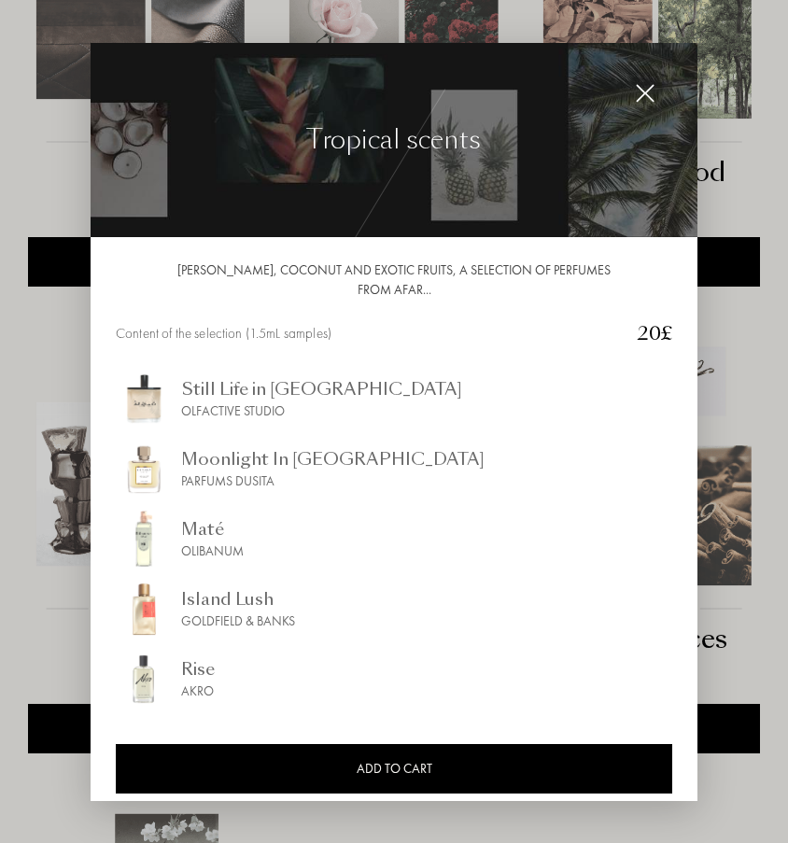
click at [288, 480] on div "Parfums Dusita" at bounding box center [332, 481] width 303 height 20
click at [192, 546] on div "Olibanum" at bounding box center [212, 551] width 63 height 20
click at [215, 589] on div "Island Lush" at bounding box center [238, 598] width 114 height 25
click at [212, 655] on div "Rise Akro" at bounding box center [394, 679] width 556 height 56
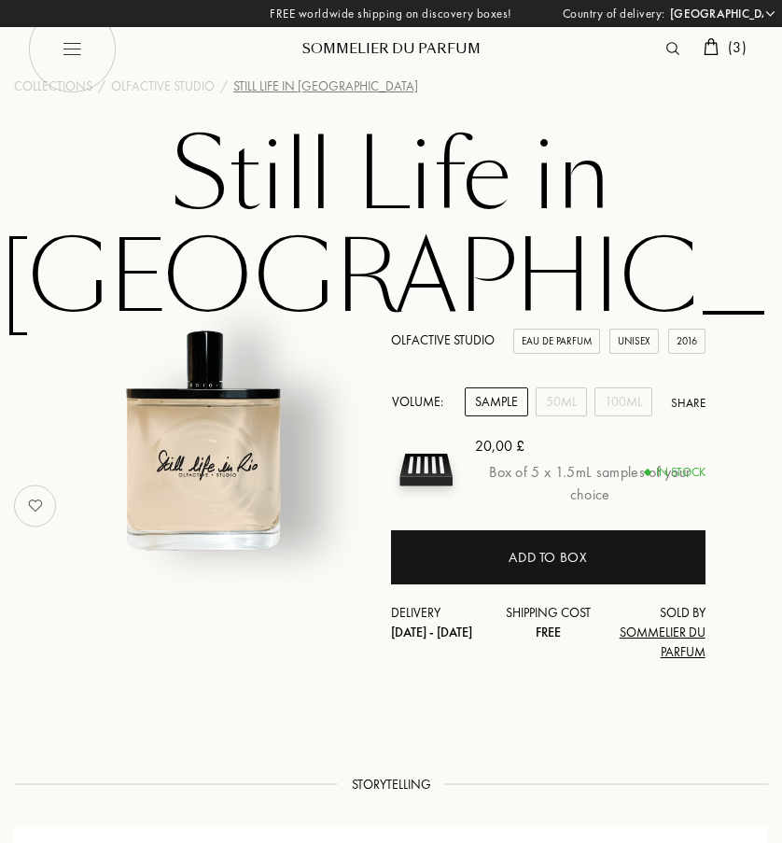
select select "UK"
click at [569, 387] on div "50mL" at bounding box center [561, 401] width 51 height 29
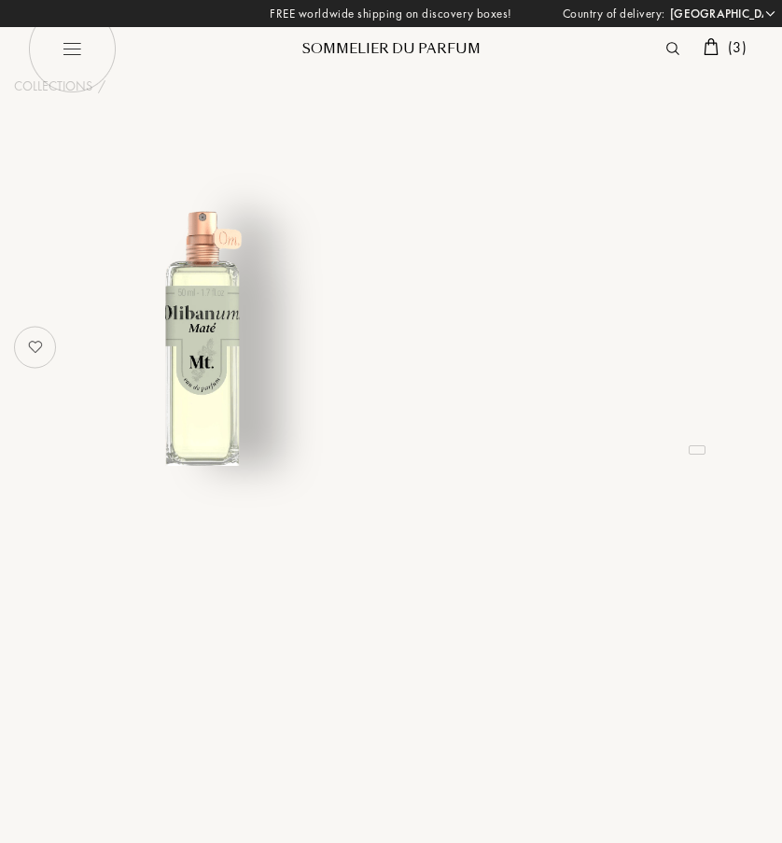
select select "UK"
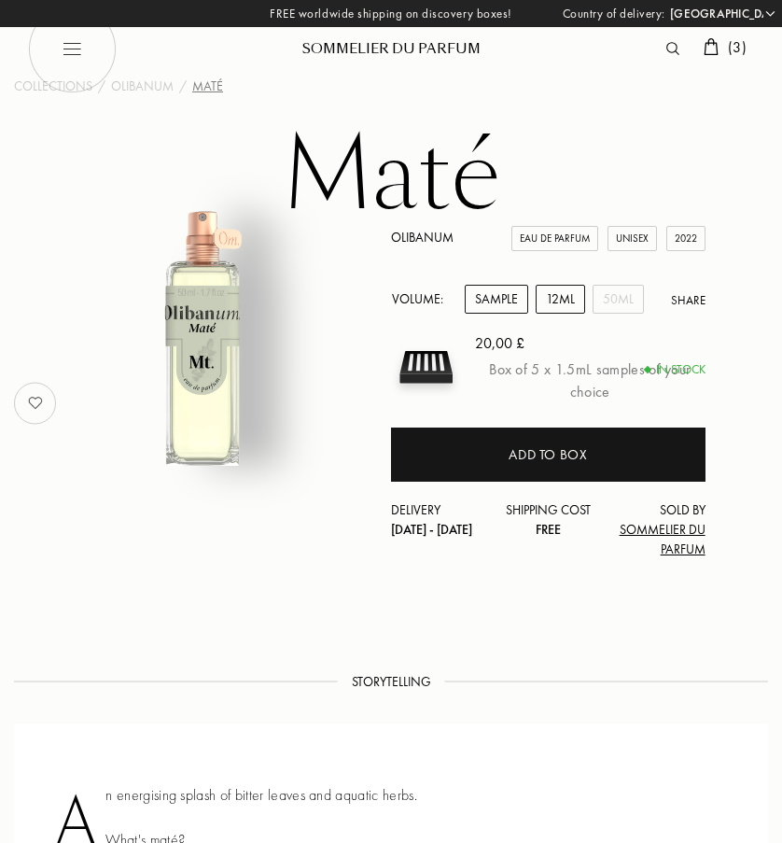
click at [561, 292] on div "12mL" at bounding box center [560, 299] width 49 height 29
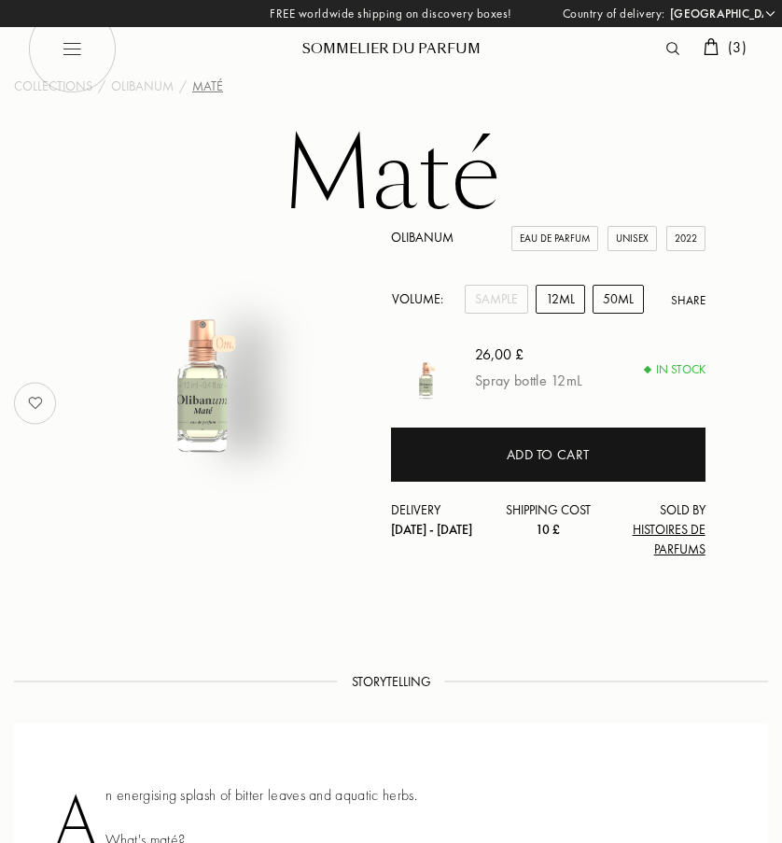
click at [606, 300] on div "50mL" at bounding box center [618, 299] width 51 height 29
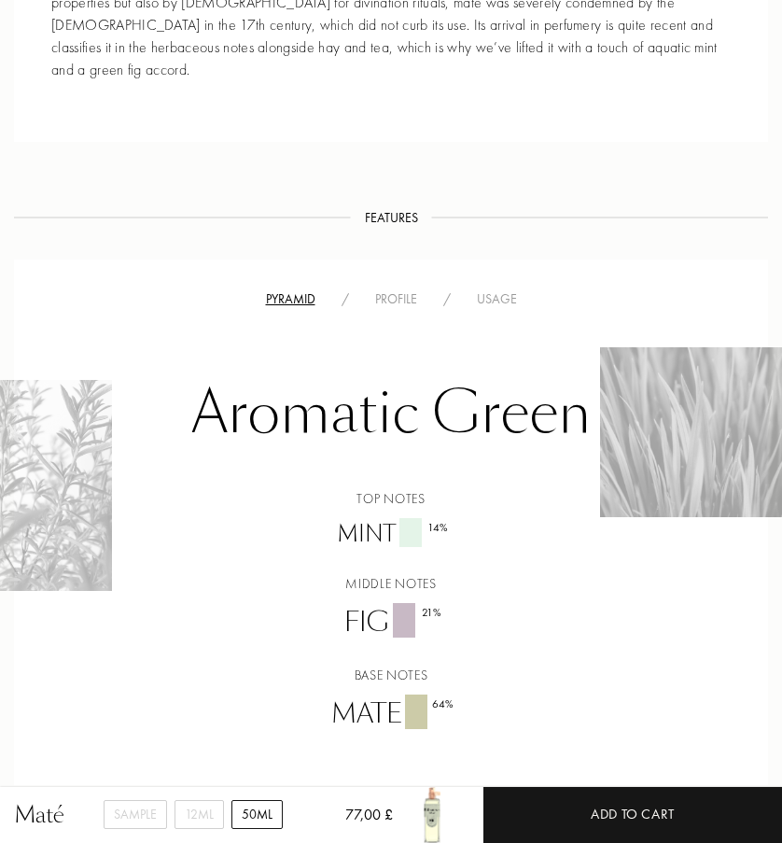
scroll to position [925, 0]
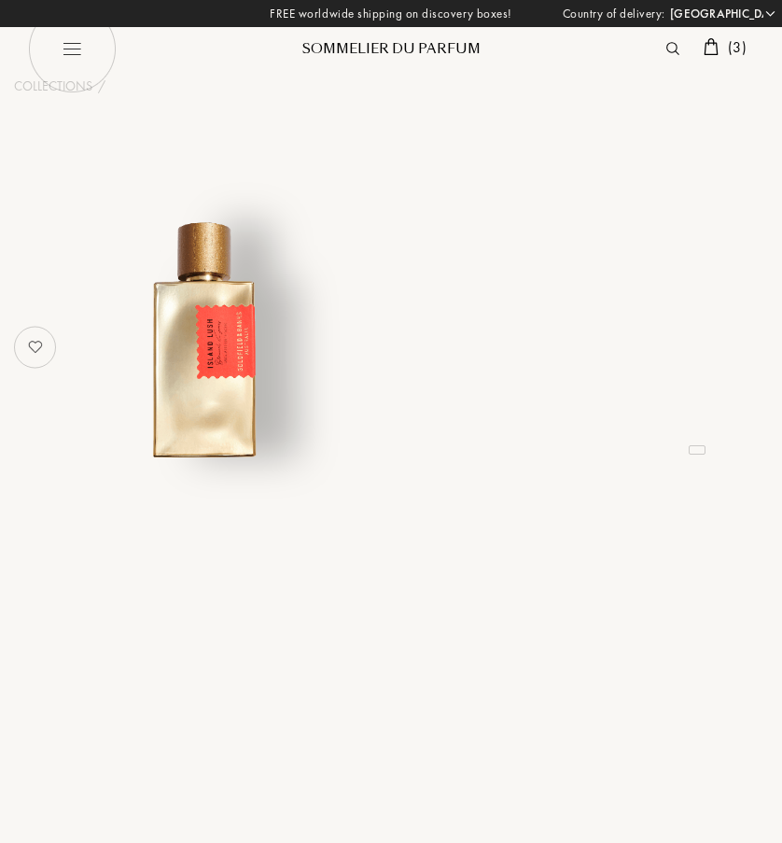
select select "UK"
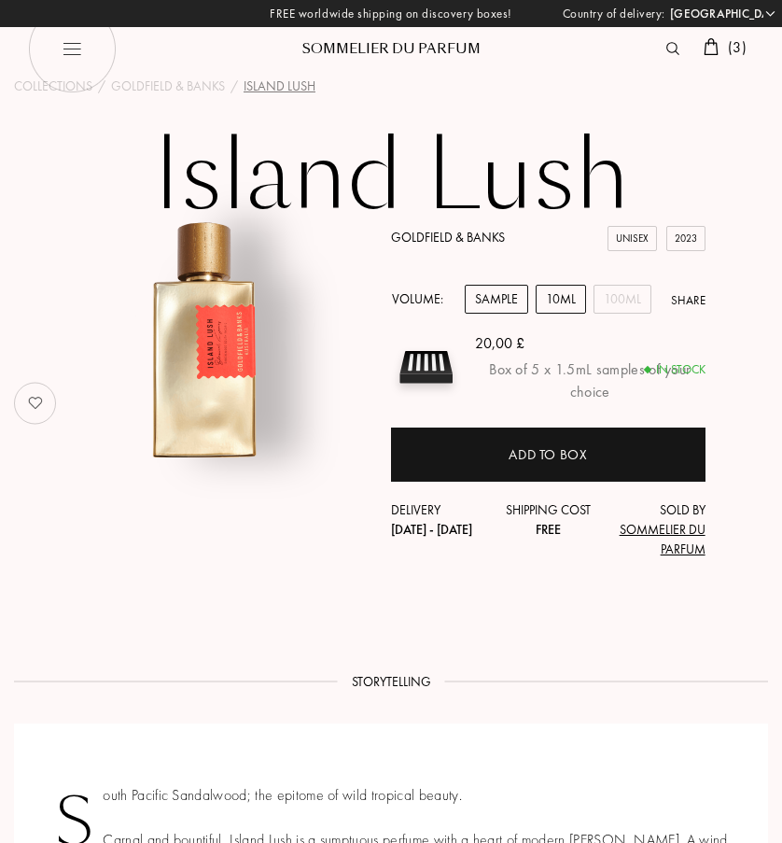
click at [568, 301] on div "10mL" at bounding box center [561, 299] width 50 height 29
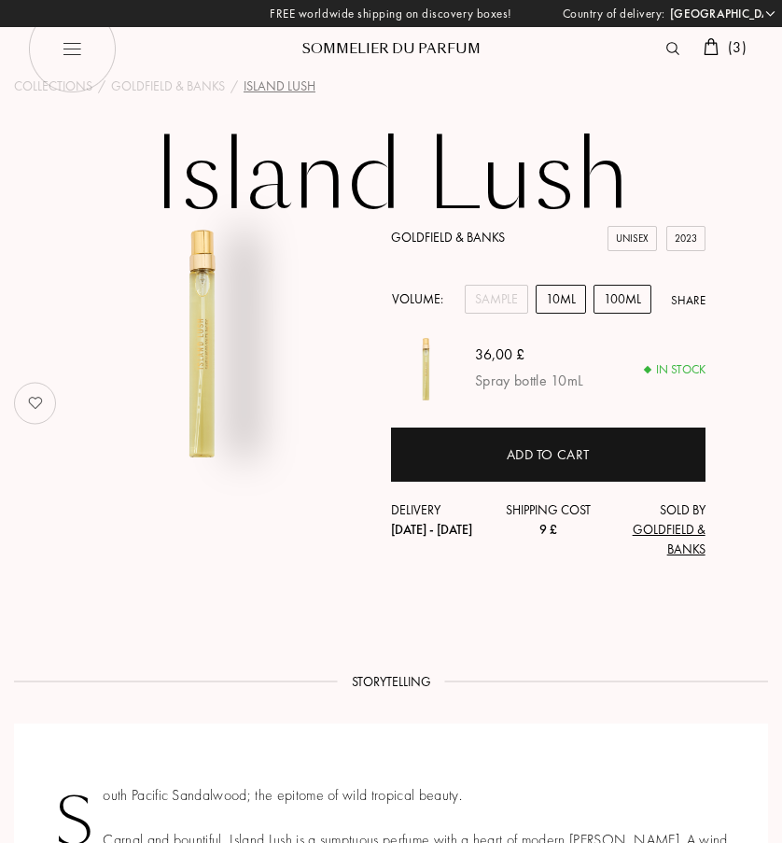
click at [623, 293] on div "100mL" at bounding box center [623, 299] width 58 height 29
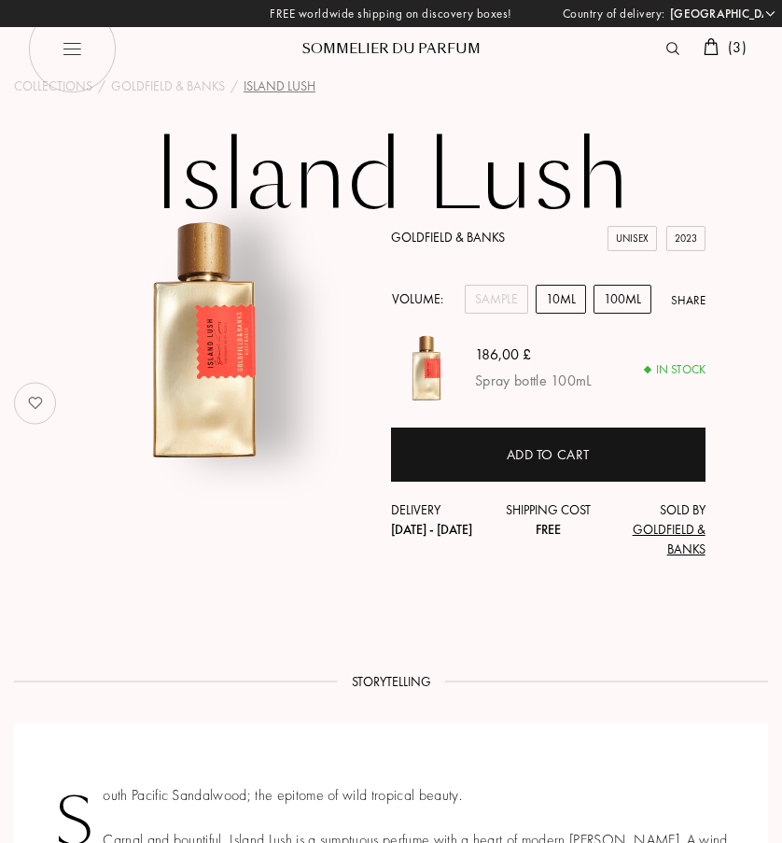
click at [565, 302] on div "10mL" at bounding box center [561, 299] width 50 height 29
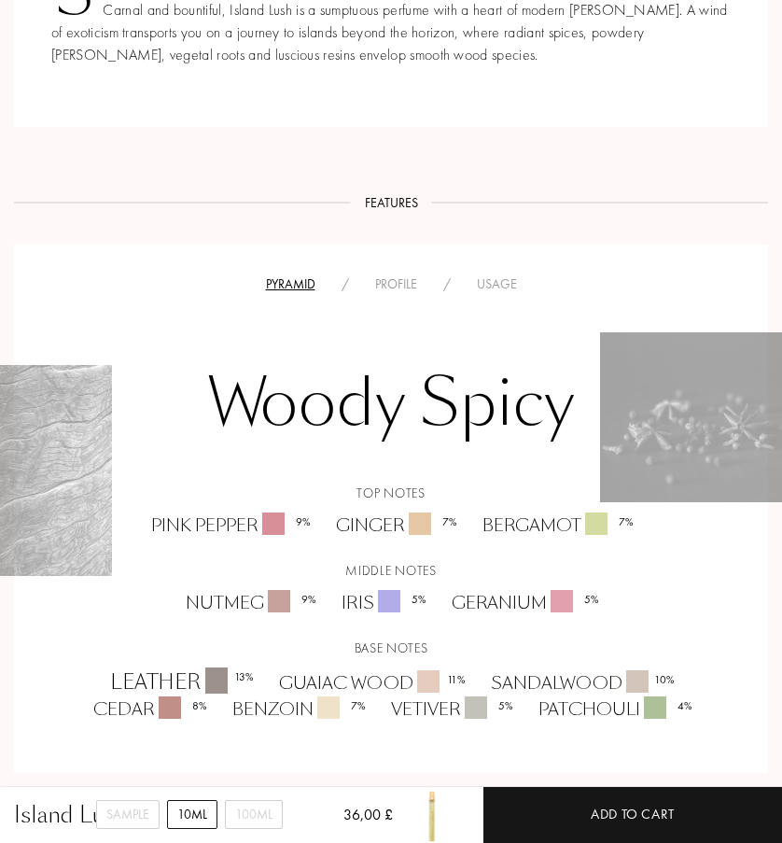
scroll to position [859, 0]
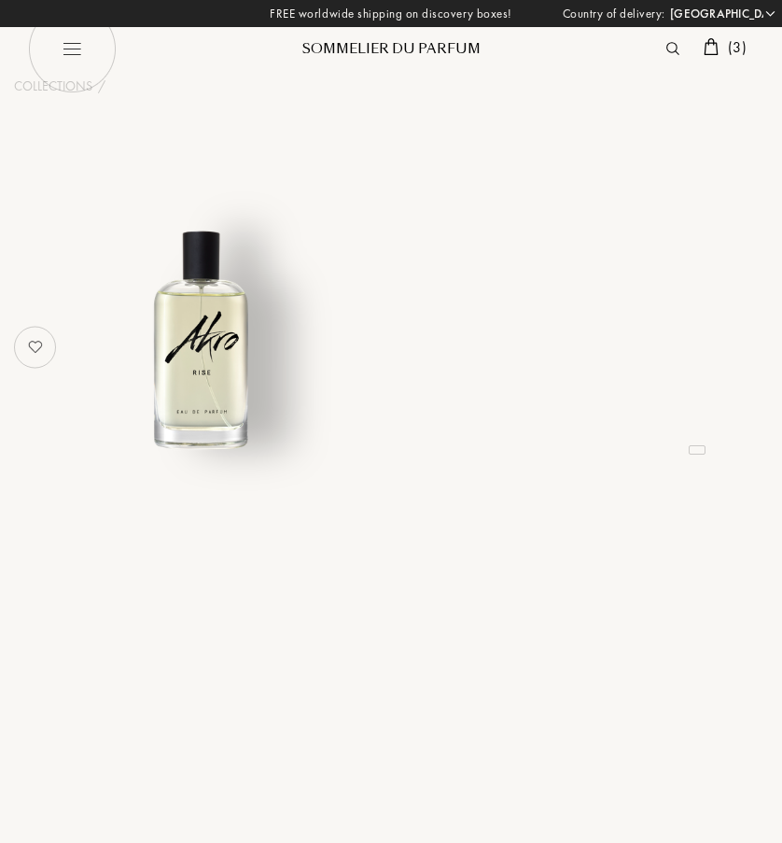
select select "UK"
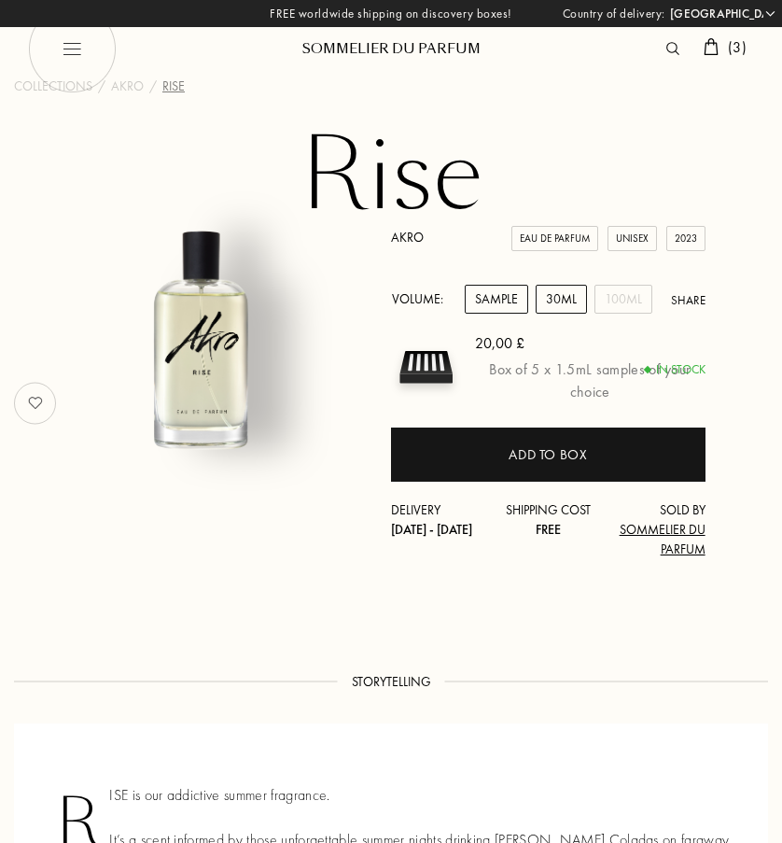
click at [546, 298] on div "30mL" at bounding box center [561, 299] width 51 height 29
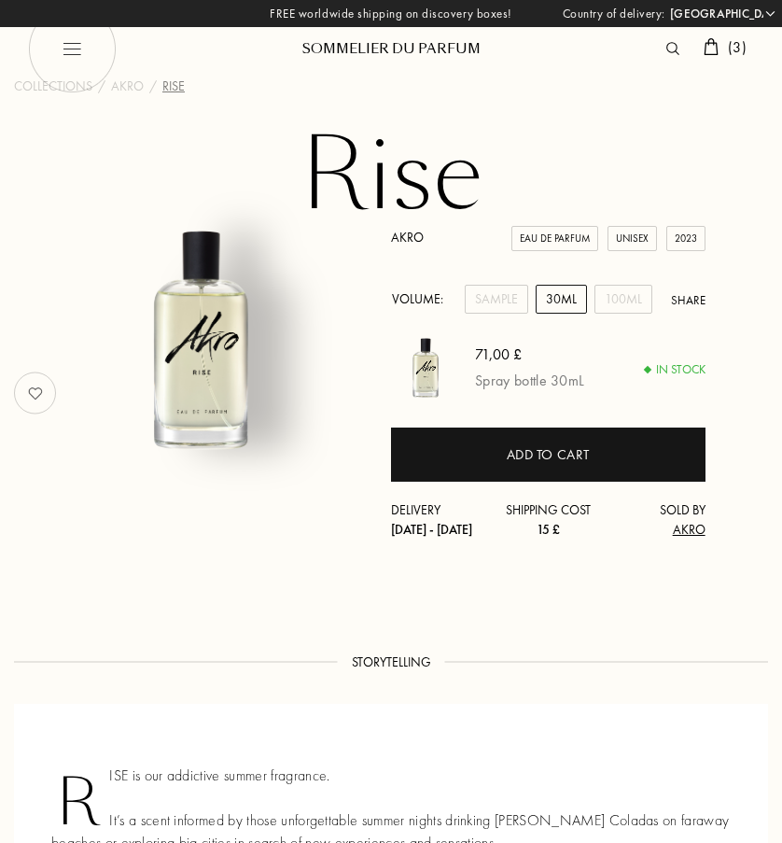
click at [697, 53] on div "( 3 )" at bounding box center [725, 48] width 58 height 24
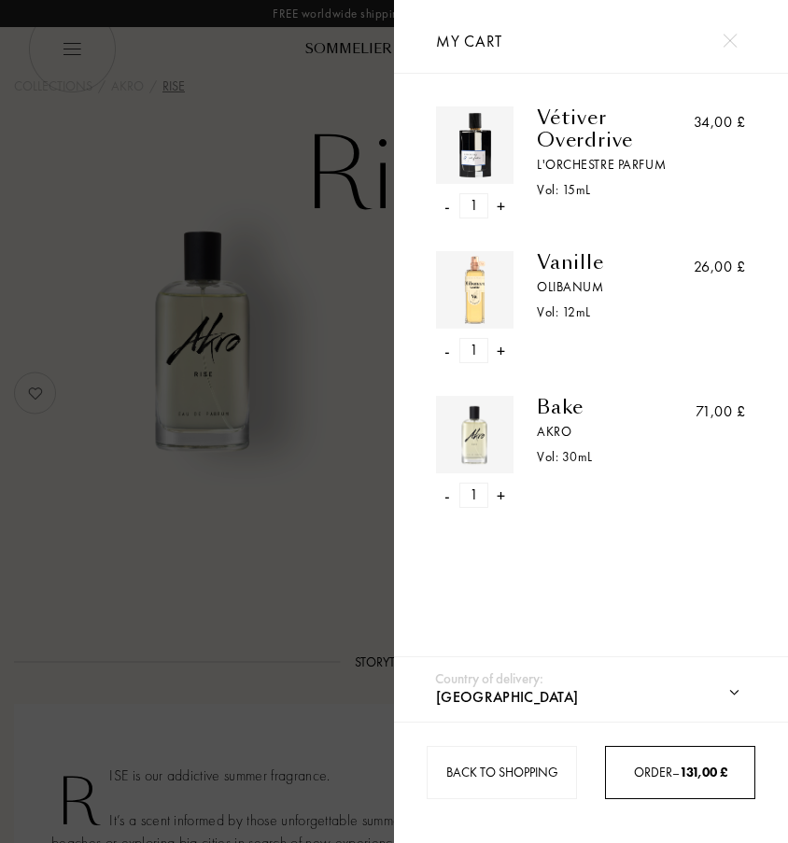
click at [634, 773] on span "Order – 131,00 £" at bounding box center [680, 771] width 93 height 17
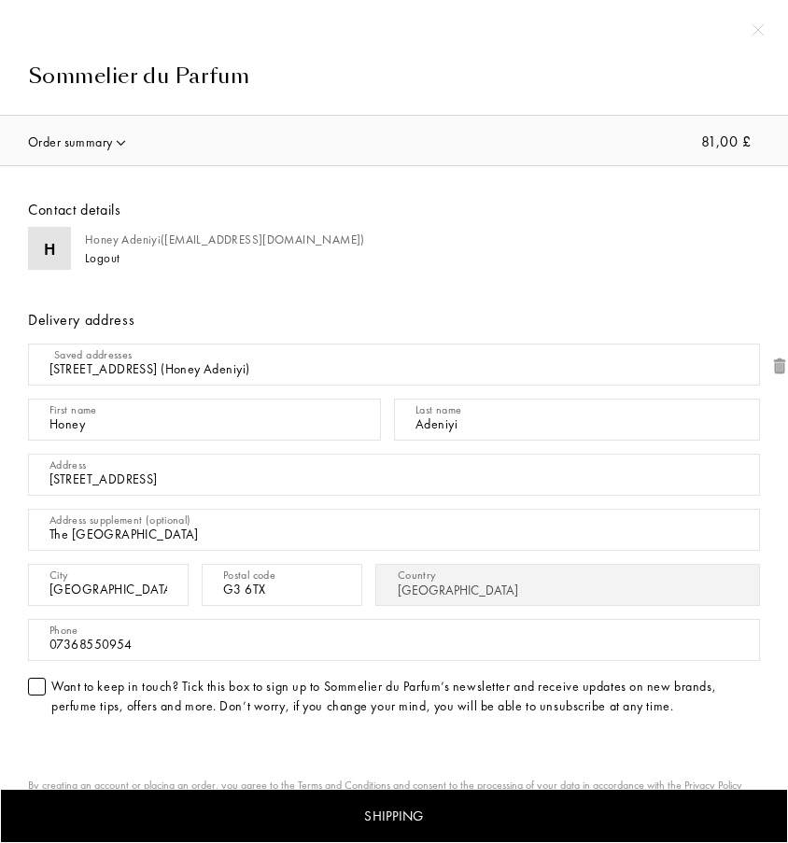
select select "UK"
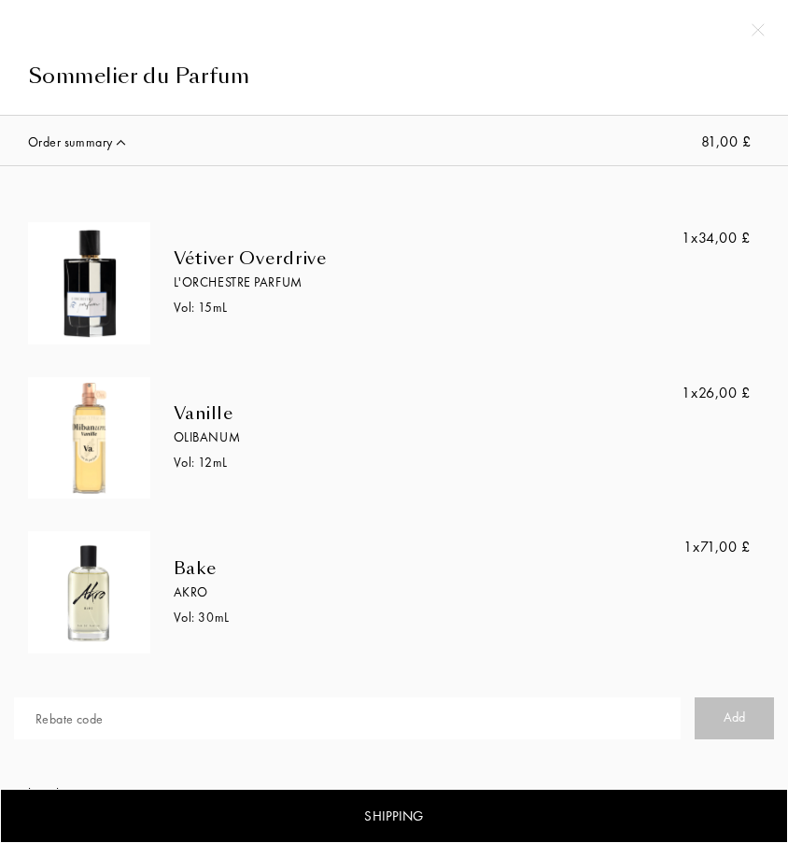
click at [755, 28] on img at bounding box center [757, 29] width 13 height 13
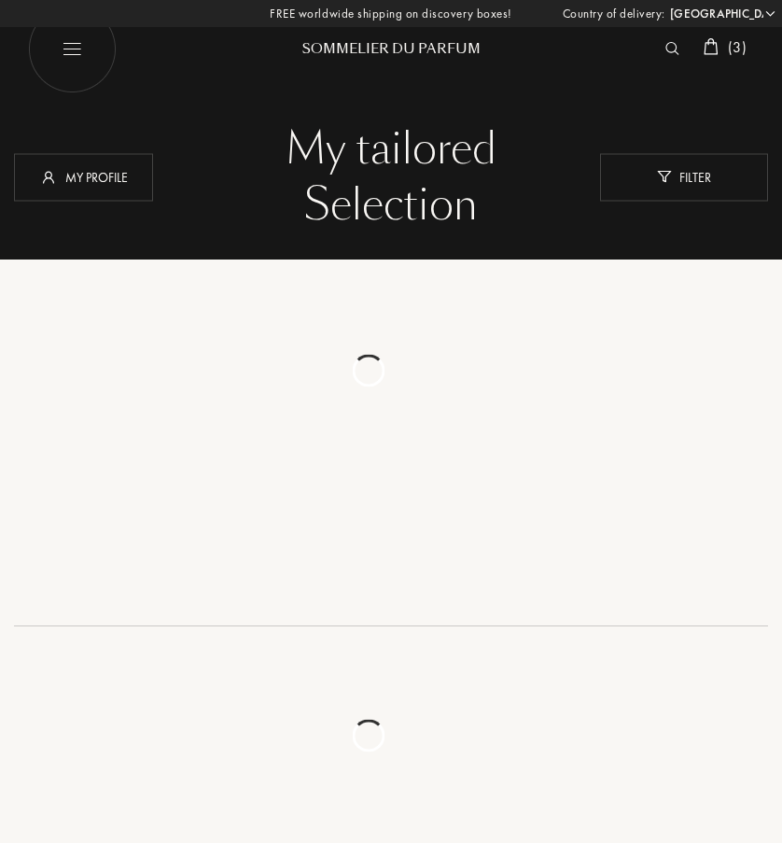
select select "UK"
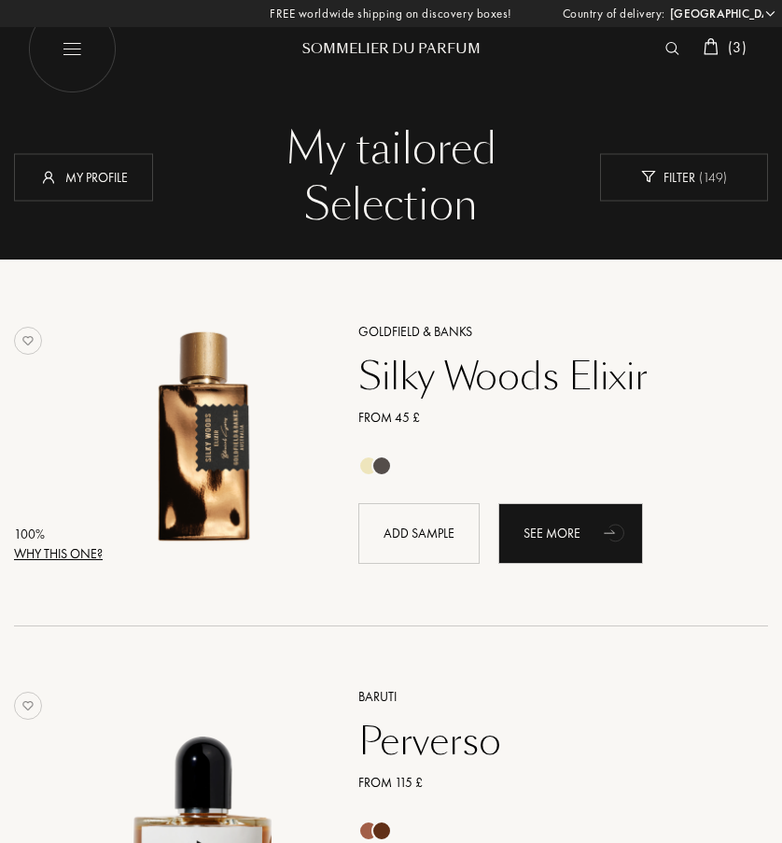
click at [704, 51] on img at bounding box center [711, 46] width 15 height 17
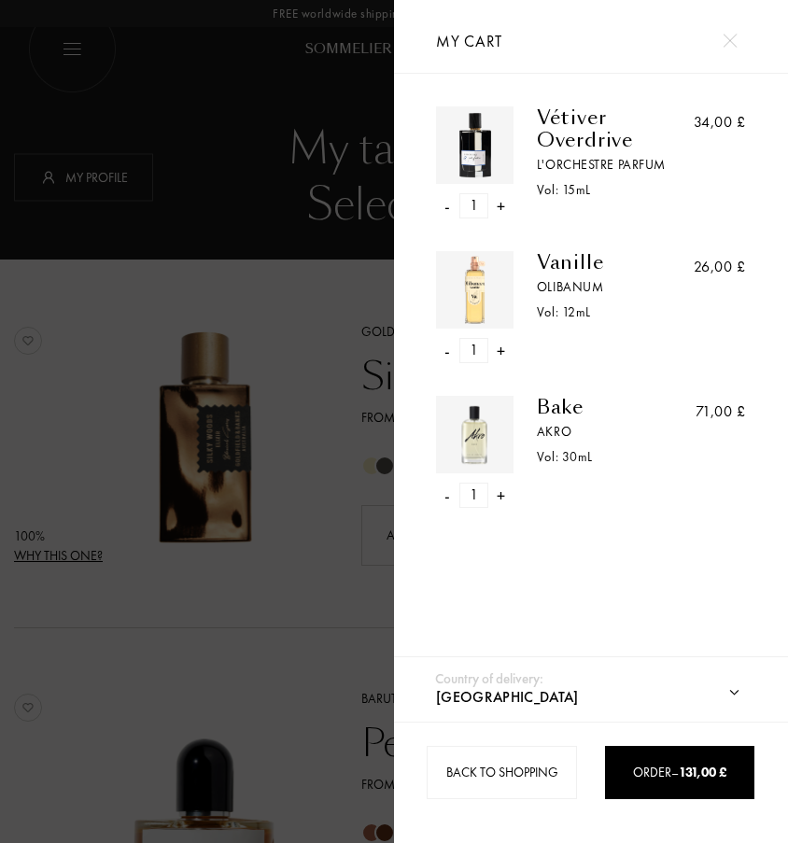
click at [497, 305] on img at bounding box center [475, 290] width 68 height 68
click at [475, 251] on div at bounding box center [474, 289] width 77 height 77
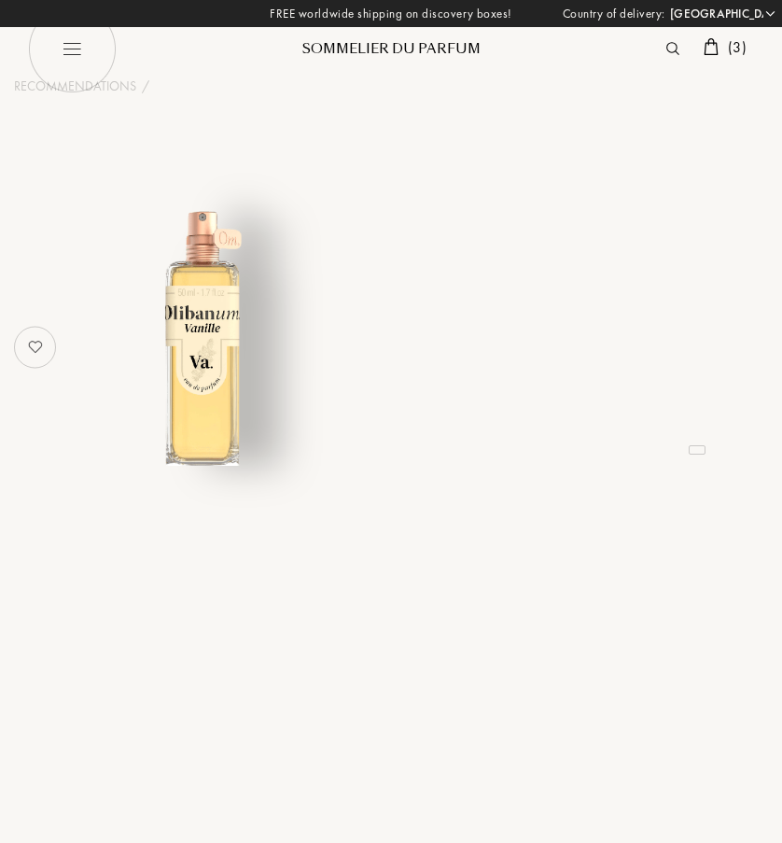
select select "UK"
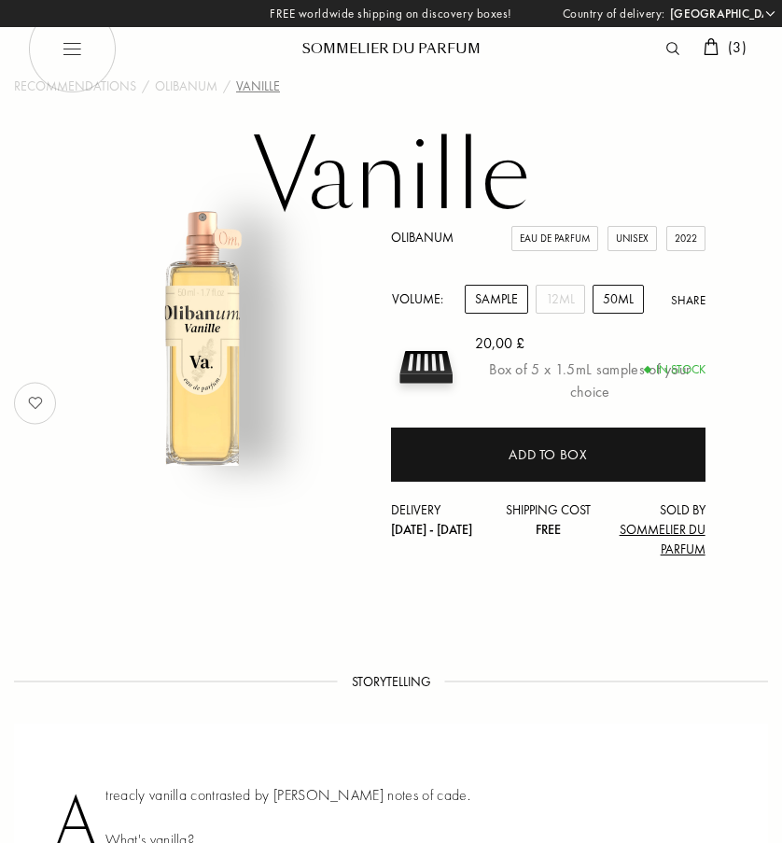
click at [625, 304] on div "50mL" at bounding box center [618, 299] width 51 height 29
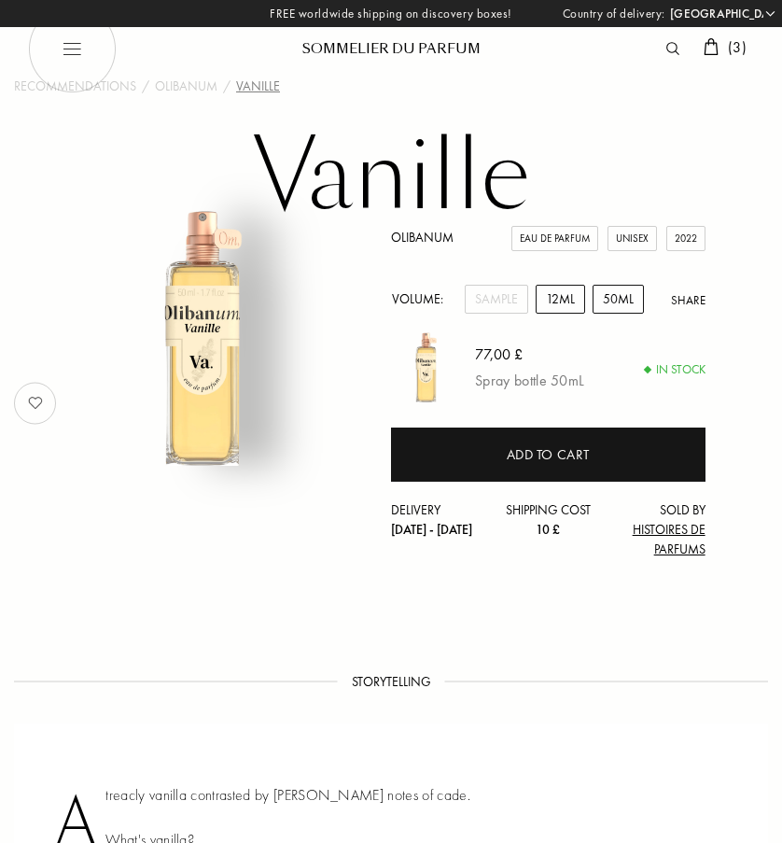
click at [579, 303] on div "12mL" at bounding box center [560, 299] width 49 height 29
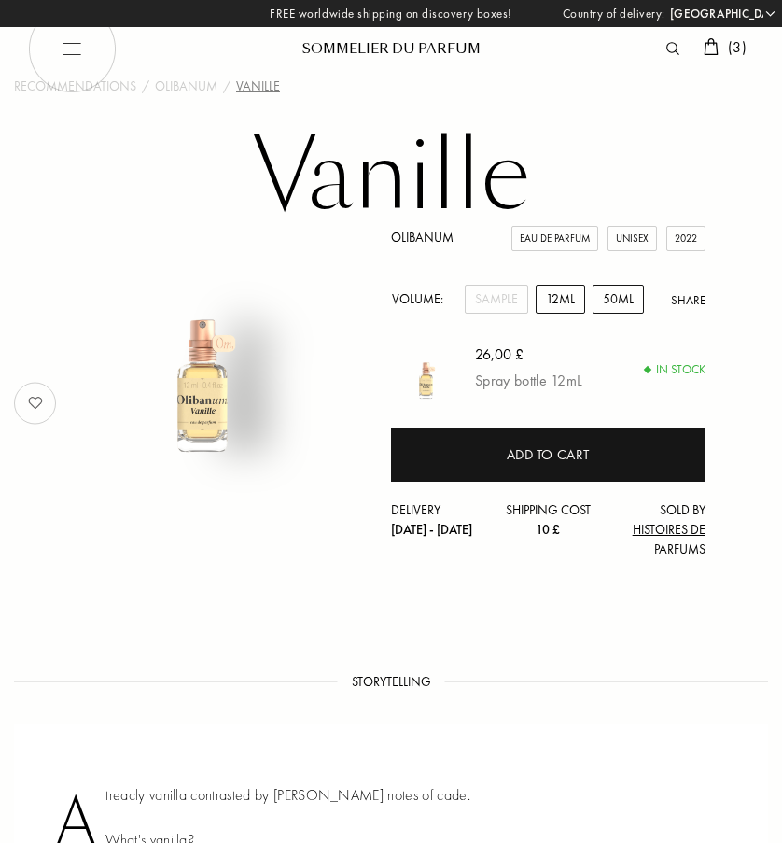
click at [624, 293] on div "50mL" at bounding box center [618, 299] width 51 height 29
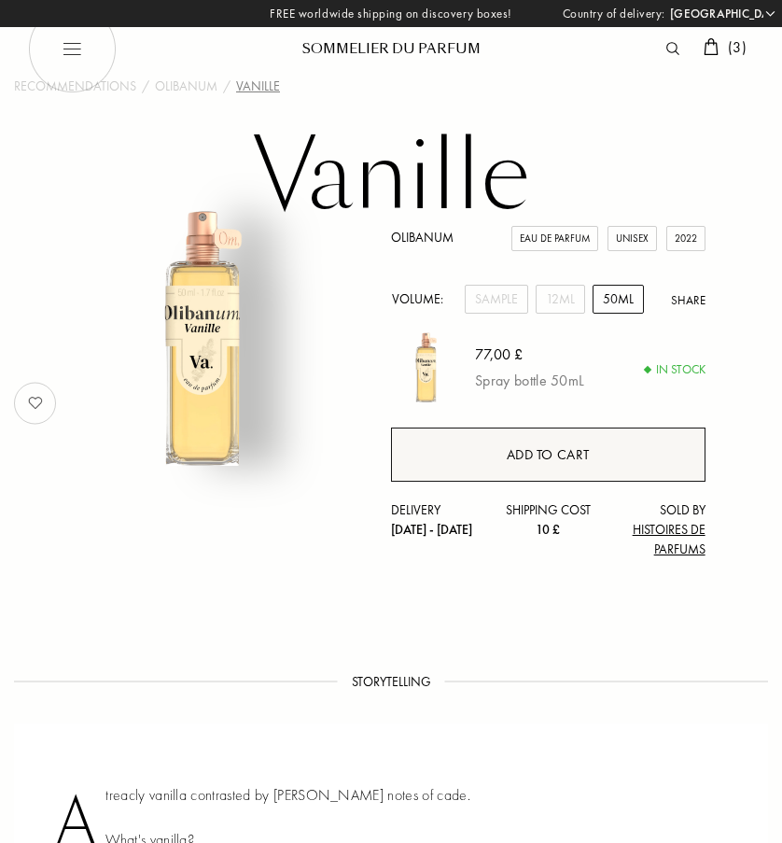
click at [513, 451] on div "Add to cart" at bounding box center [549, 454] width 84 height 21
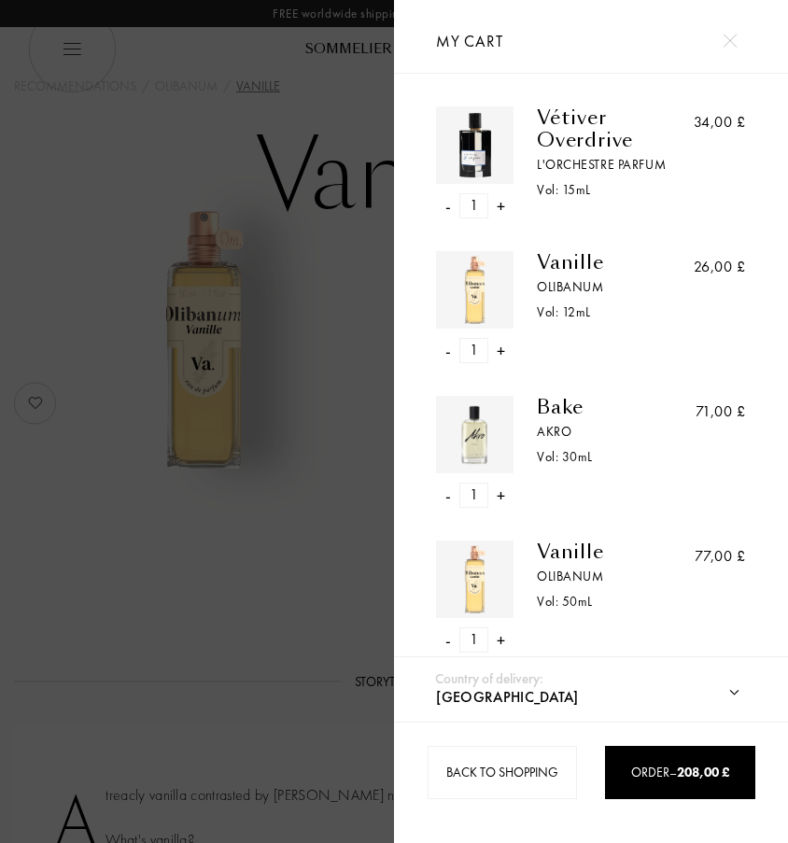
click at [449, 208] on div "-" at bounding box center [447, 205] width 6 height 25
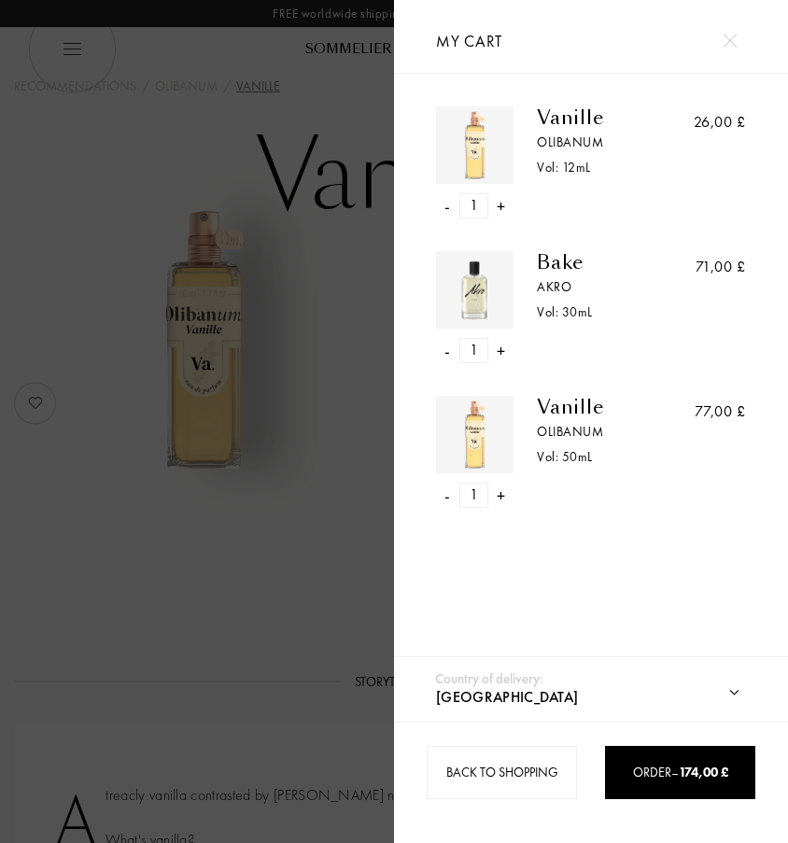
click at [448, 205] on div "-" at bounding box center [447, 205] width 6 height 25
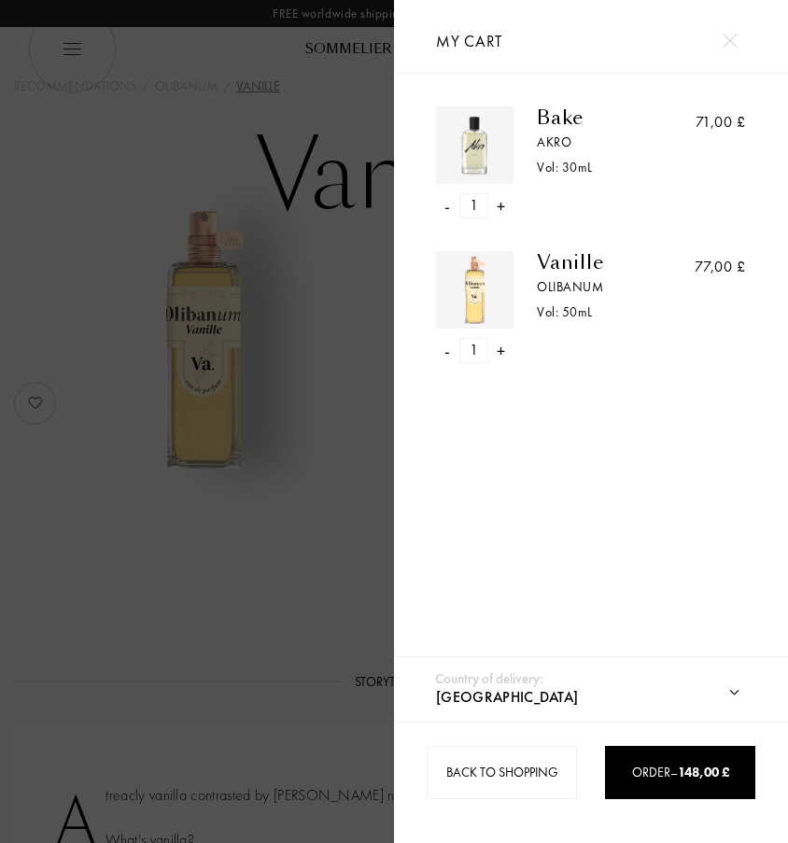
click at [447, 350] on div "-" at bounding box center [447, 350] width 6 height 25
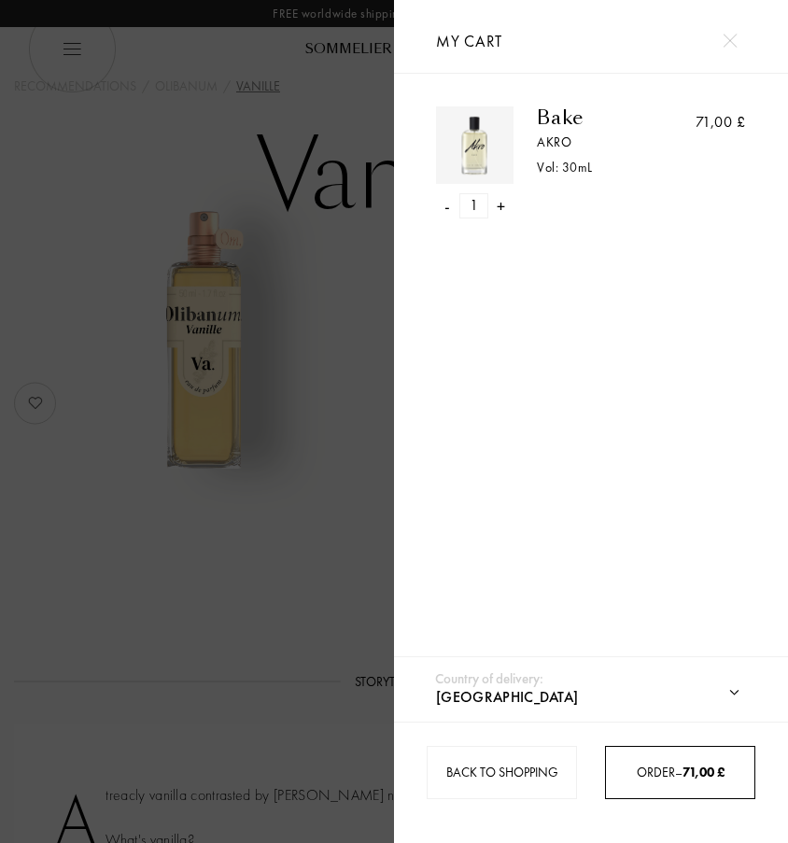
click at [654, 773] on span "Order – 71,00 £" at bounding box center [681, 771] width 88 height 17
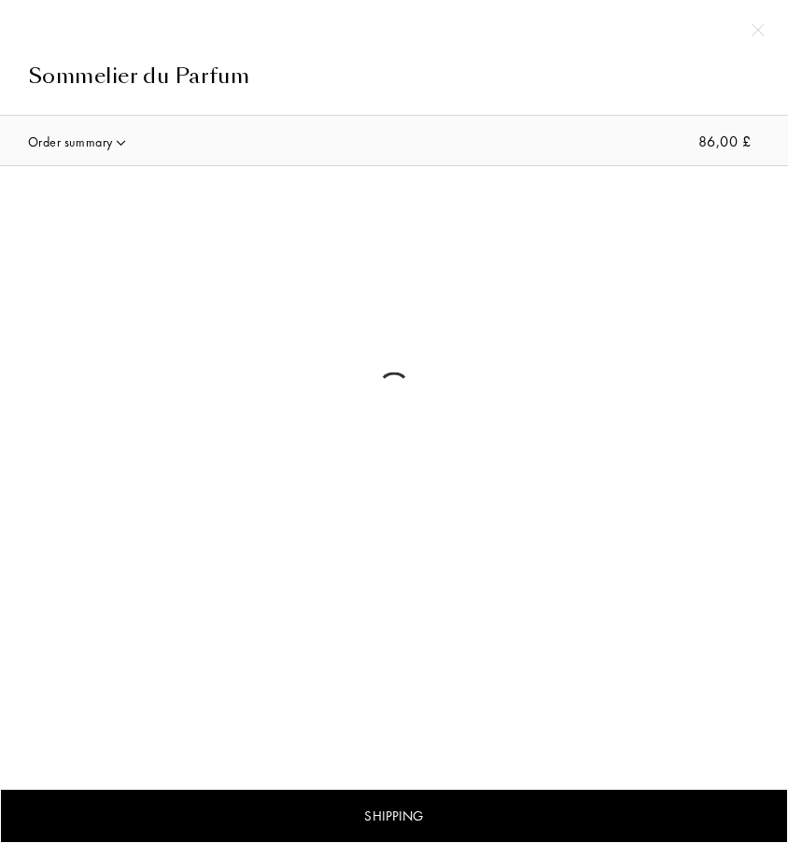
select select "UK"
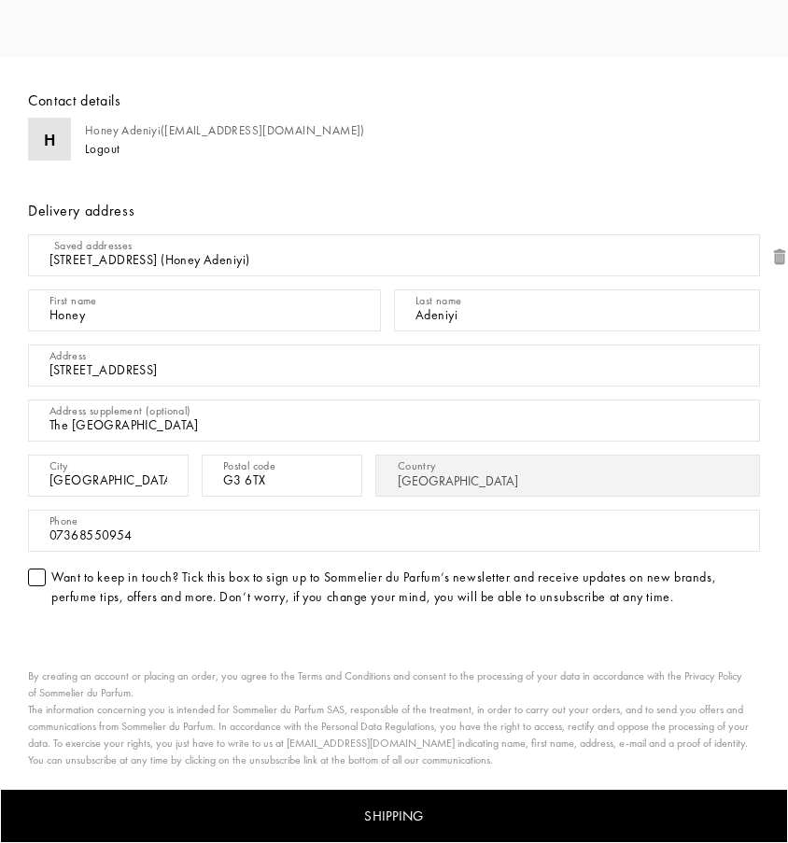
scroll to position [620, 0]
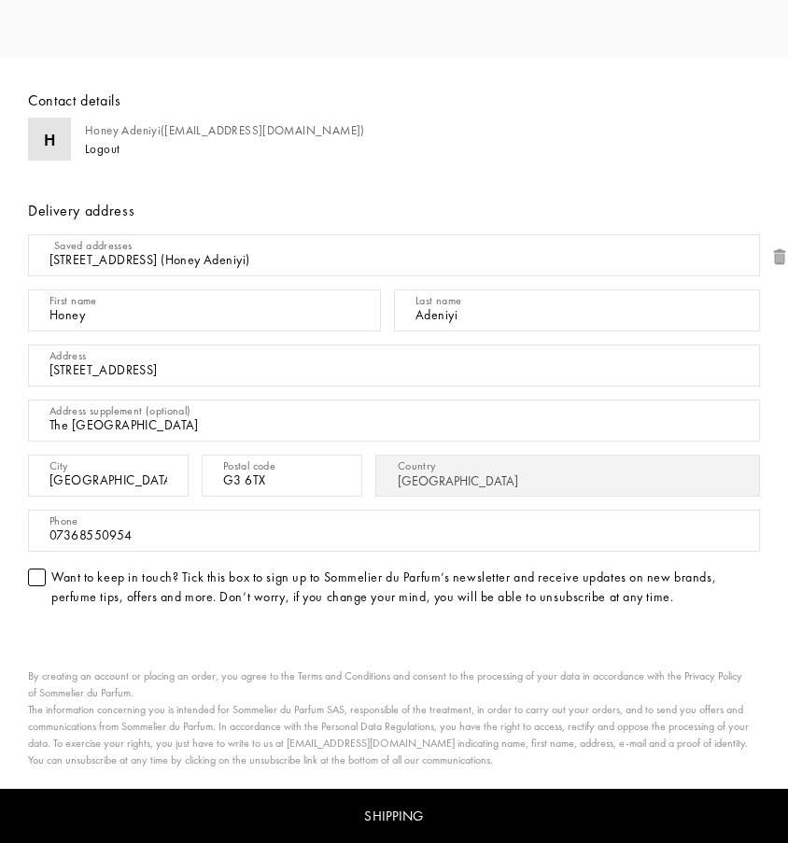
click at [508, 808] on div "Shipping" at bounding box center [394, 816] width 788 height 55
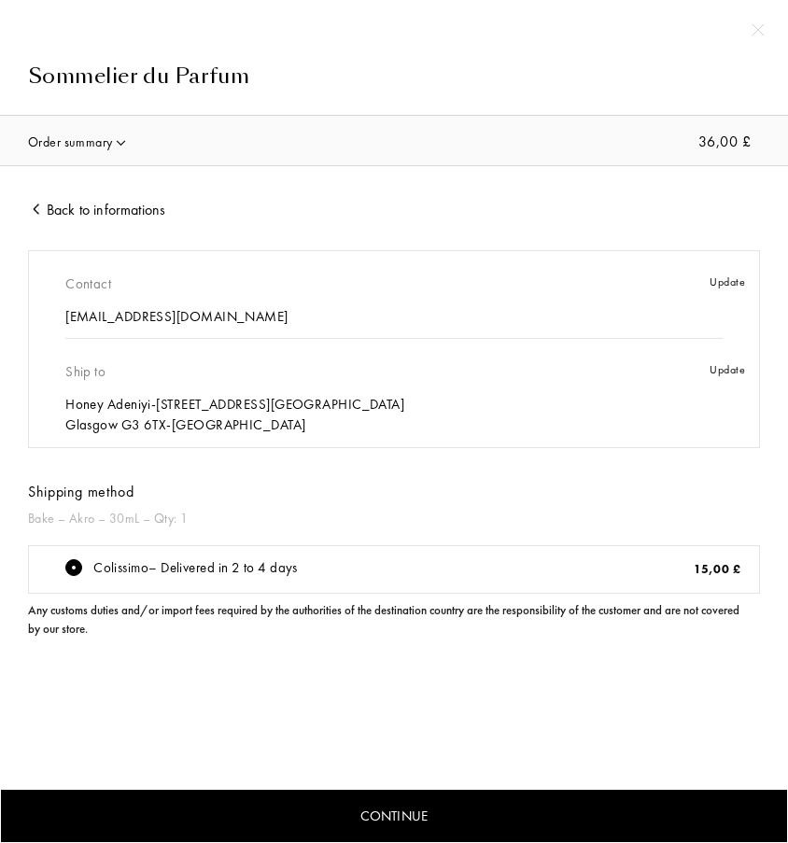
click at [751, 32] on img at bounding box center [757, 29] width 13 height 13
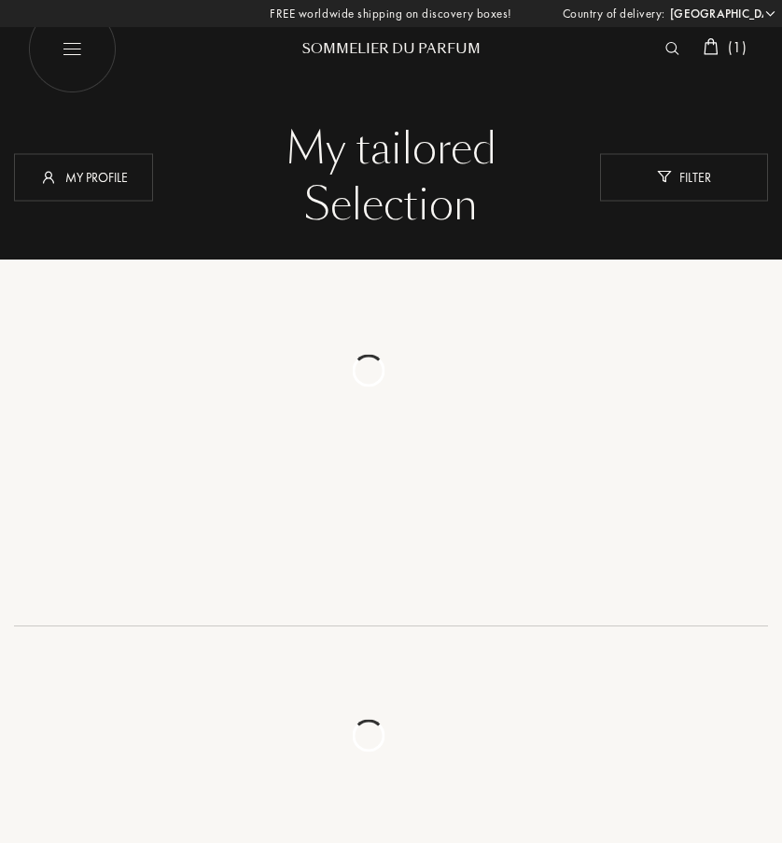
select select "UK"
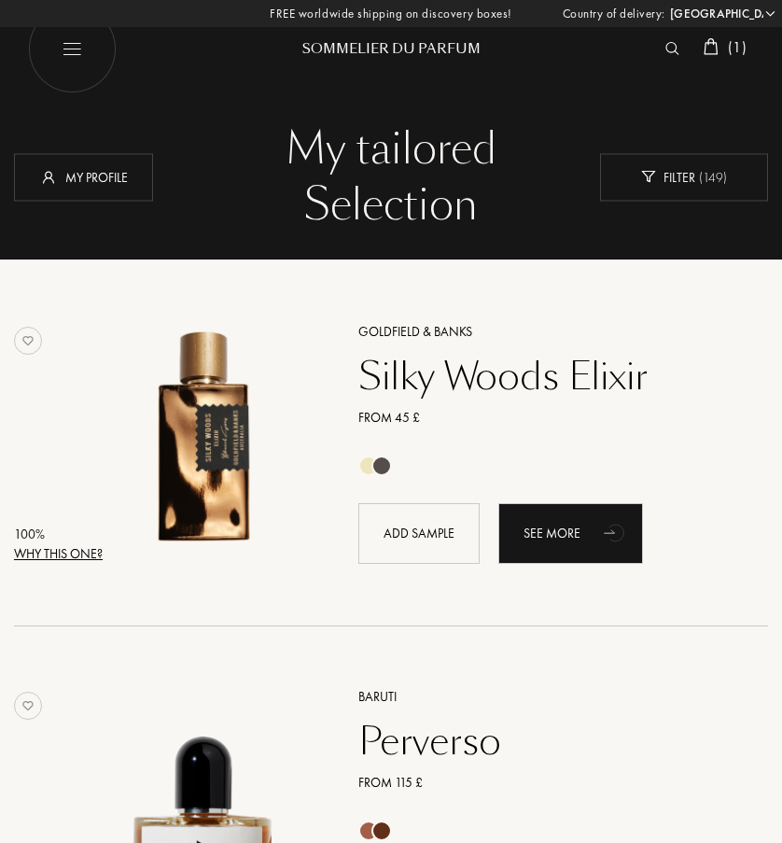
click at [64, 35] on img at bounding box center [72, 49] width 89 height 89
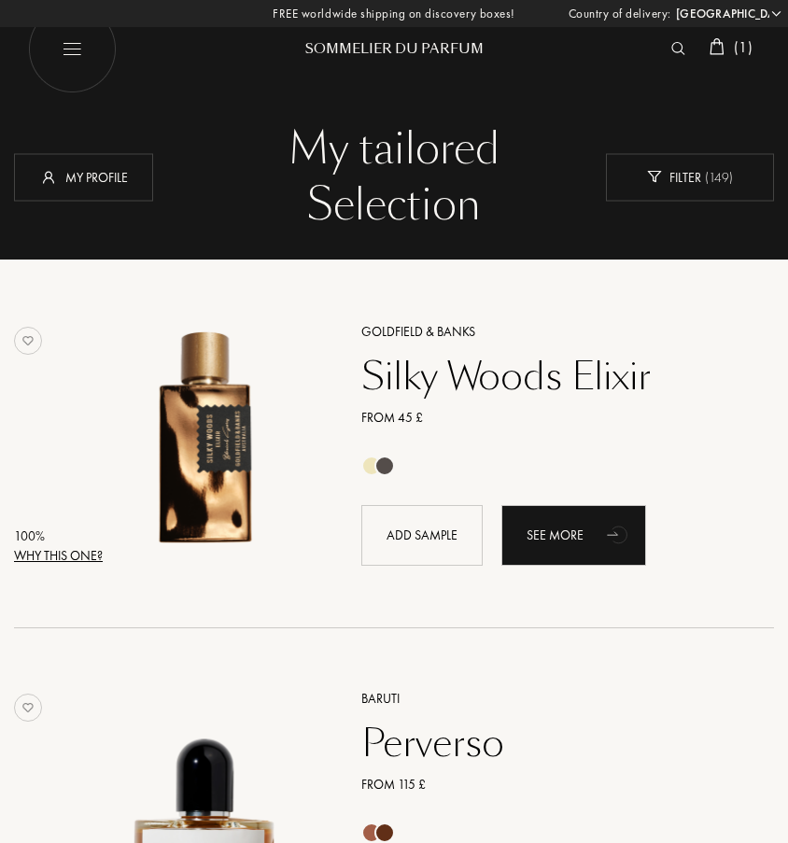
select select "UK"
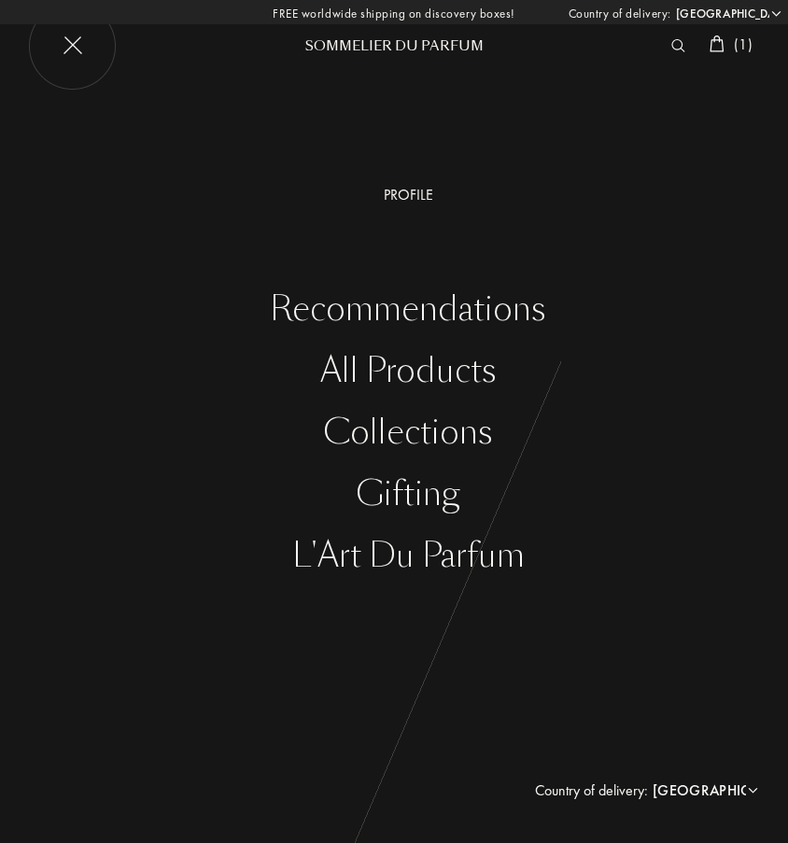
click at [336, 374] on div "All products" at bounding box center [408, 371] width 760 height 38
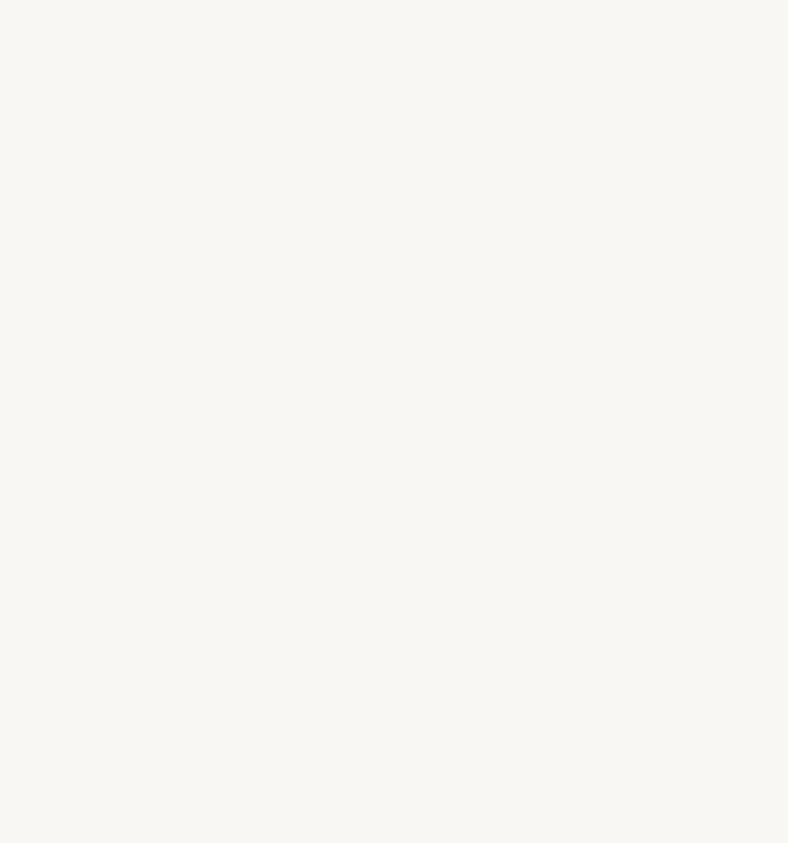
select select "UK"
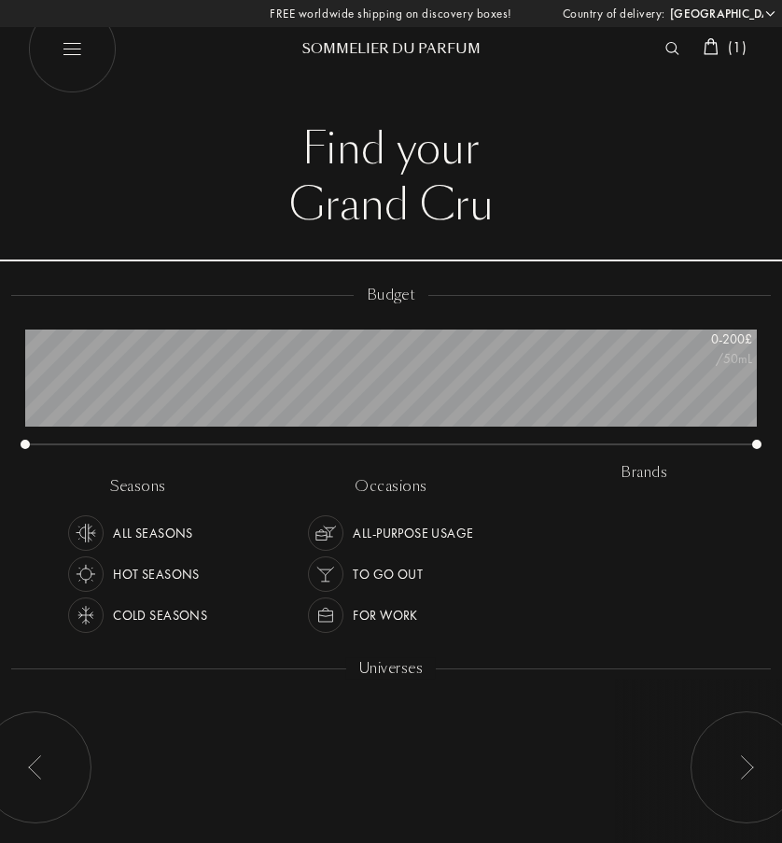
scroll to position [112, 732]
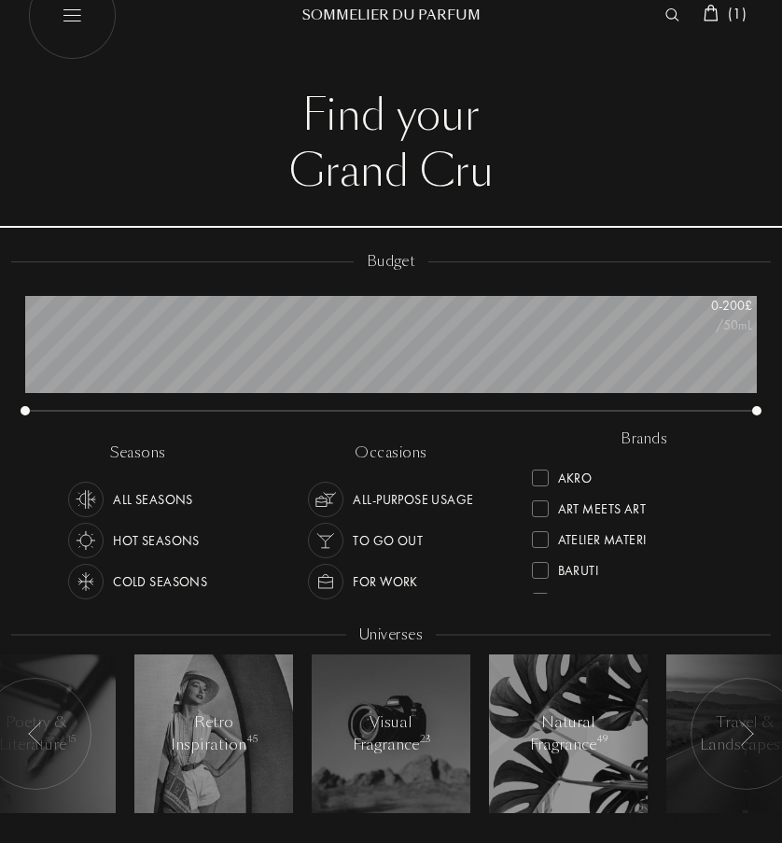
scroll to position [43, 0]
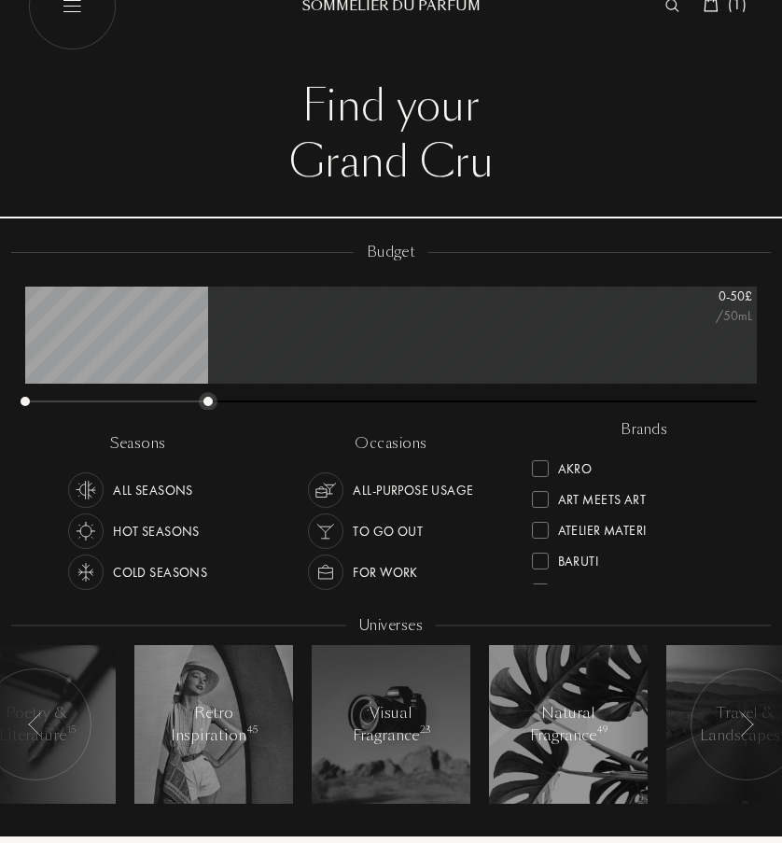
drag, startPoint x: 758, startPoint y: 397, endPoint x: 208, endPoint y: 399, distance: 549.8
click at [208, 399] on div at bounding box center [207, 401] width 9 height 9
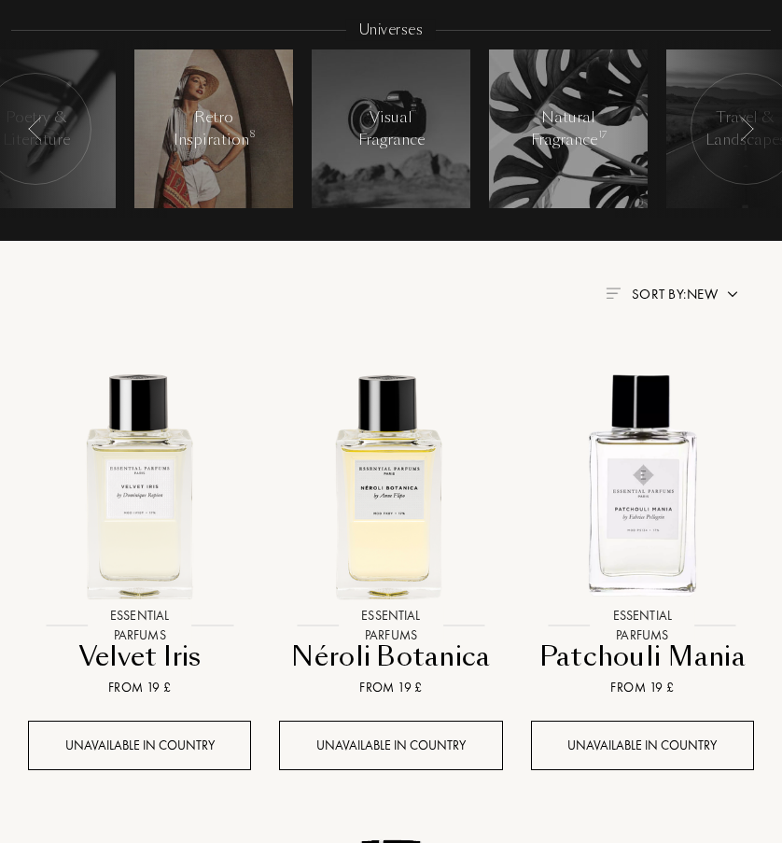
scroll to position [647, 0]
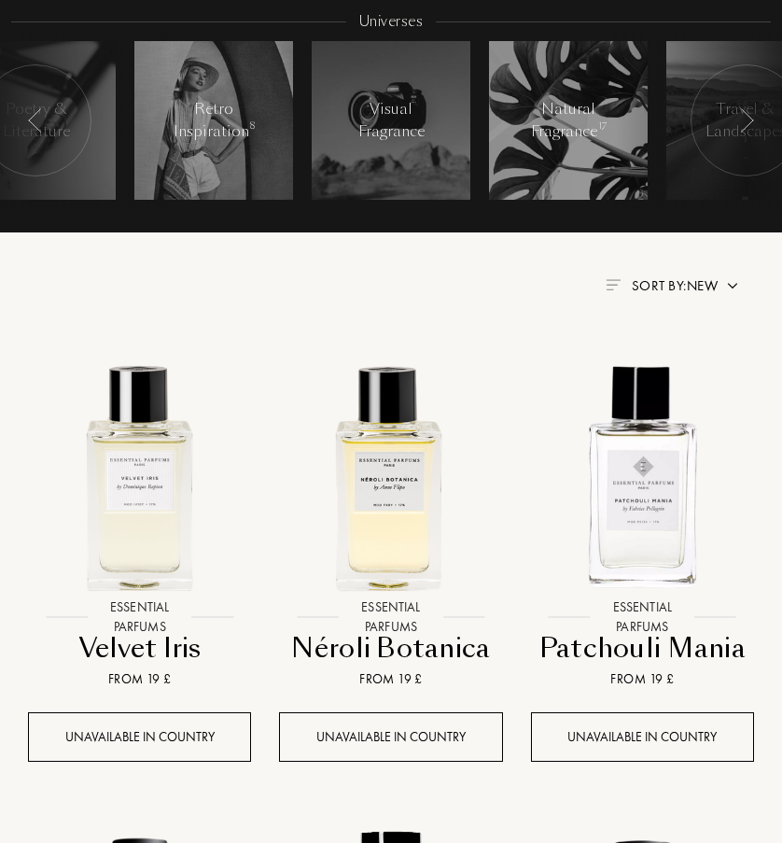
click at [665, 275] on div "Sort by: New" at bounding box center [675, 285] width 86 height 21
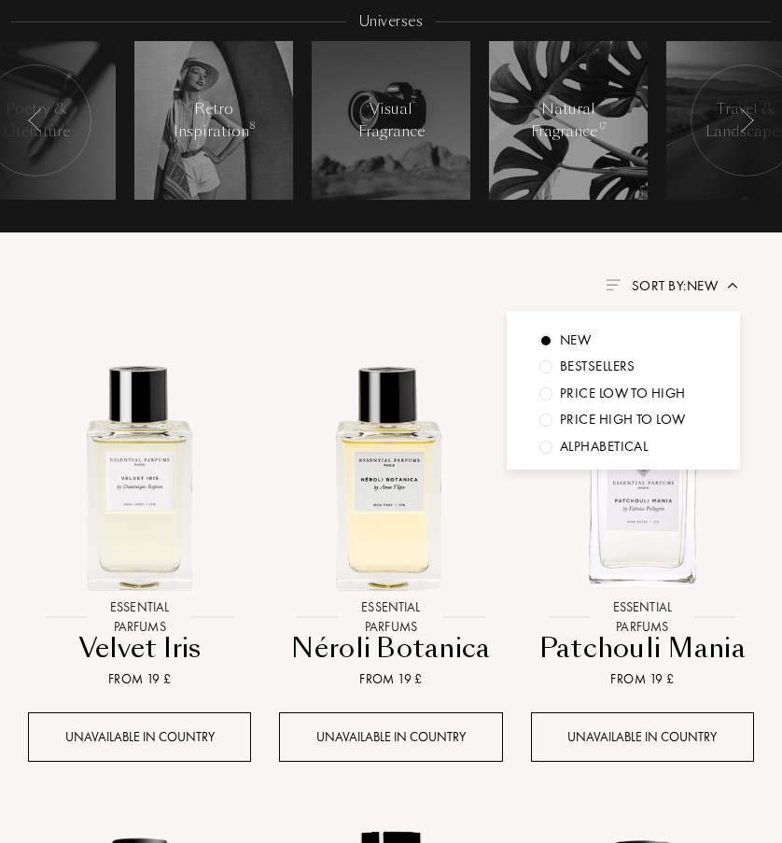
click at [665, 275] on div "Sort by: New" at bounding box center [675, 285] width 86 height 21
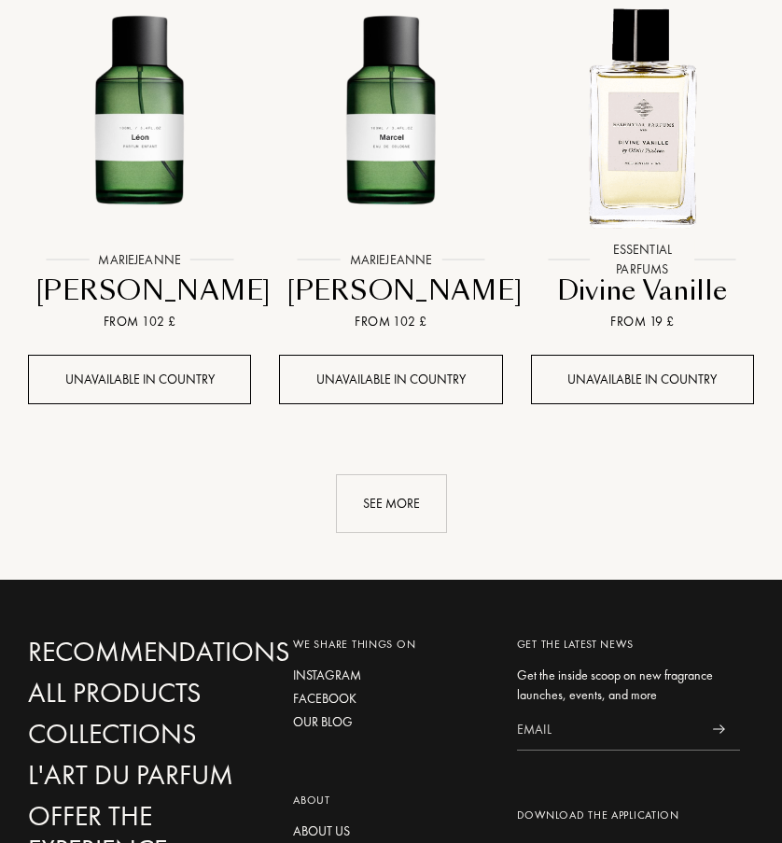
scroll to position [2438, 0]
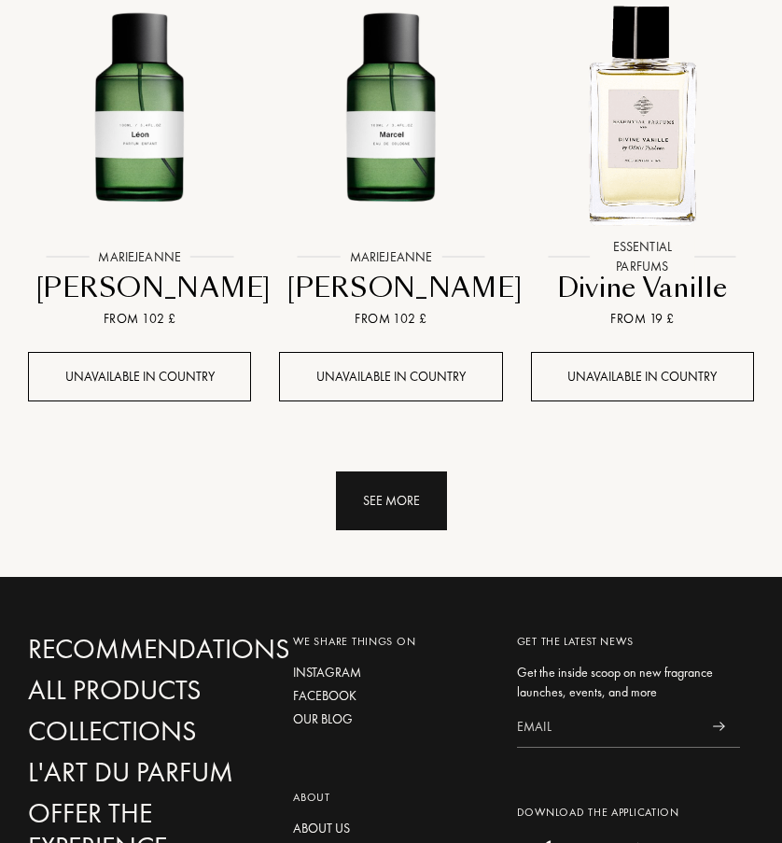
click at [402, 499] on div "See more" at bounding box center [391, 500] width 111 height 59
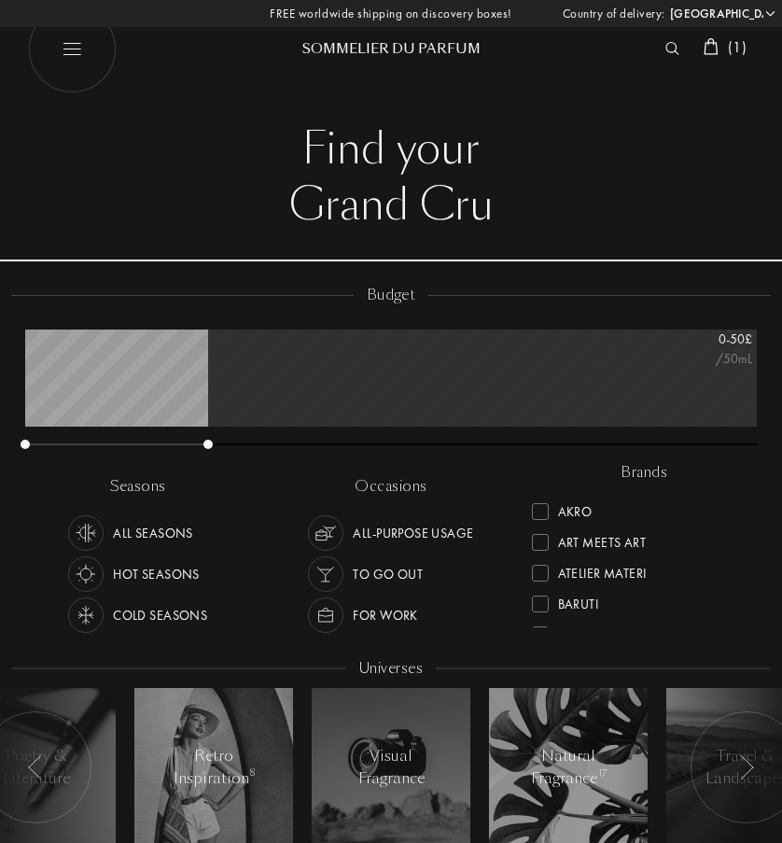
scroll to position [0, 0]
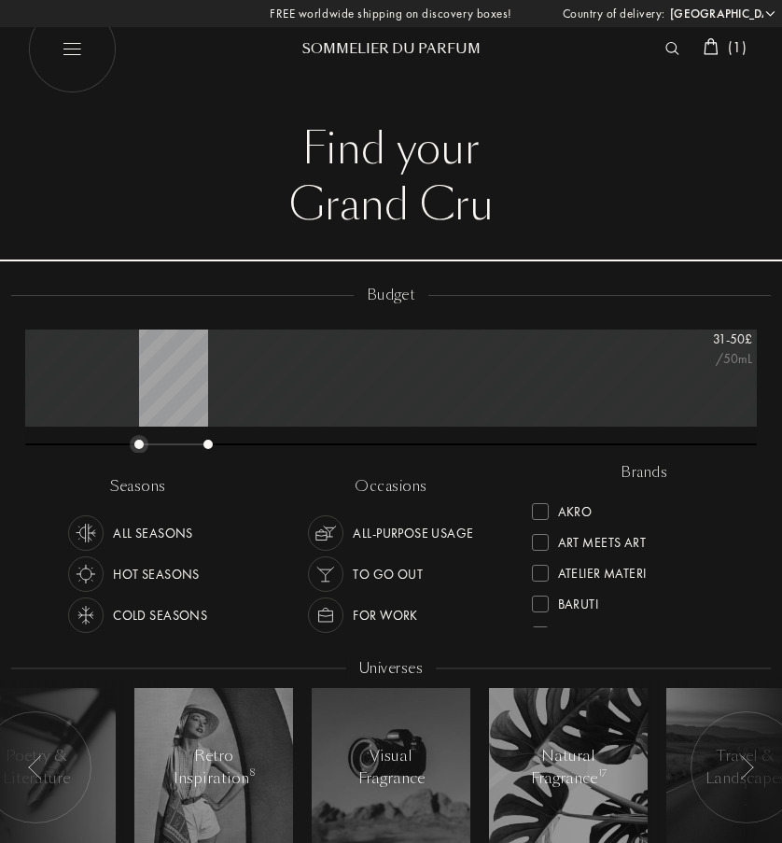
drag, startPoint x: 26, startPoint y: 442, endPoint x: 141, endPoint y: 448, distance: 114.9
click at [141, 448] on div at bounding box center [391, 445] width 732 height 13
drag, startPoint x: 210, startPoint y: 444, endPoint x: 273, endPoint y: 445, distance: 63.5
click at [273, 445] on div at bounding box center [270, 444] width 9 height 9
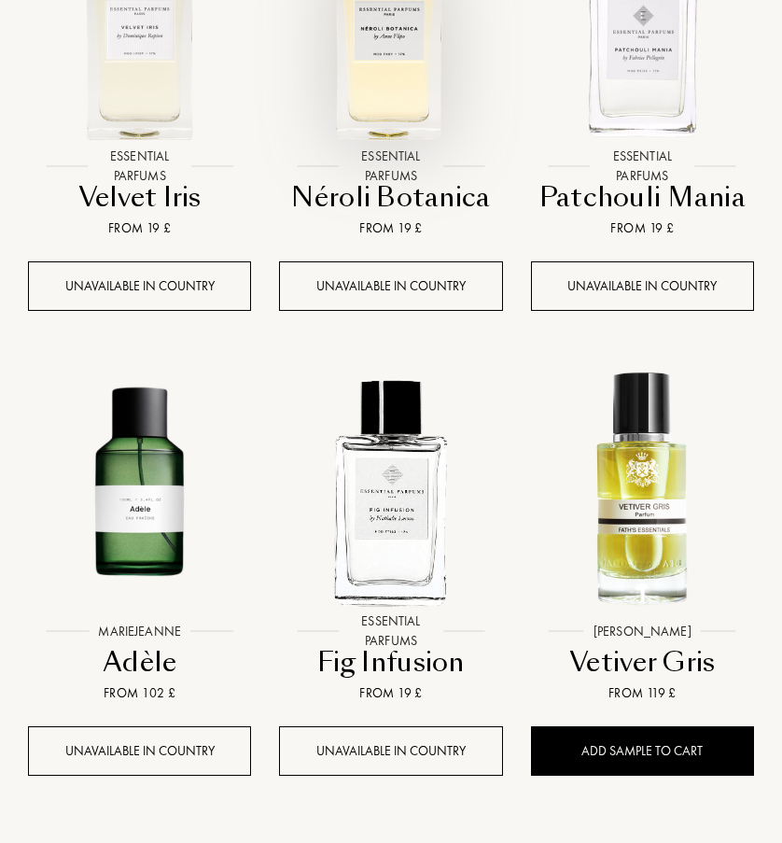
scroll to position [1134, 0]
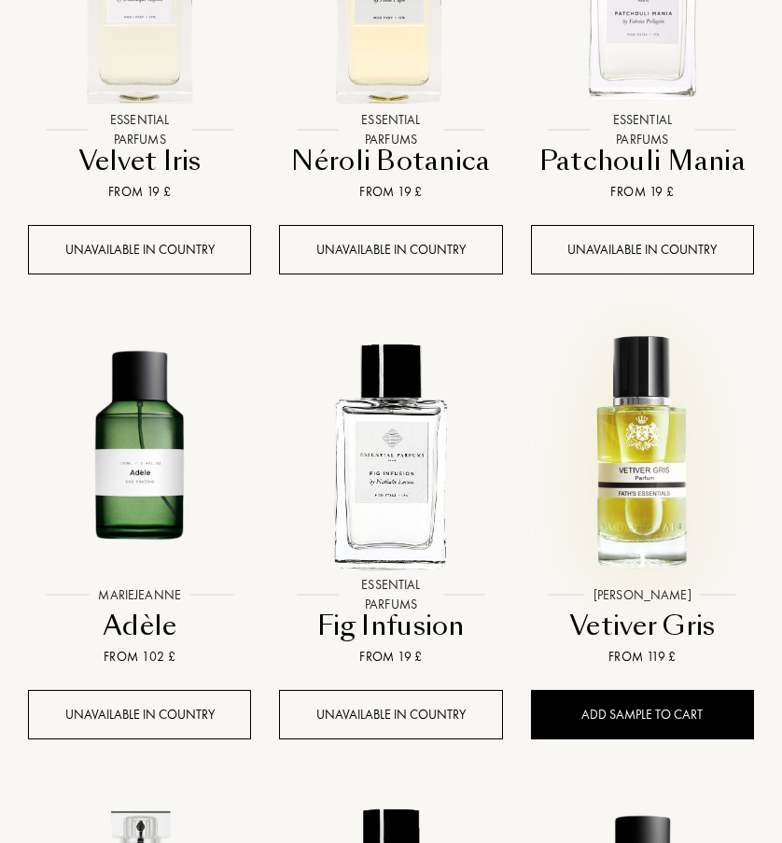
click at [633, 476] on img at bounding box center [642, 453] width 251 height 251
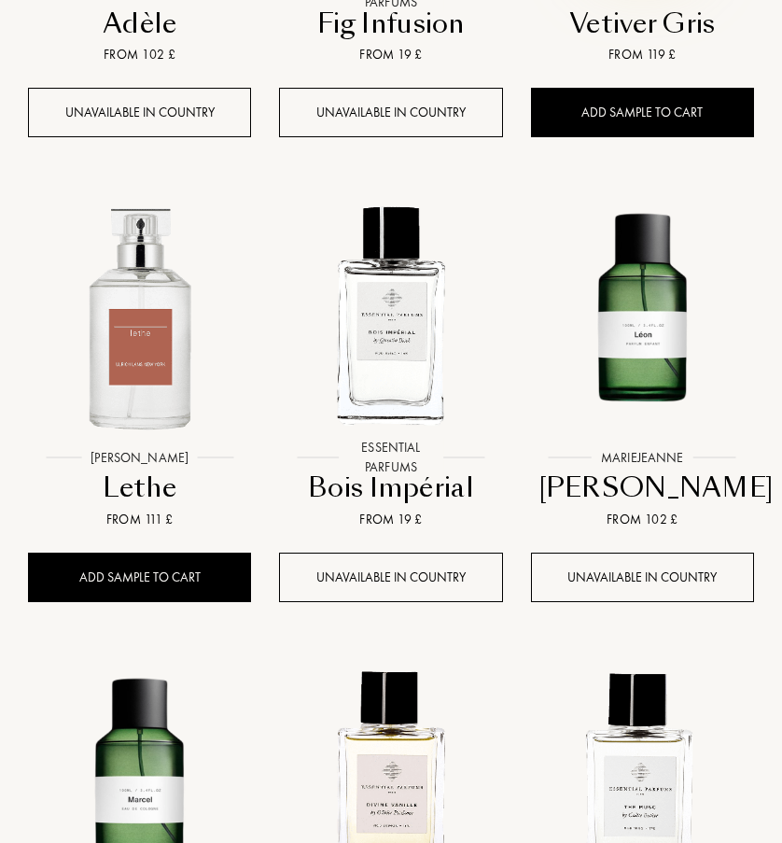
scroll to position [1757, 0]
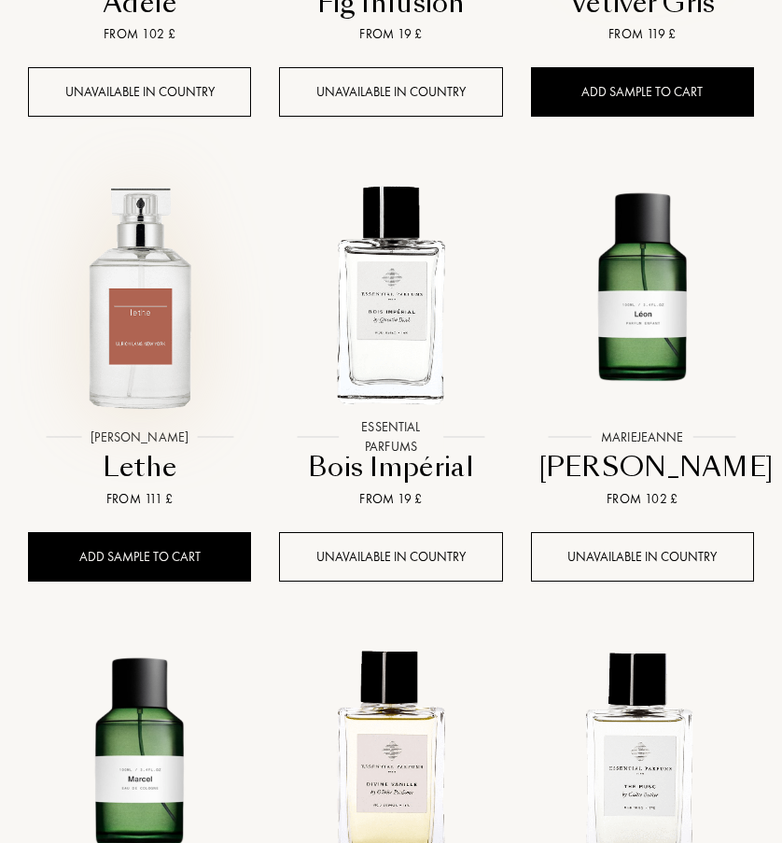
click at [135, 386] on img at bounding box center [139, 295] width 251 height 251
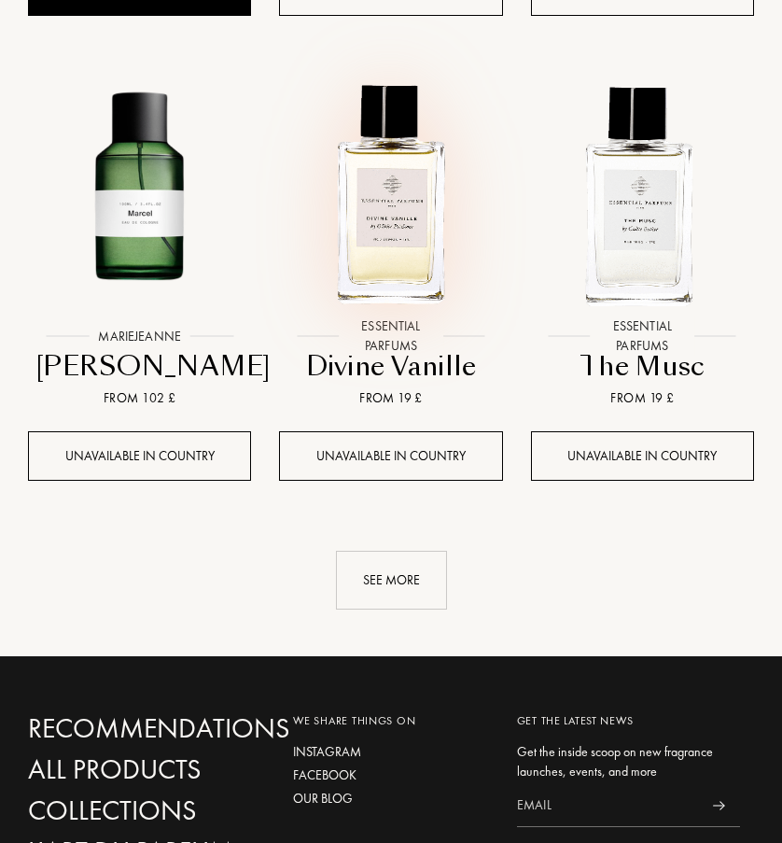
scroll to position [2345, 0]
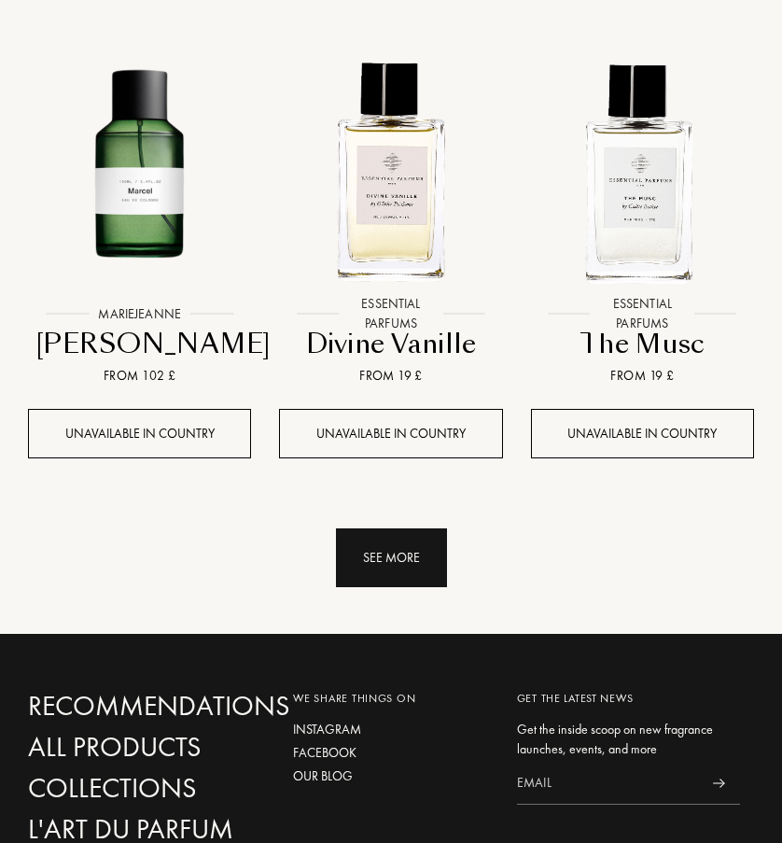
click at [399, 555] on div "See more" at bounding box center [391, 557] width 111 height 59
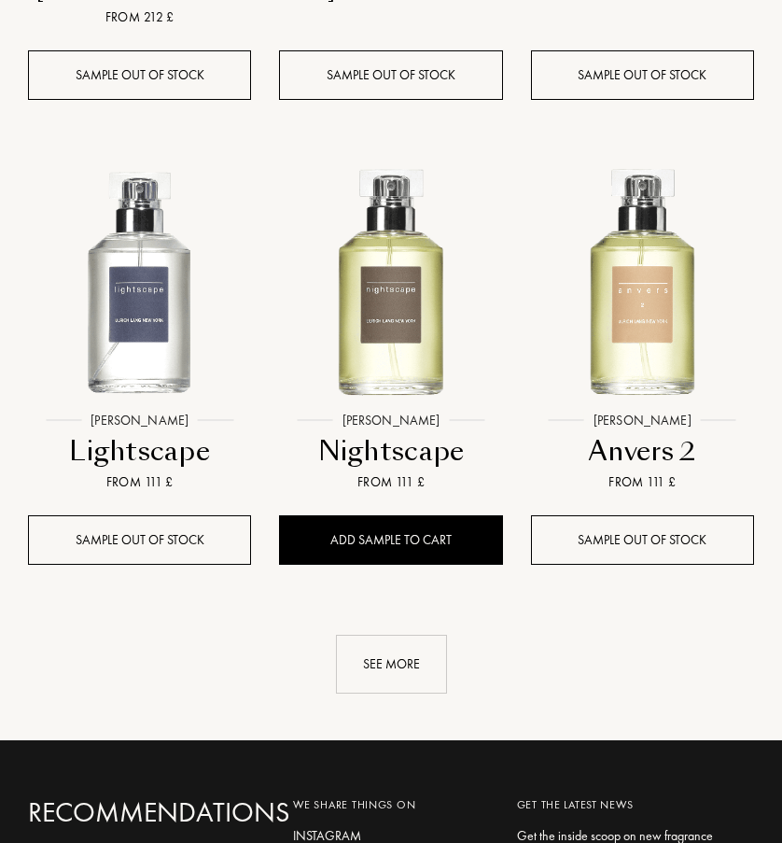
scroll to position [4209, 0]
